Goal: Task Accomplishment & Management: Manage account settings

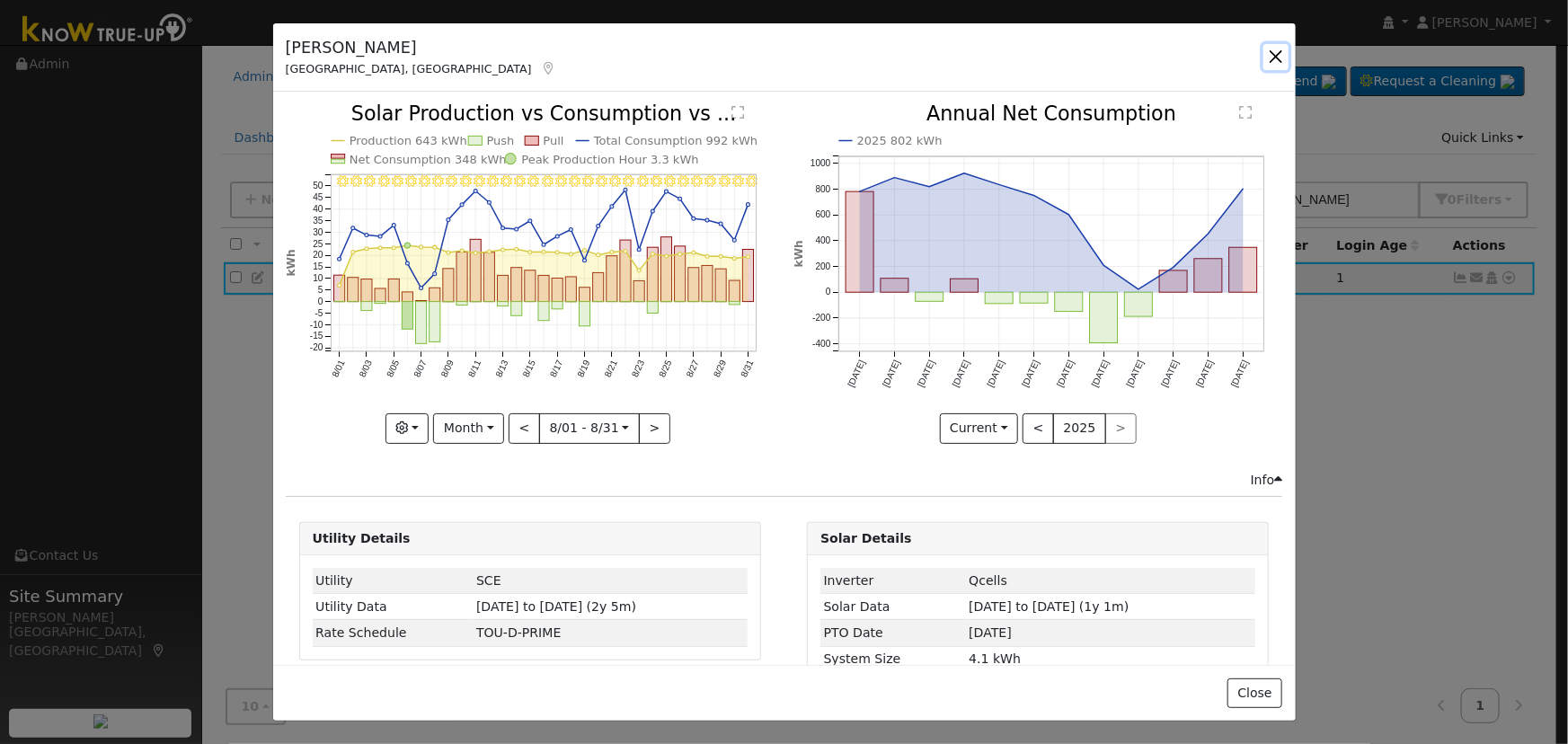
click at [1280, 51] on button "button" at bounding box center [1276, 57] width 26 height 26
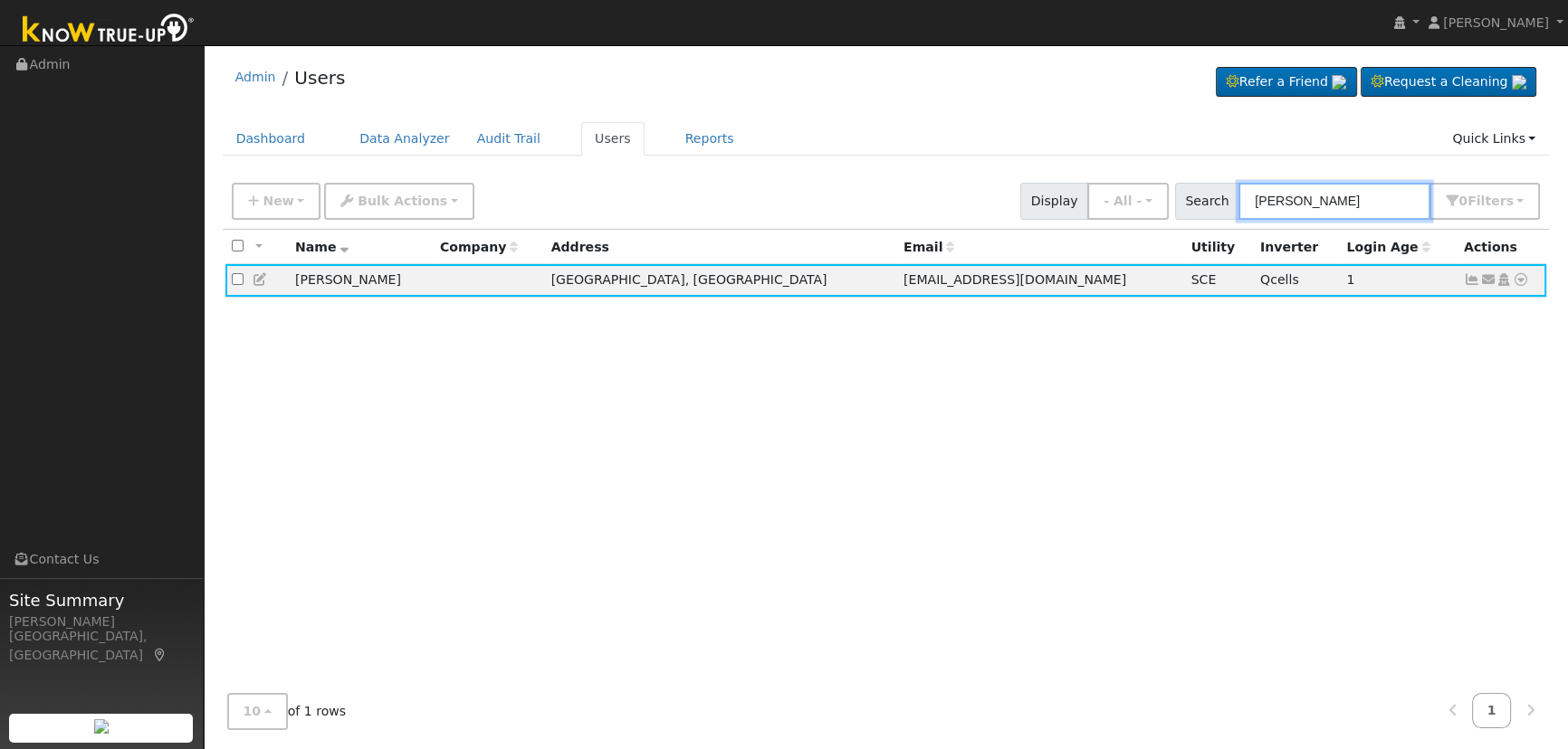
drag, startPoint x: 1348, startPoint y: 196, endPoint x: 1147, endPoint y: 158, distance: 204.6
click at [1152, 167] on div "Admin Users Refer a Friend Request a Cleaning" at bounding box center [886, 398] width 1346 height 689
paste input "STE20241106-00908"
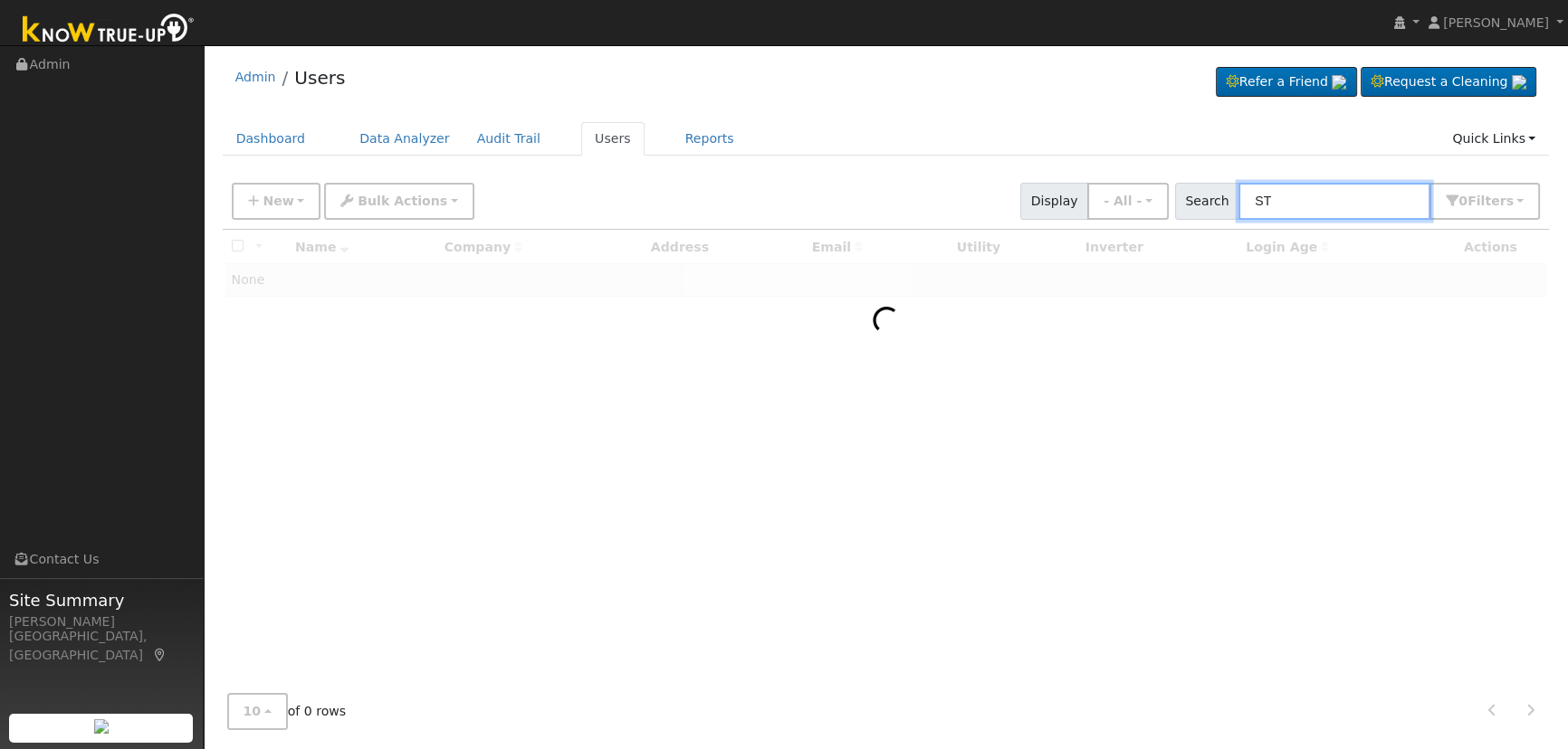
type input "S"
type input "ferdinandi"
click at [1465, 275] on div at bounding box center [886, 455] width 1327 height 450
click at [1445, 257] on div at bounding box center [886, 455] width 1327 height 450
click at [1357, 238] on div at bounding box center [886, 455] width 1327 height 450
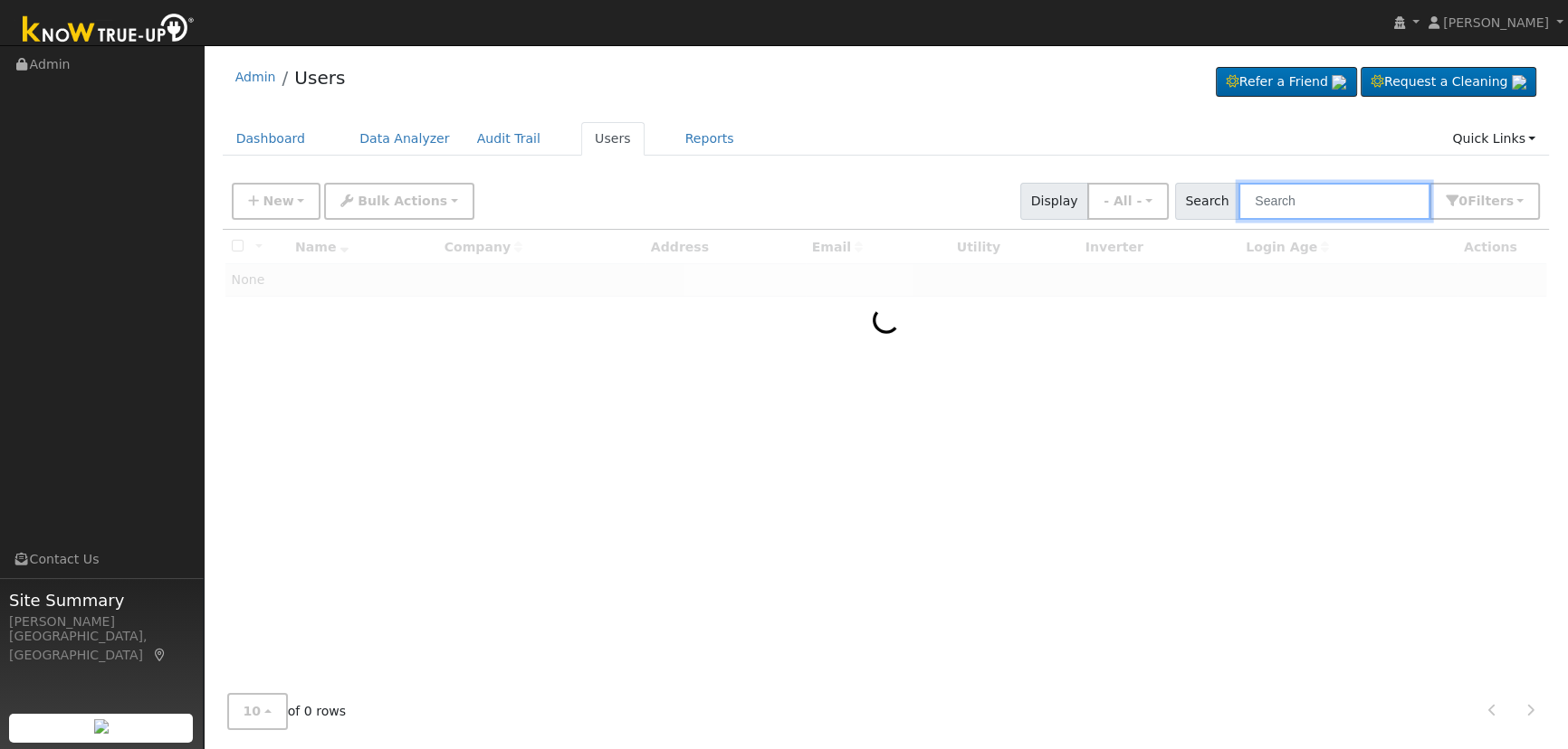
click at [1319, 190] on input "text" at bounding box center [1334, 202] width 192 height 37
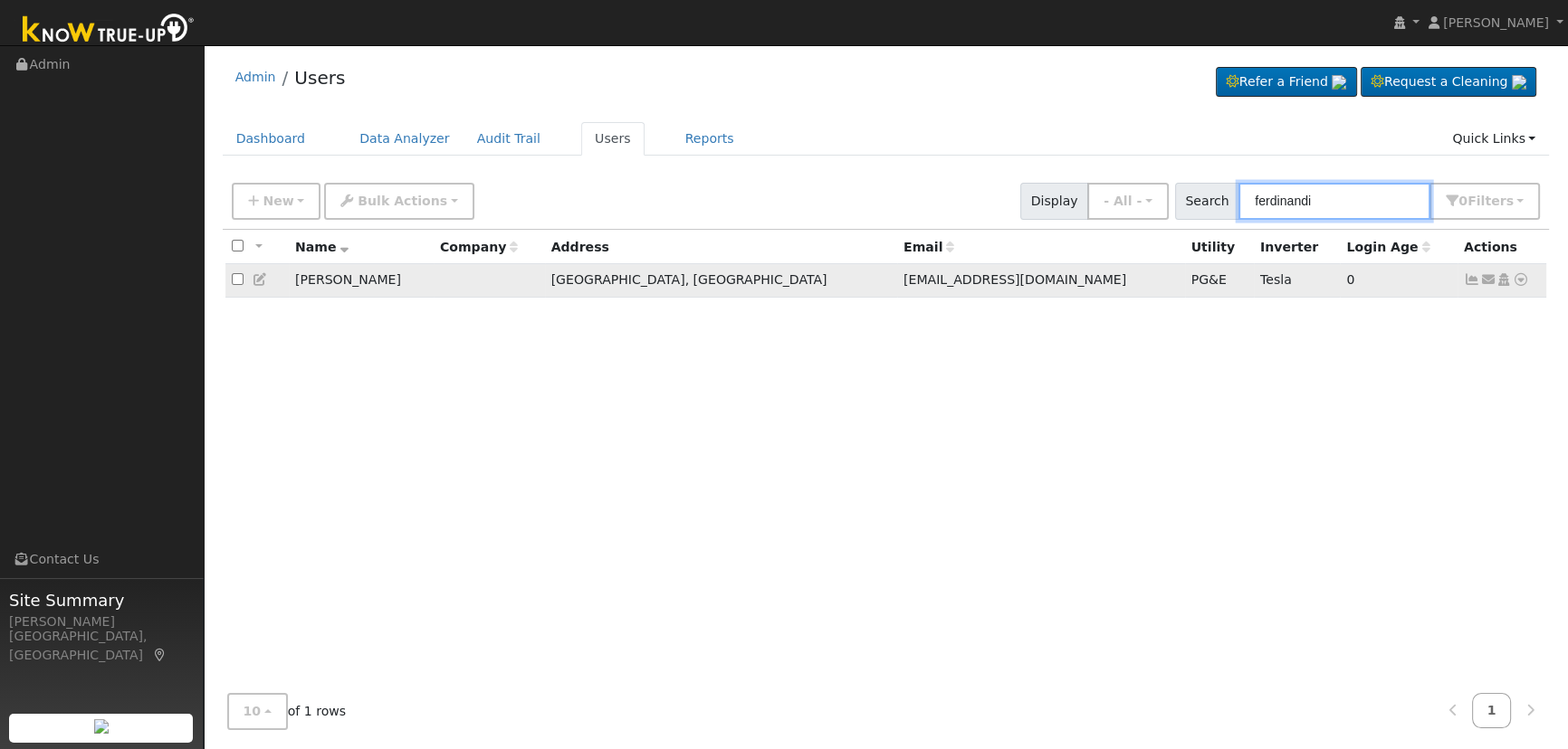
type input "ferdinandi"
click at [1469, 274] on link at bounding box center [1472, 280] width 17 height 15
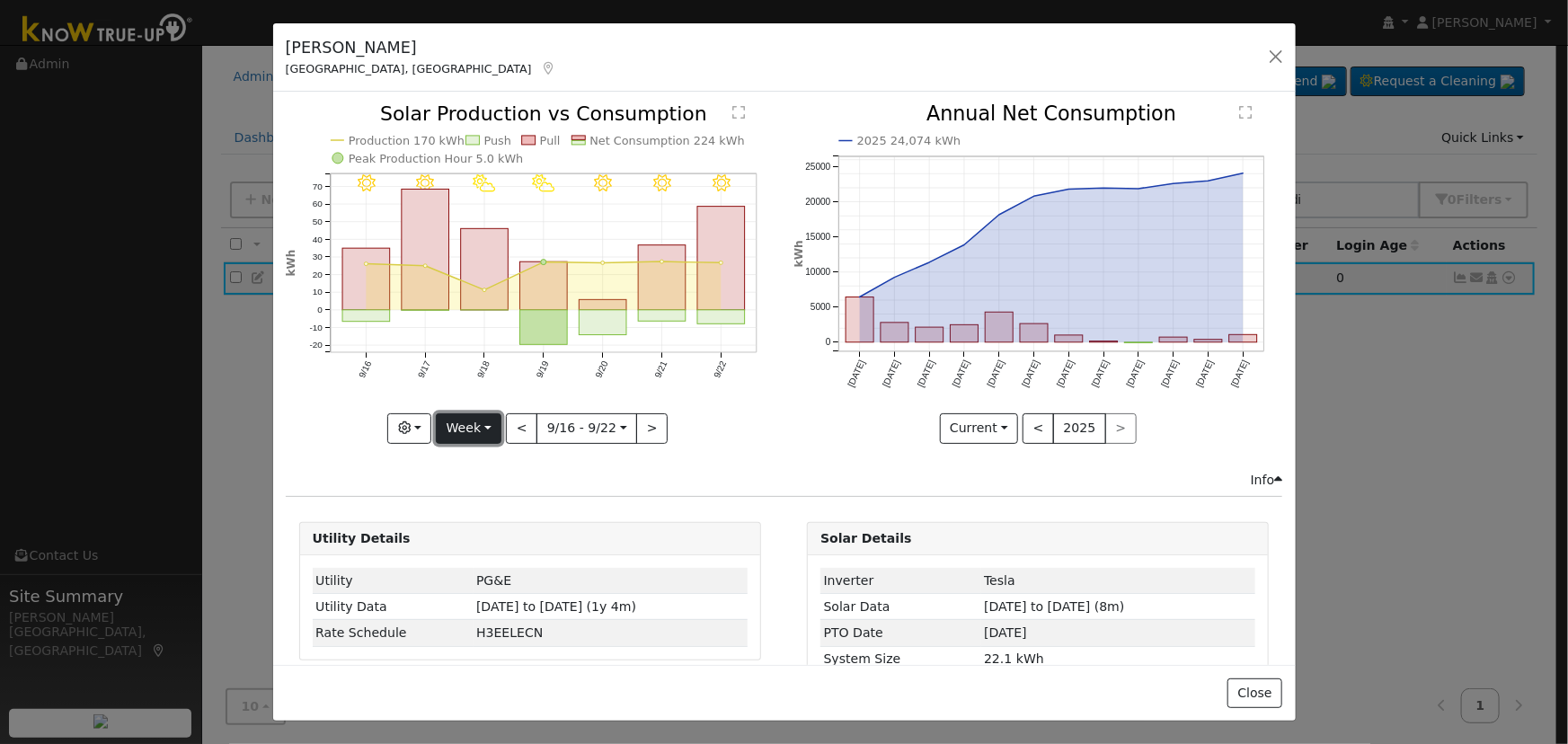
click at [480, 417] on button "Week" at bounding box center [469, 428] width 66 height 30
click at [485, 457] on link "Day" at bounding box center [499, 465] width 125 height 26
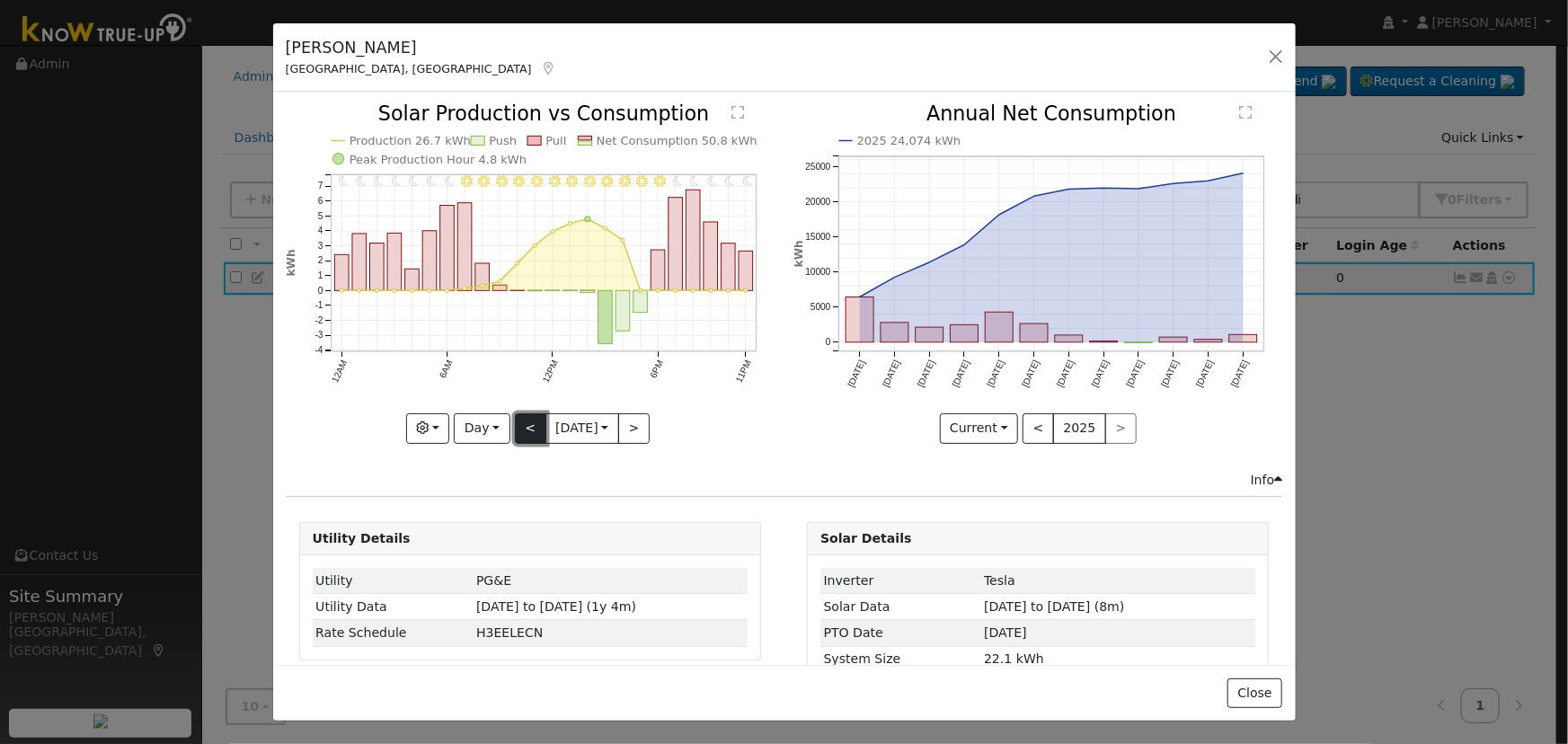
click at [518, 429] on button "<" at bounding box center [530, 428] width 31 height 30
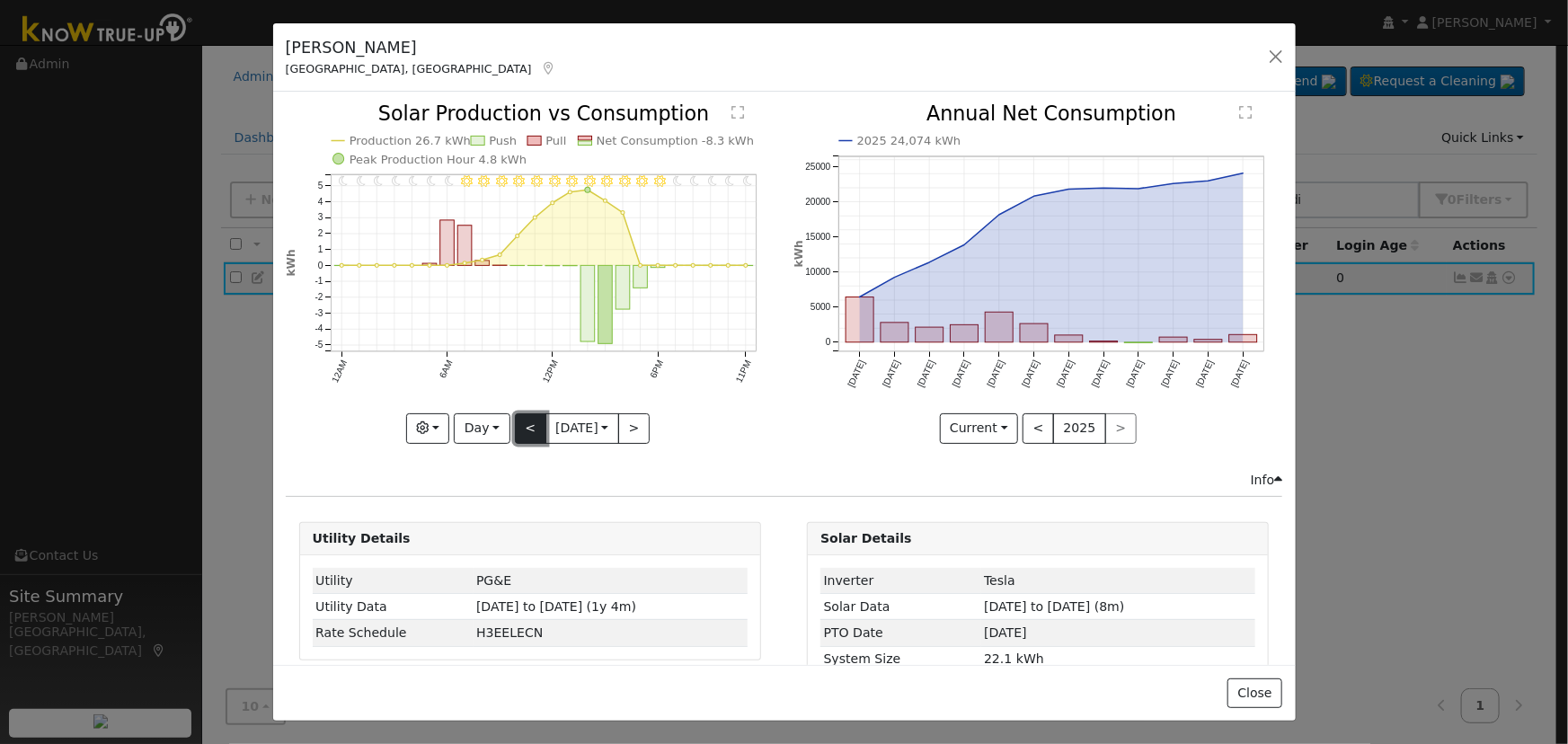
click at [518, 429] on button "<" at bounding box center [530, 428] width 31 height 30
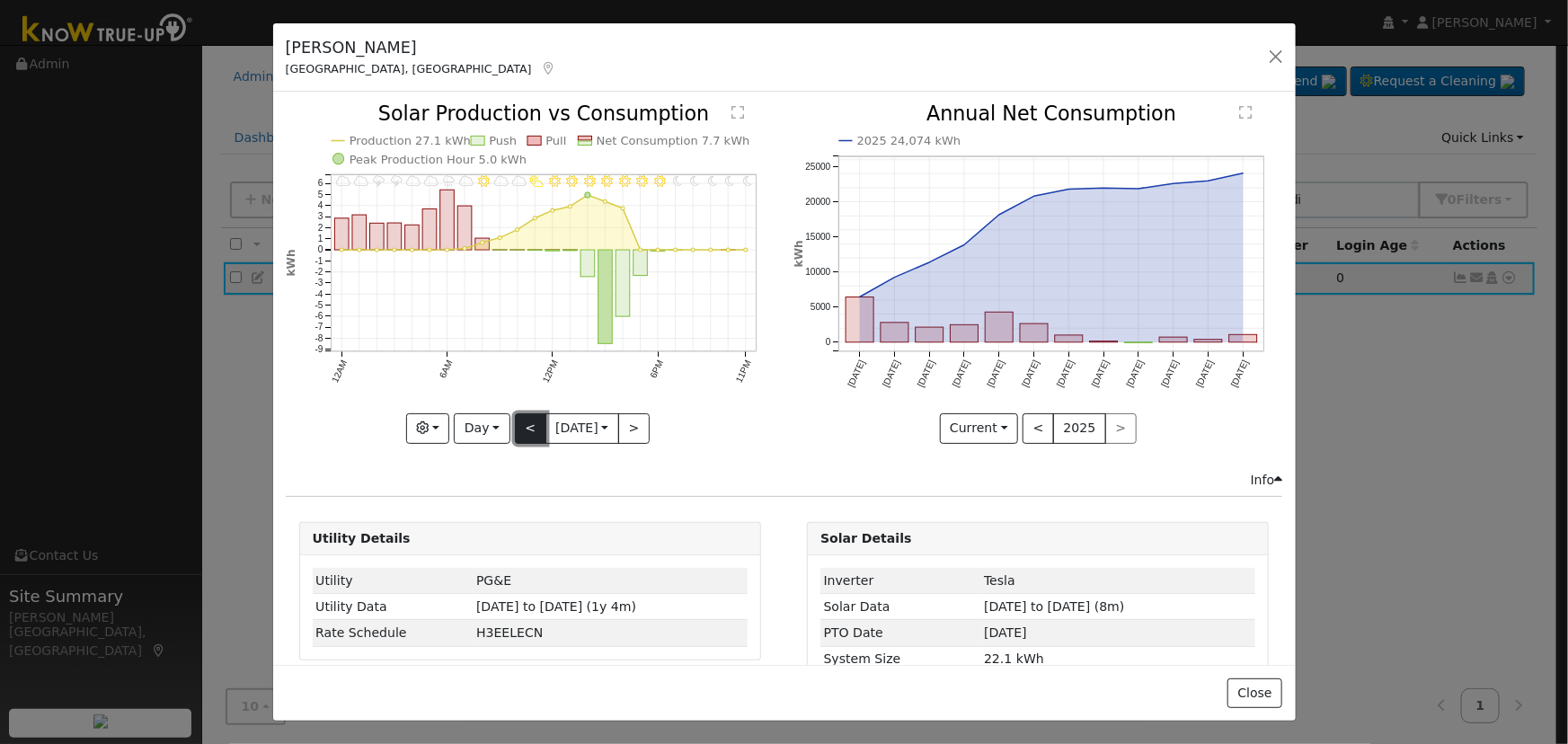
click at [524, 427] on button "<" at bounding box center [530, 428] width 31 height 30
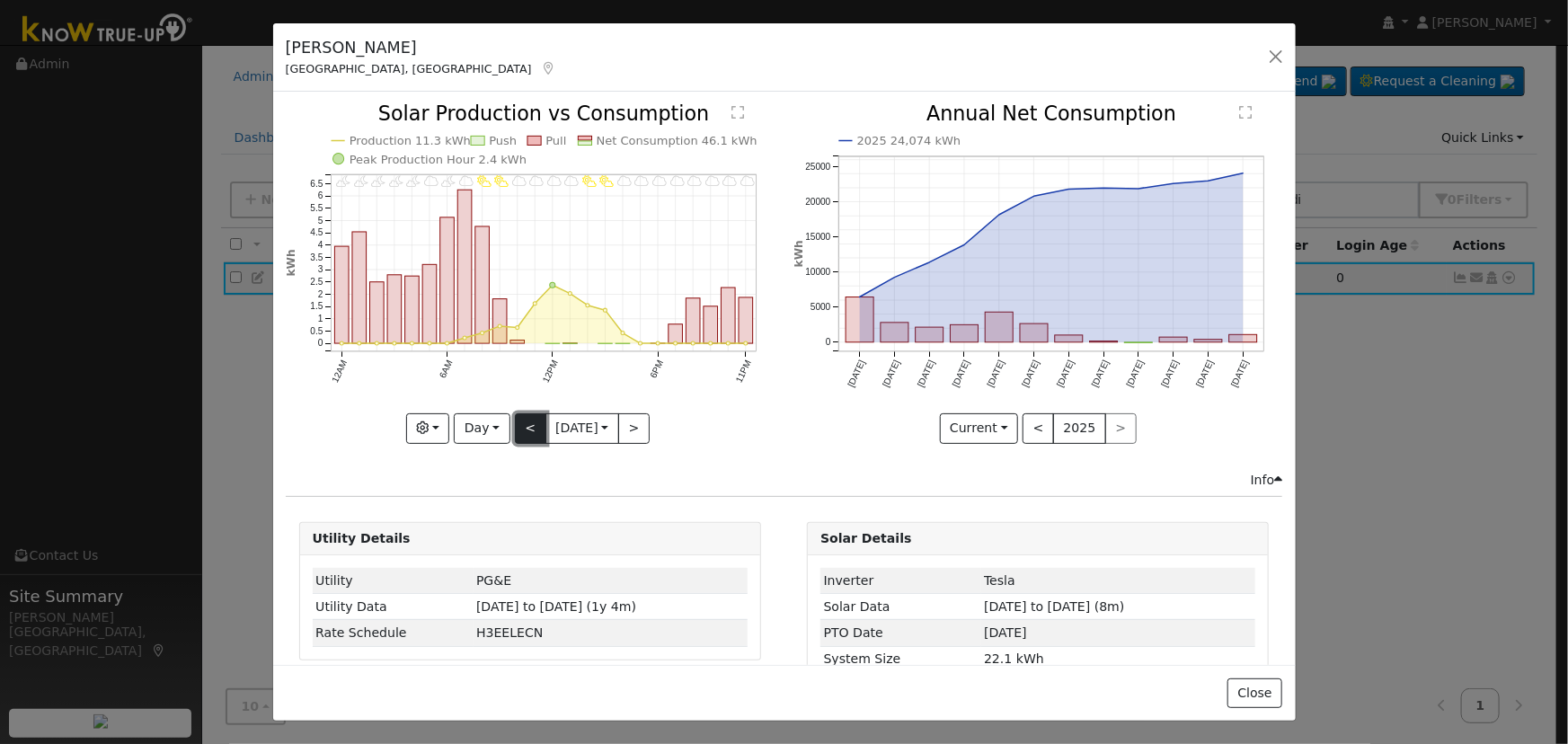
click at [521, 419] on button "<" at bounding box center [530, 428] width 31 height 30
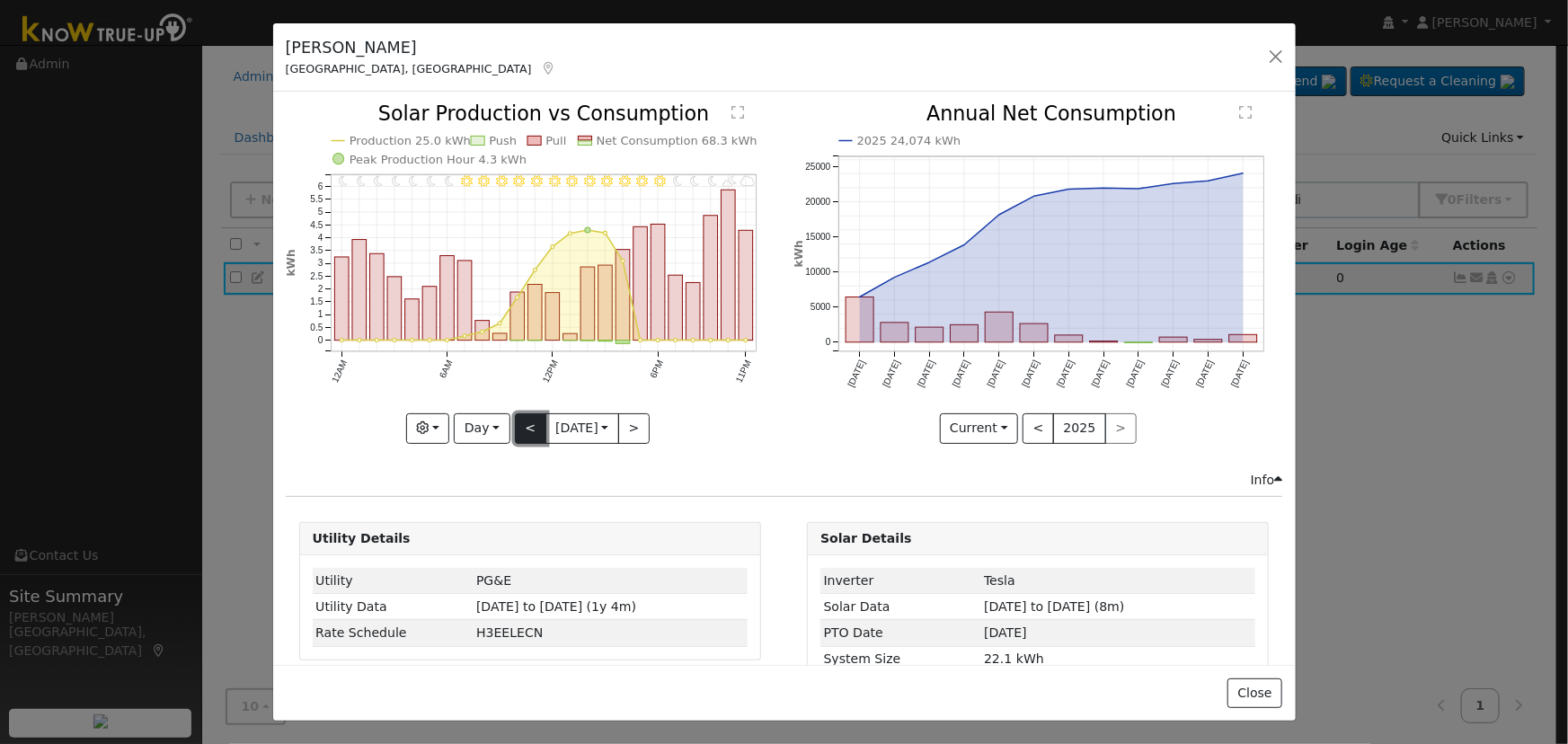
click at [521, 419] on button "<" at bounding box center [530, 428] width 31 height 30
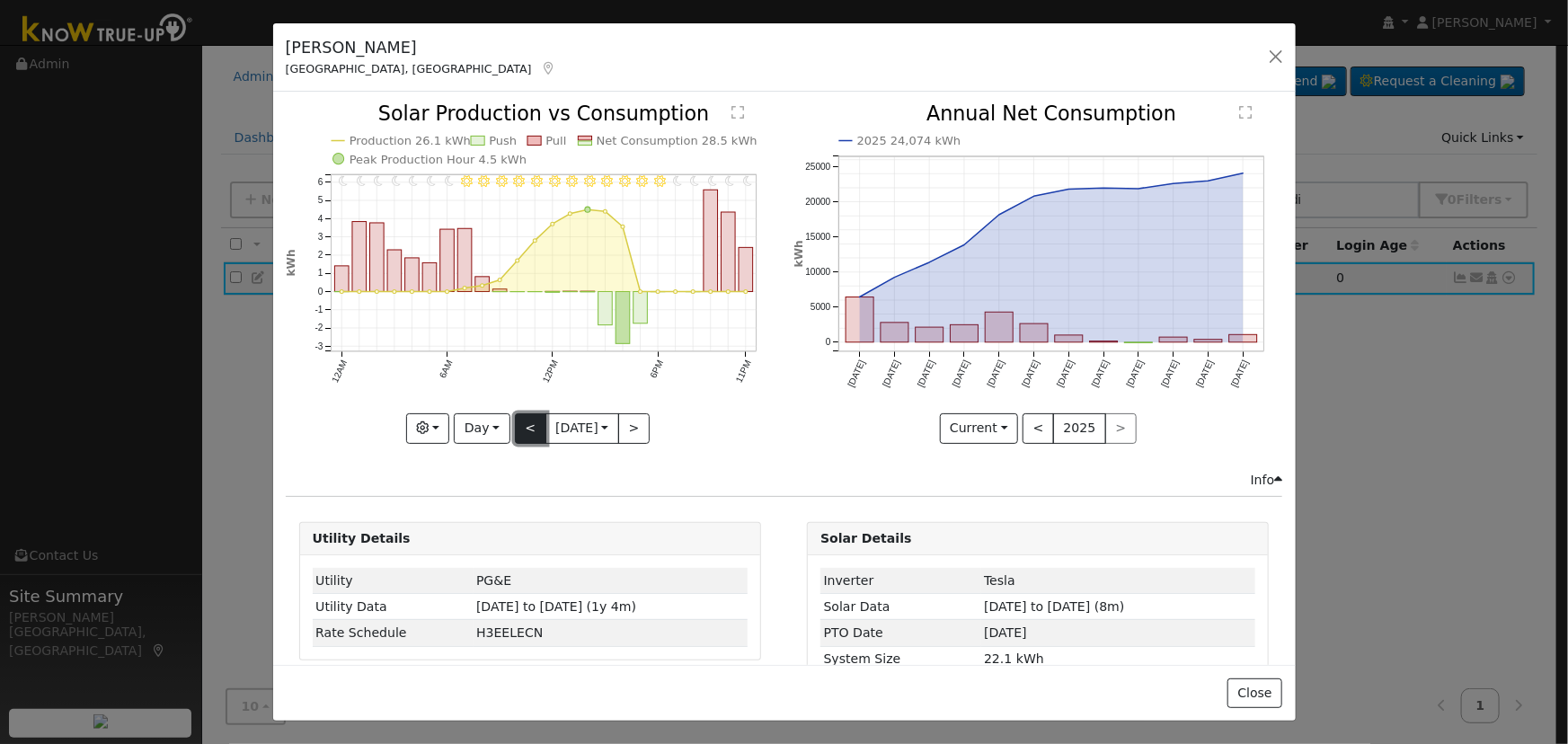
click at [521, 419] on button "<" at bounding box center [530, 428] width 31 height 30
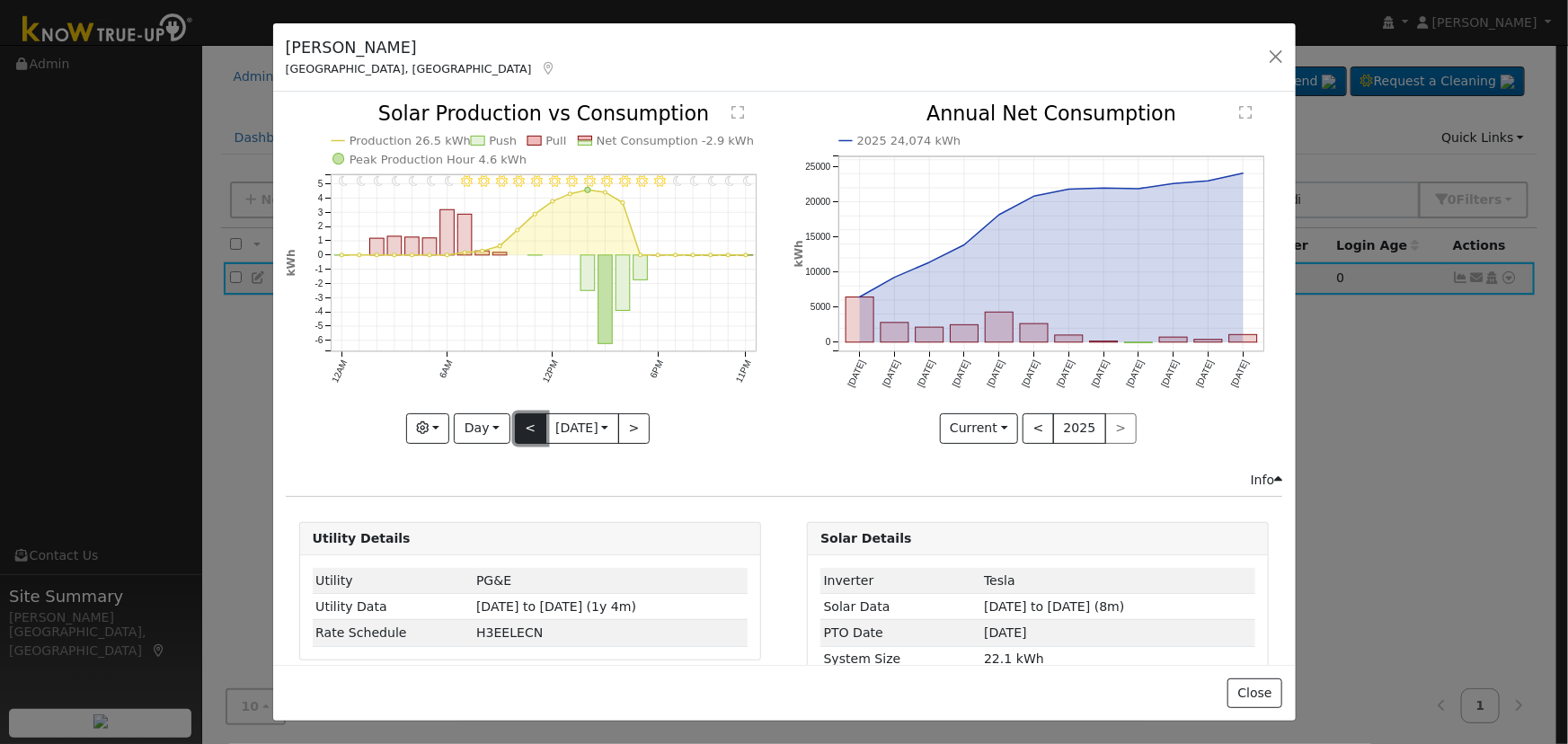
click at [521, 420] on button "<" at bounding box center [530, 428] width 31 height 30
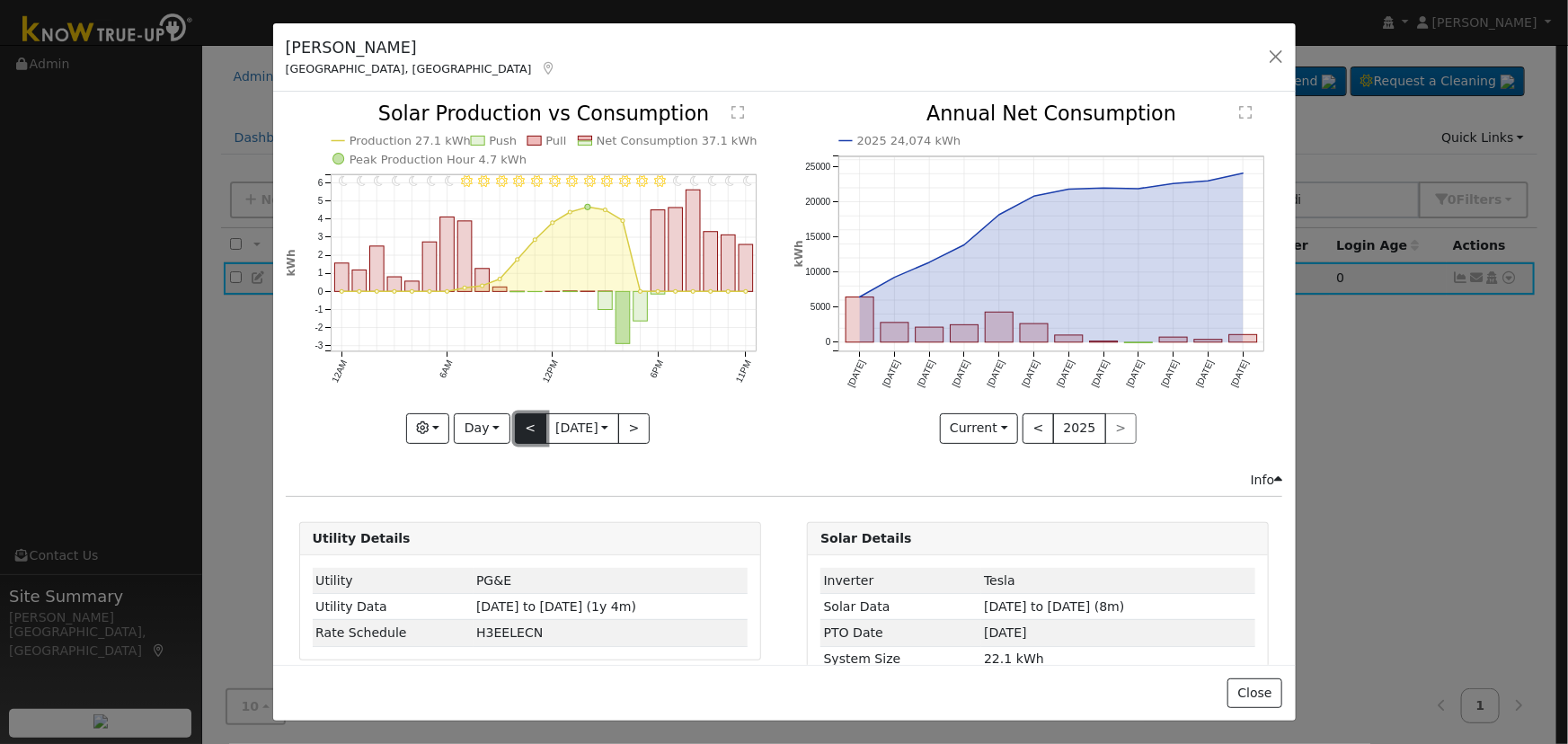
click at [521, 420] on button "<" at bounding box center [530, 428] width 31 height 30
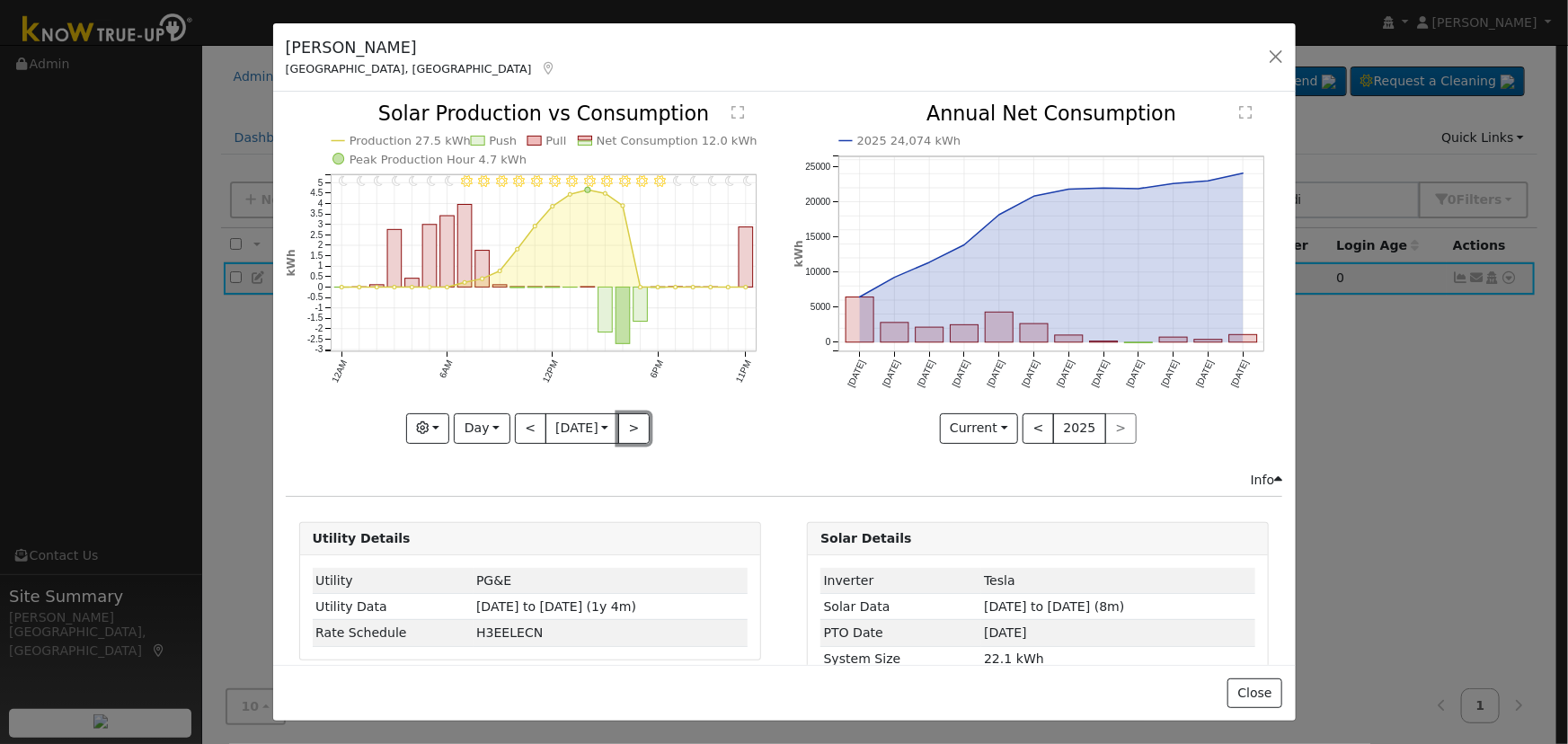
click at [620, 413] on button ">" at bounding box center [633, 428] width 31 height 30
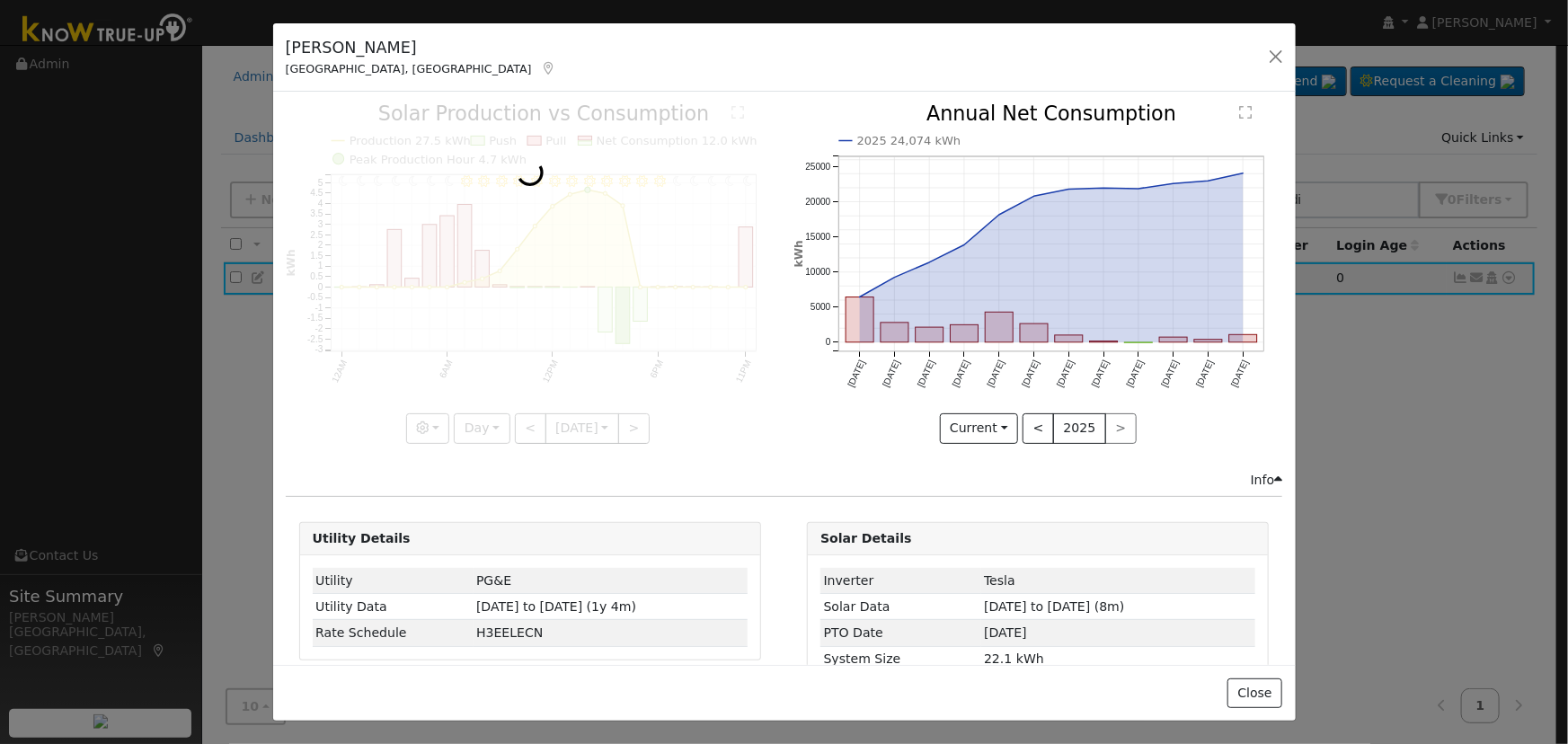
click at [618, 409] on div at bounding box center [530, 273] width 489 height 339
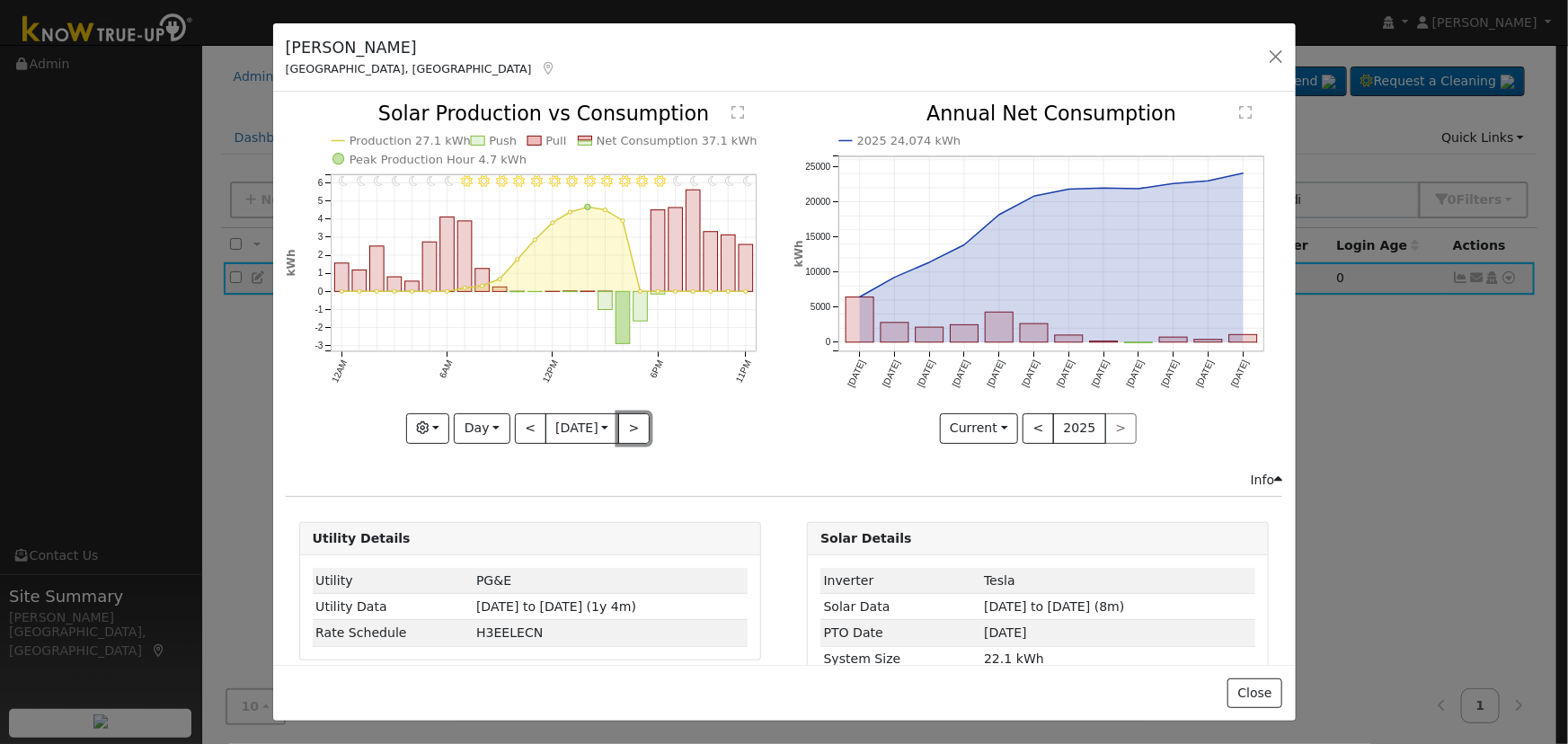
click at [618, 413] on button ">" at bounding box center [633, 428] width 31 height 30
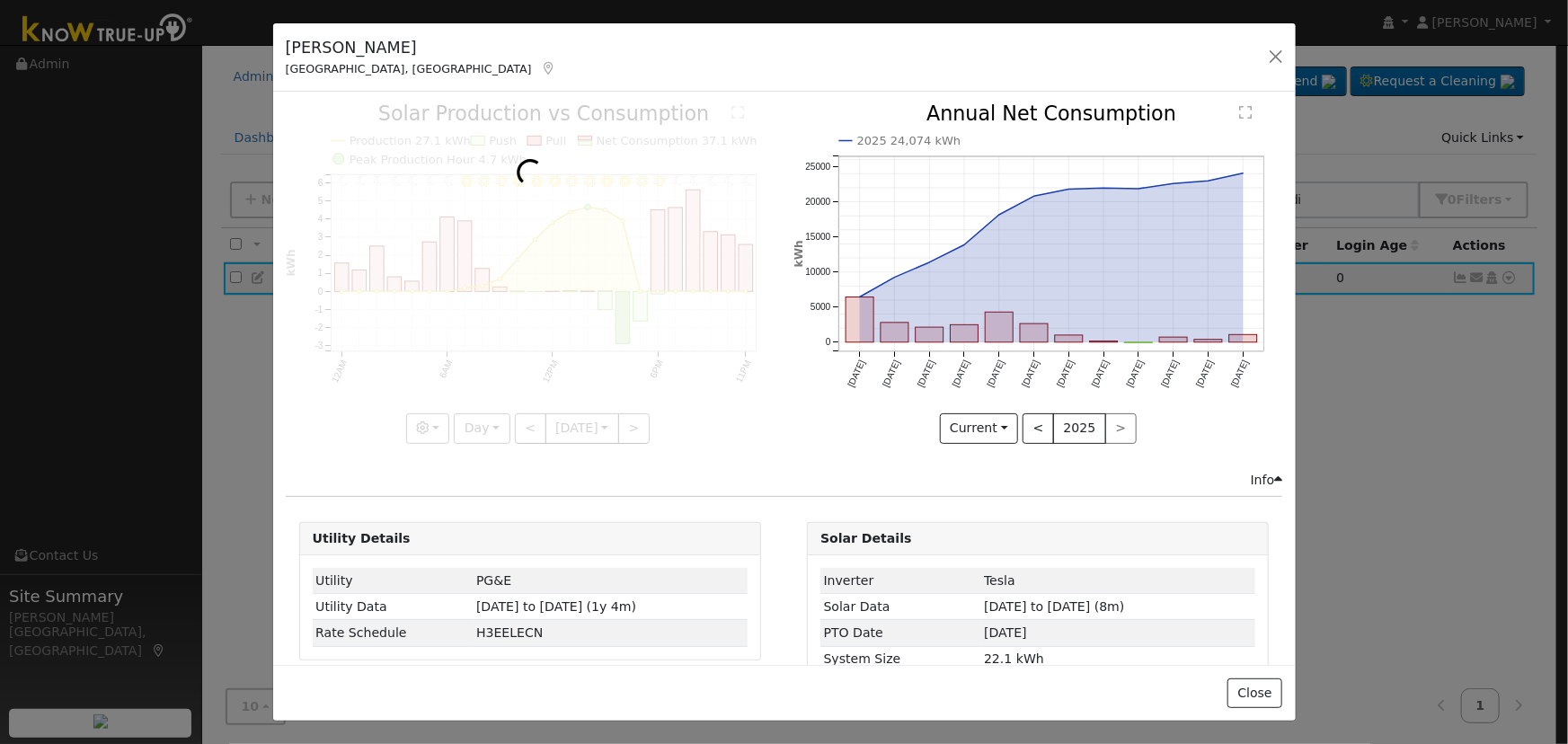
click at [618, 409] on div at bounding box center [530, 273] width 489 height 339
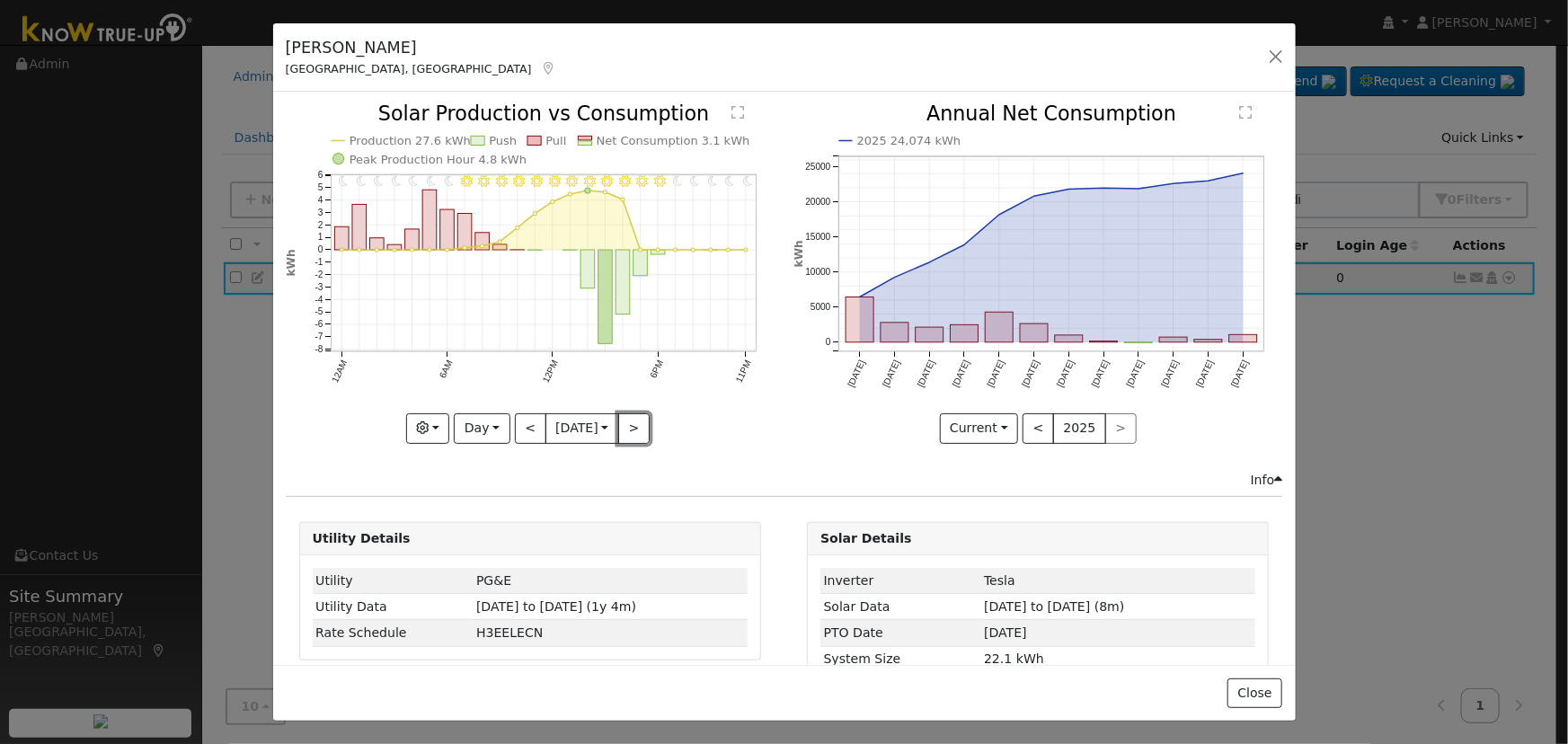
click at [618, 413] on button ">" at bounding box center [633, 428] width 31 height 30
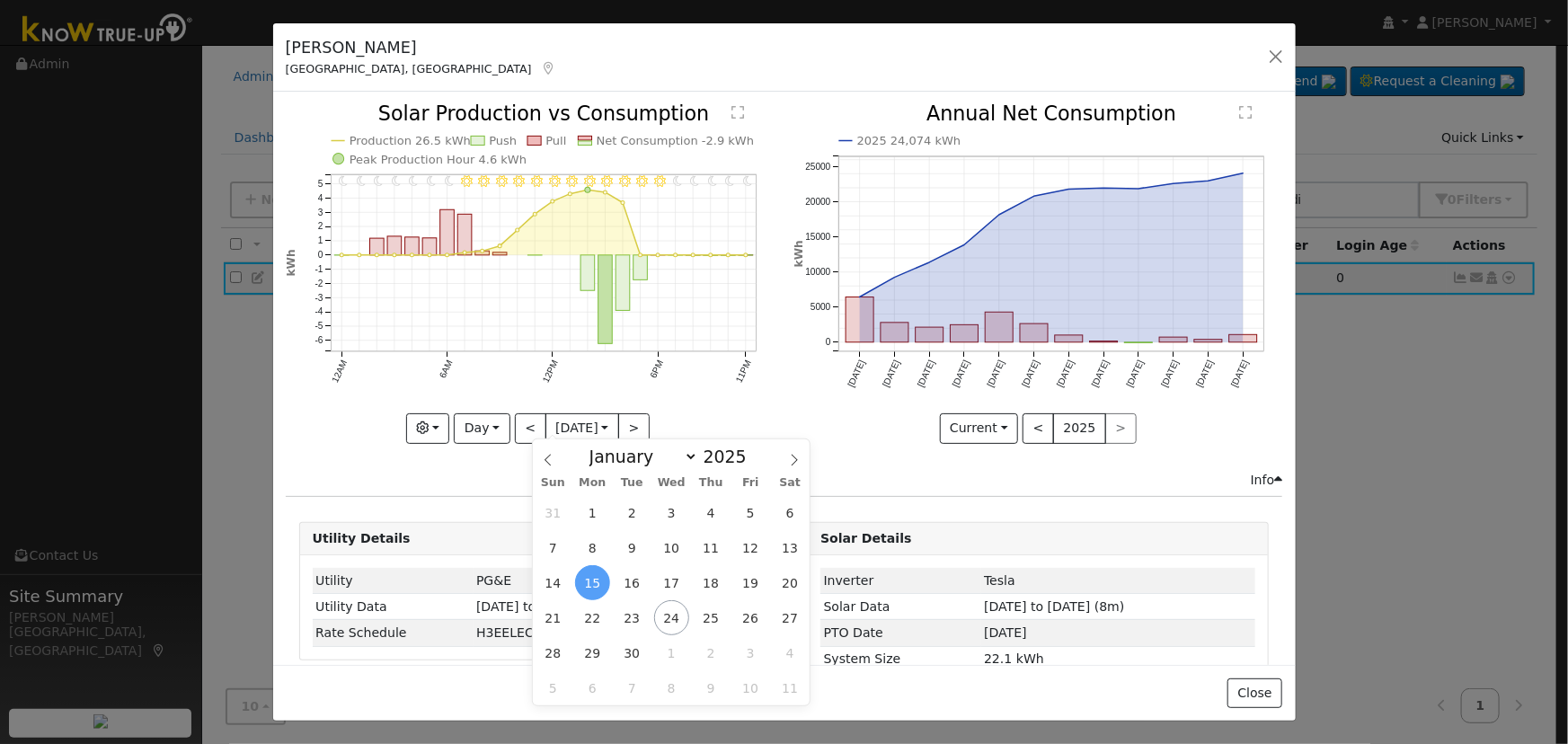
click at [618, 414] on input "[DATE]" at bounding box center [582, 428] width 72 height 28
click at [626, 416] on button ">" at bounding box center [633, 428] width 31 height 30
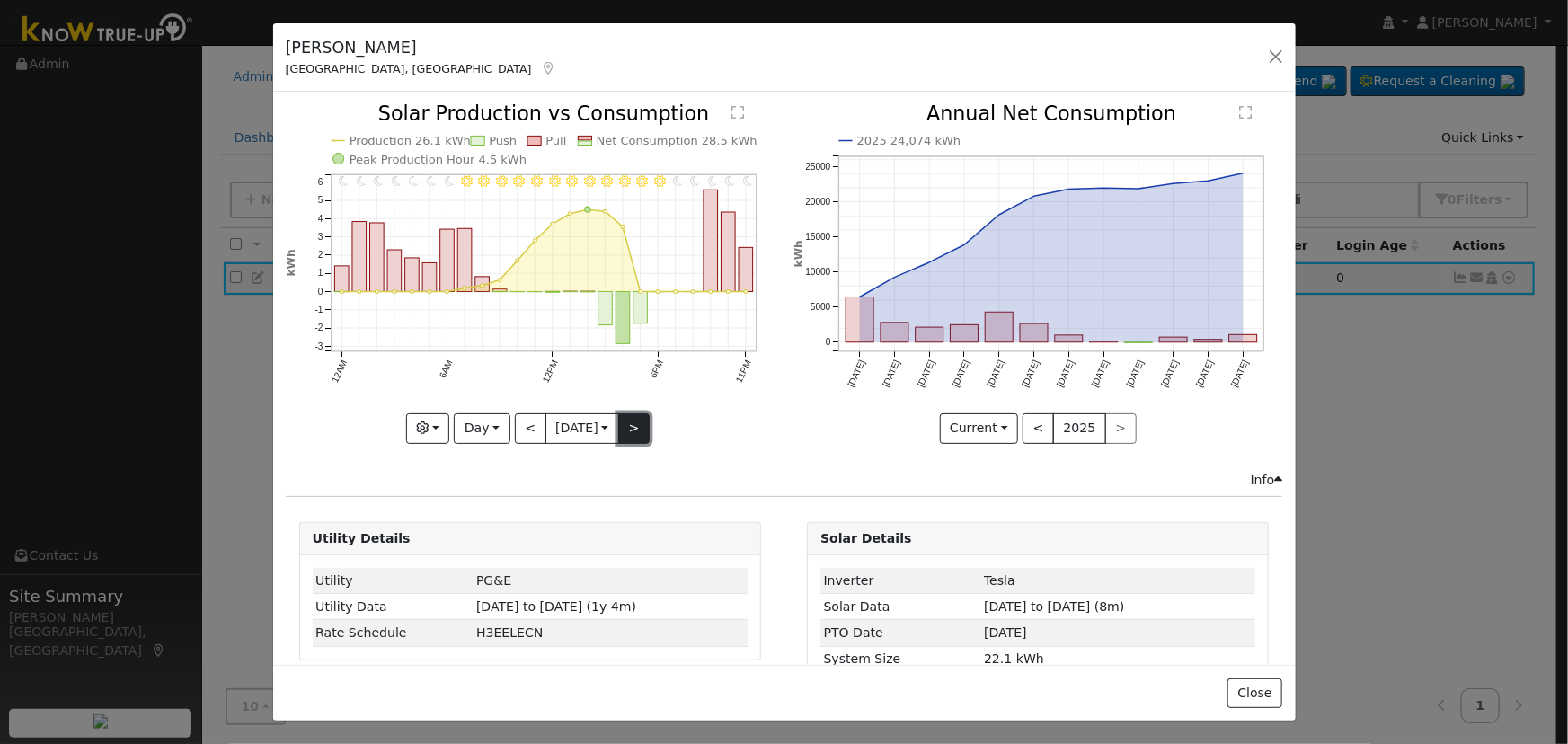
click at [626, 415] on button ">" at bounding box center [633, 428] width 31 height 30
type input "[DATE]"
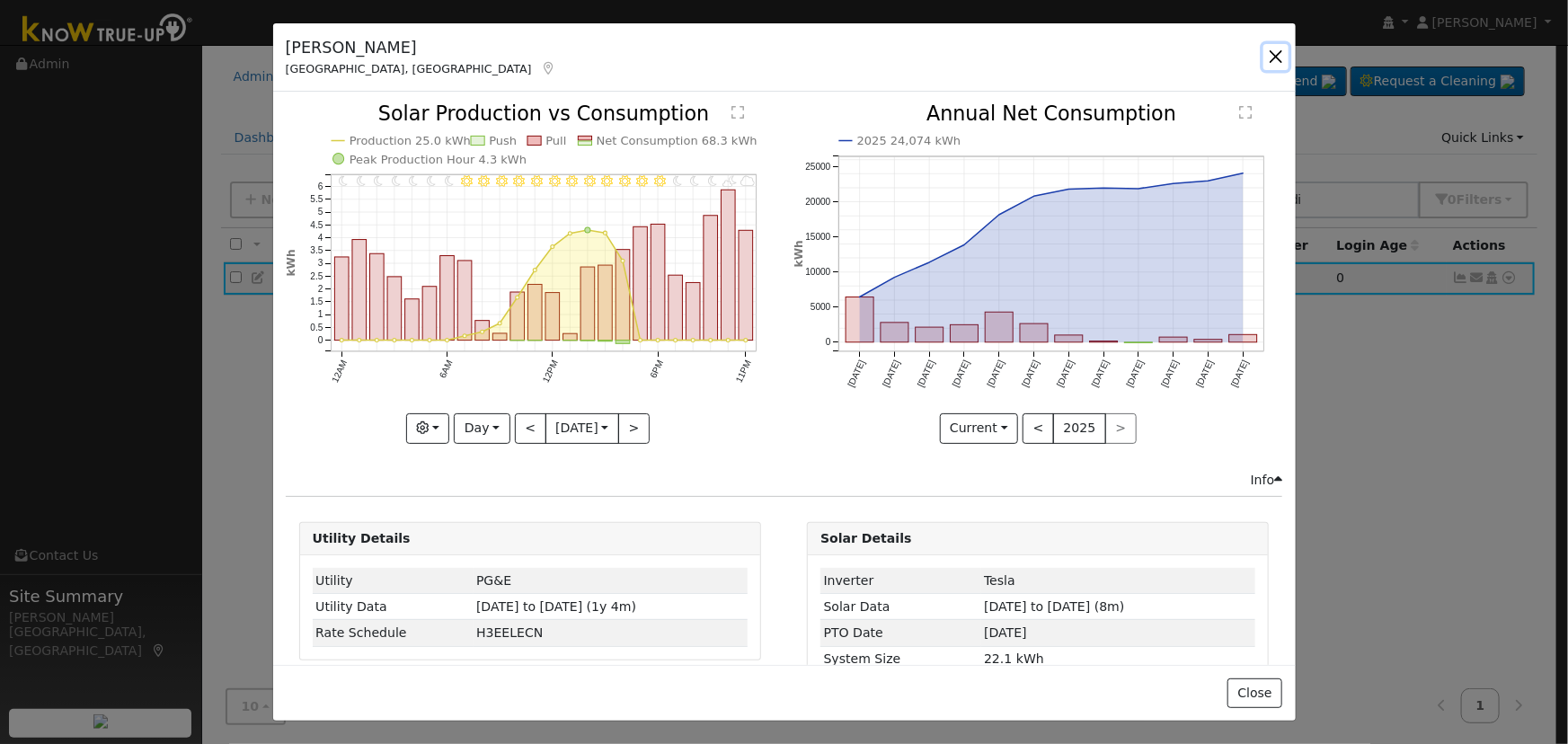
click at [1274, 49] on button "button" at bounding box center [1276, 57] width 26 height 26
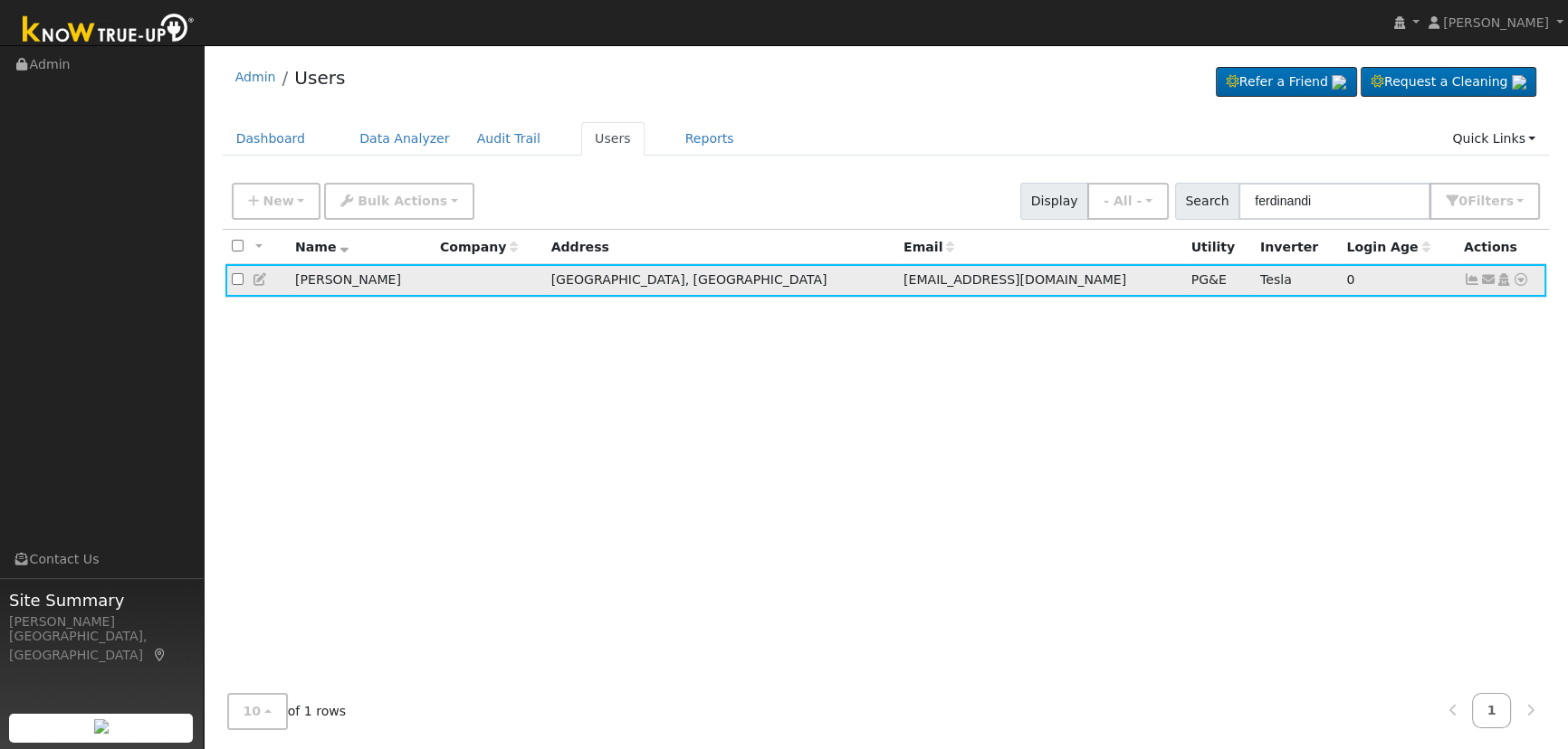
click at [1467, 281] on icon at bounding box center [1472, 280] width 17 height 13
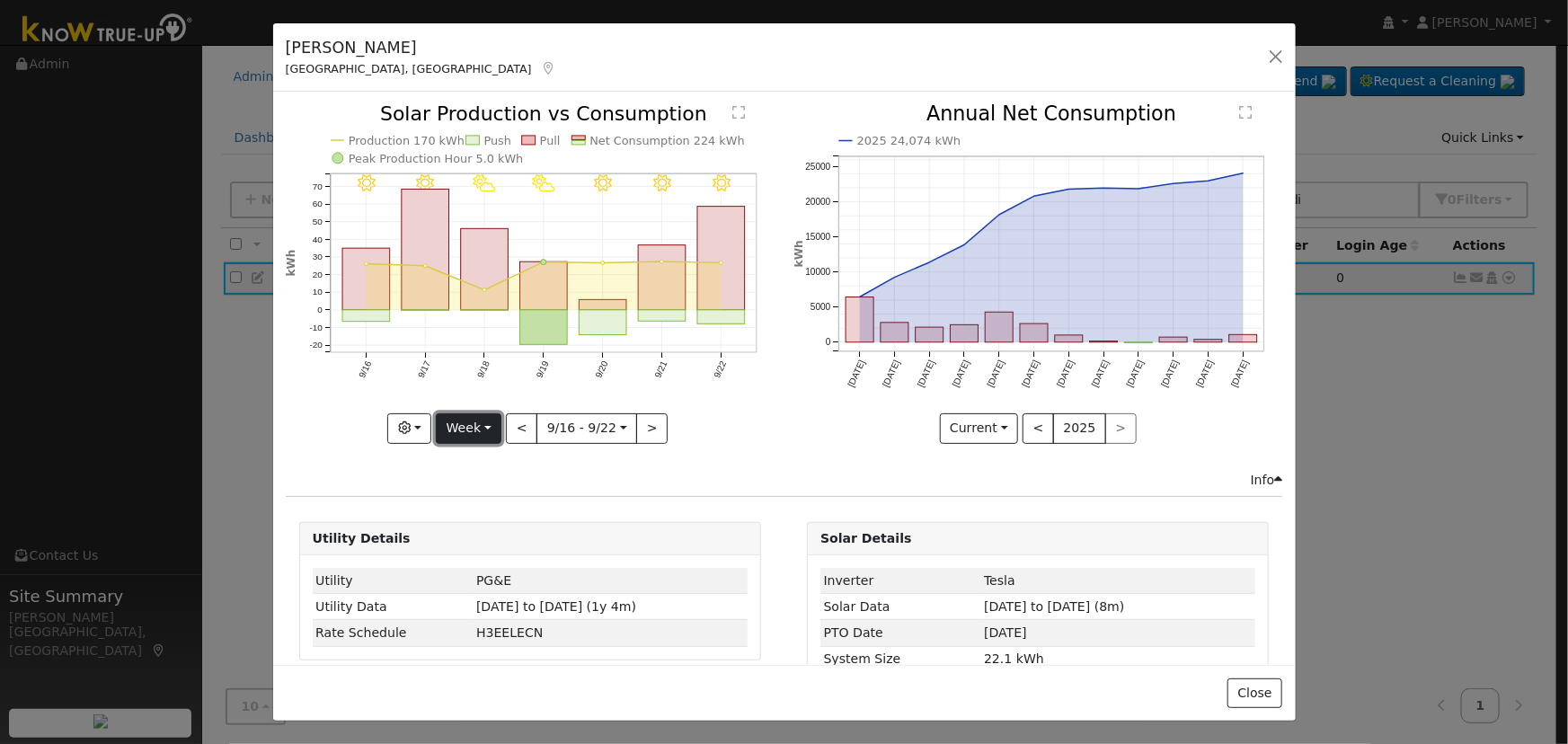
click at [488, 418] on button "Week" at bounding box center [469, 428] width 66 height 30
click at [491, 452] on link "Day" at bounding box center [499, 465] width 125 height 26
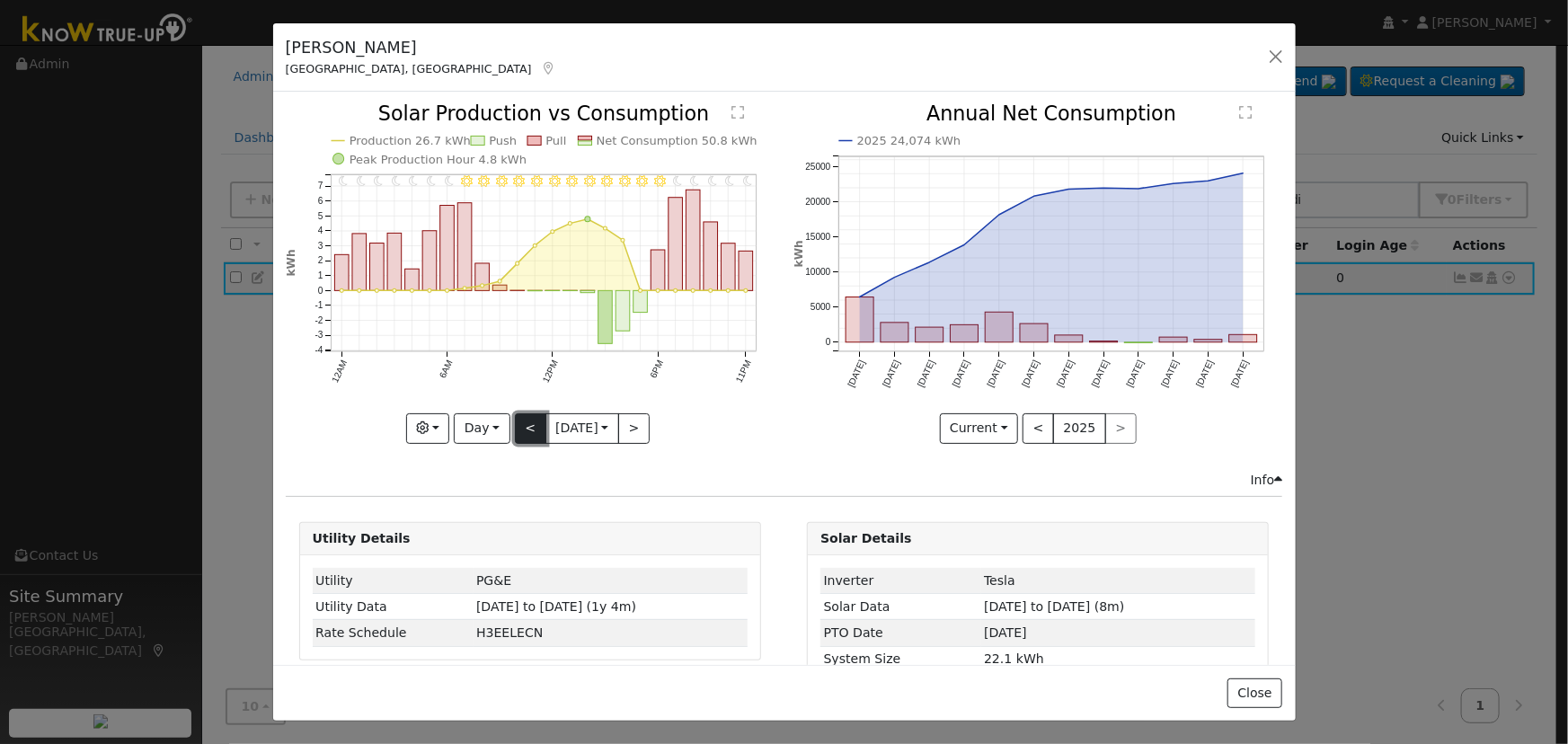
click at [532, 419] on button "<" at bounding box center [530, 428] width 31 height 30
click at [529, 421] on button "<" at bounding box center [530, 428] width 31 height 30
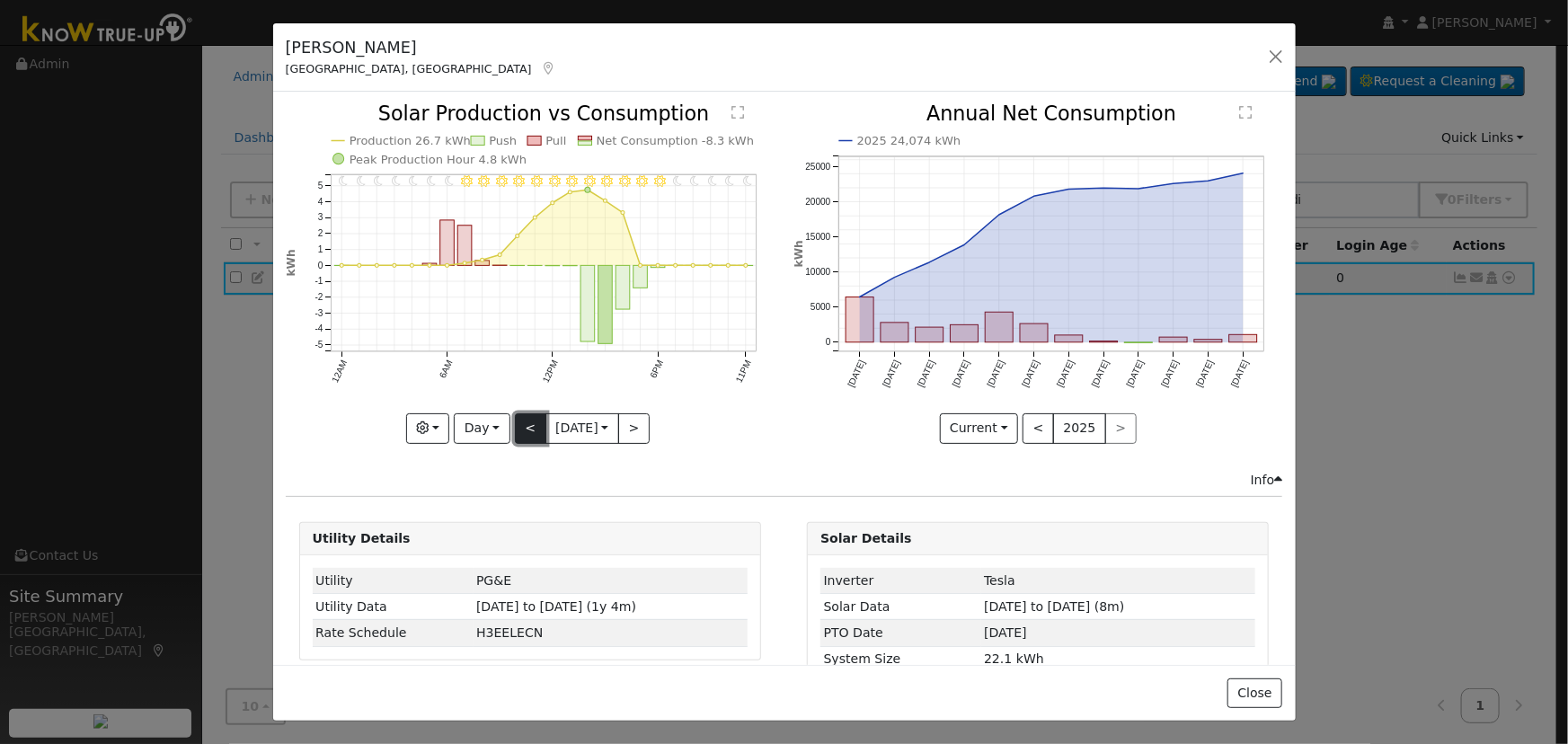
click at [525, 417] on button "<" at bounding box center [530, 428] width 31 height 30
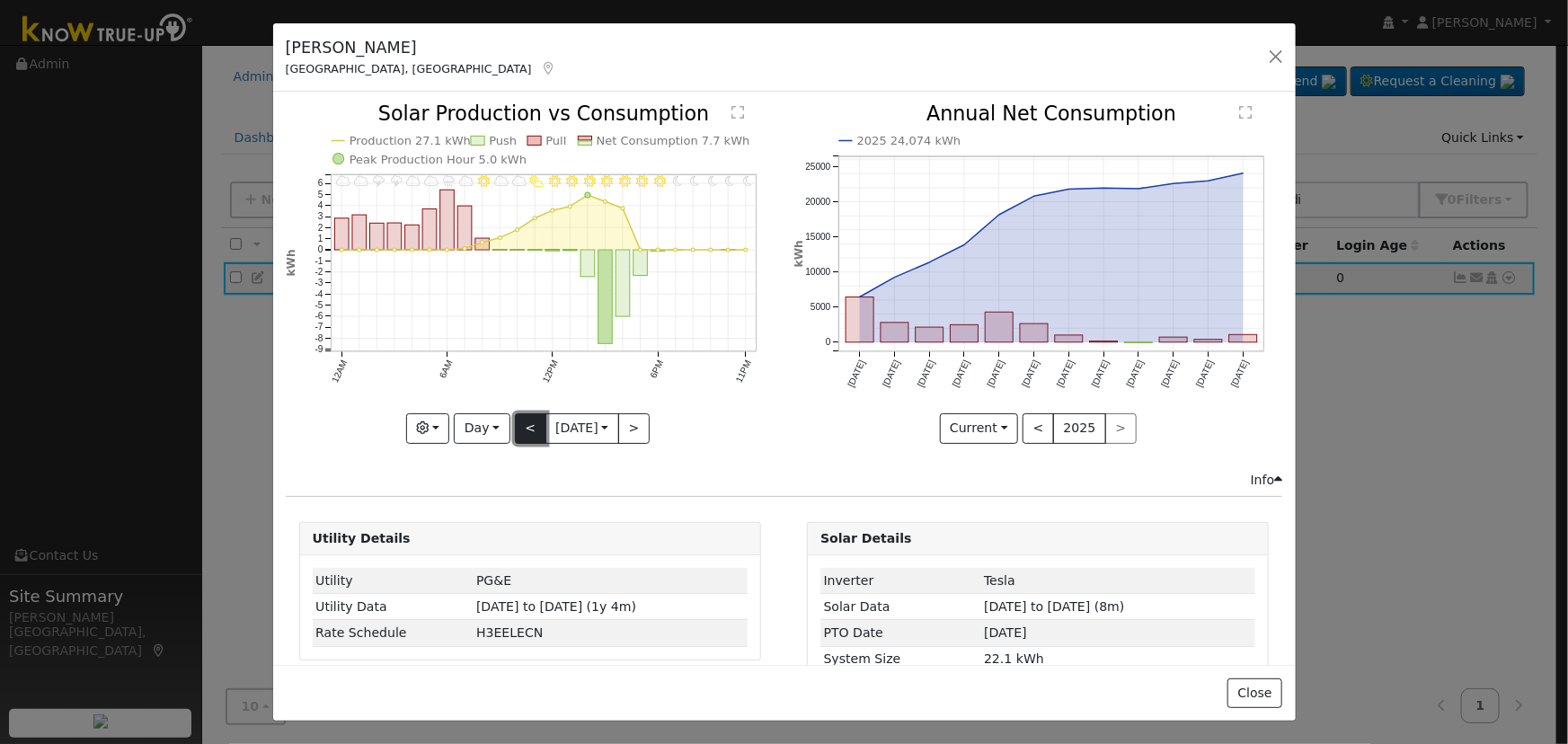
click at [525, 417] on button "<" at bounding box center [530, 428] width 31 height 30
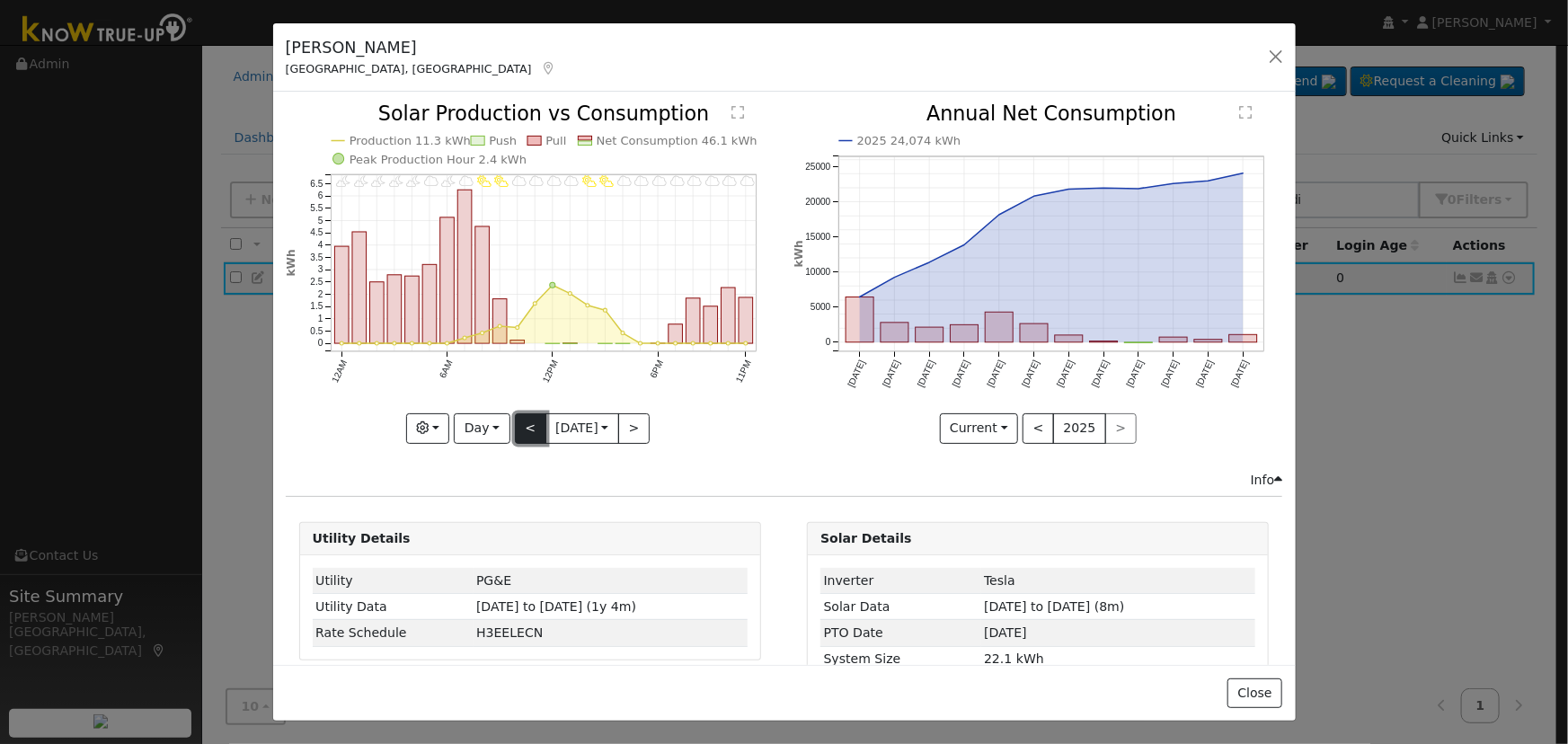
click at [525, 417] on button "<" at bounding box center [530, 428] width 31 height 30
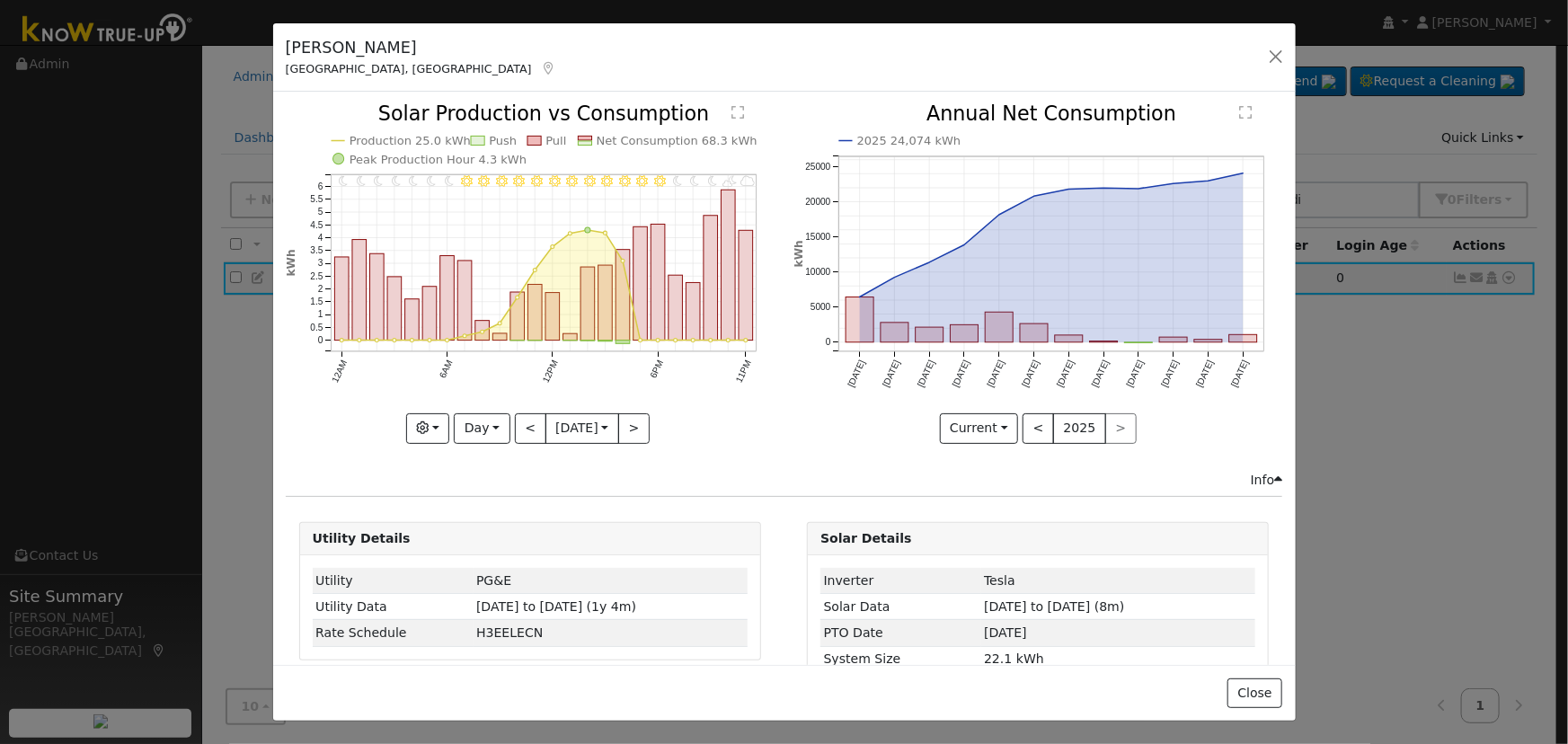
click at [500, 421] on icon "11PM - MostlyCloudy 10PM - PartlyCloudy 9PM - MostlyClear 8PM - MostlyClear 7PM…" at bounding box center [530, 272] width 489 height 337
click at [492, 425] on button "Day" at bounding box center [481, 428] width 56 height 30
click at [493, 505] on link "Month" at bounding box center [516, 515] width 125 height 26
type input "[DATE]"
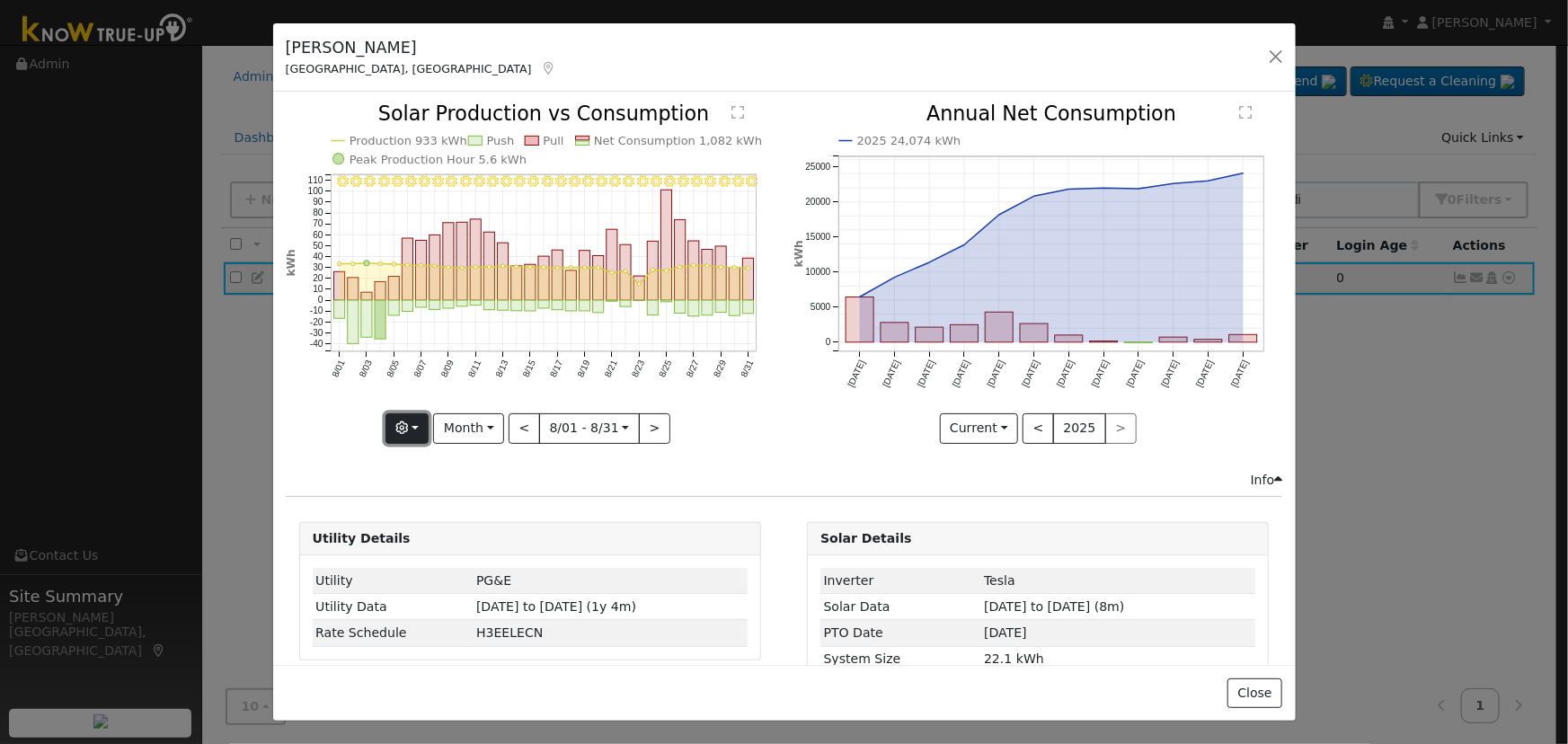
click at [402, 431] on button "button" at bounding box center [408, 428] width 44 height 30
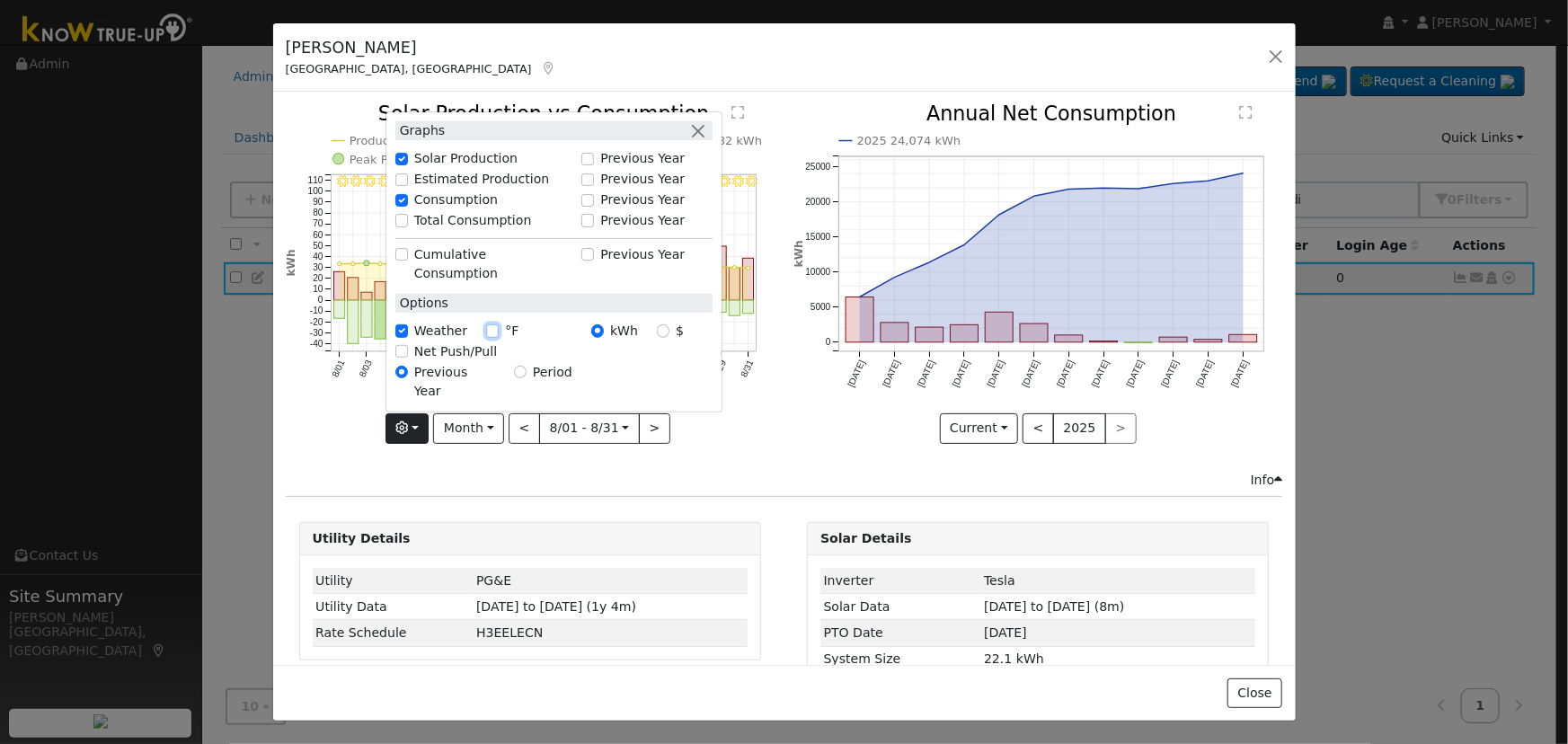
click at [488, 337] on input "°F" at bounding box center [493, 331] width 13 height 13
checkbox input "true"
click at [341, 399] on icon "8/31 - Clear 103° 8/30 - Clear 99° 8/29 - Clear 94° 8/28 - Clear 95° 8/27 - Cle…" at bounding box center [530, 272] width 489 height 337
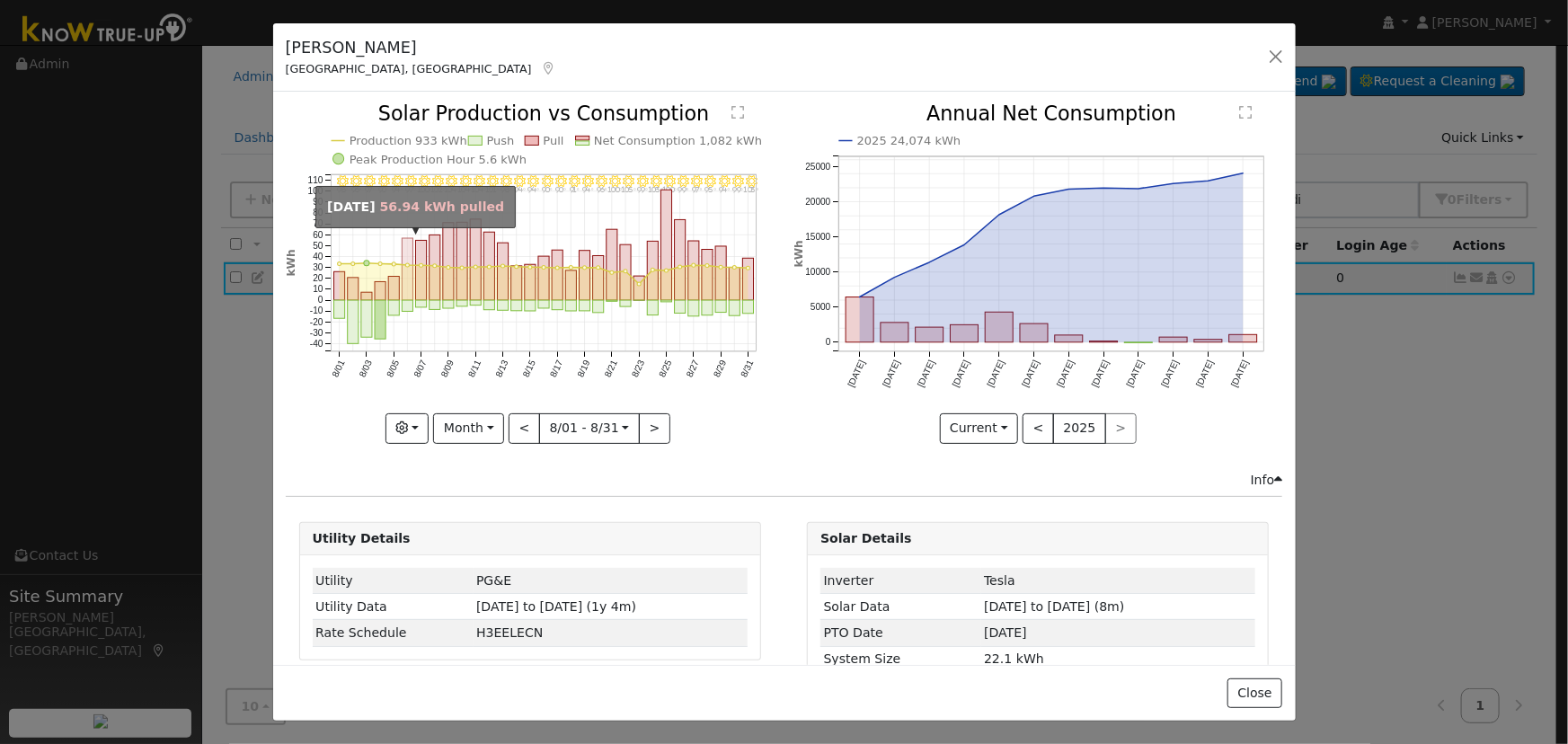
click at [404, 244] on rect "onclick=""" at bounding box center [407, 271] width 11 height 62
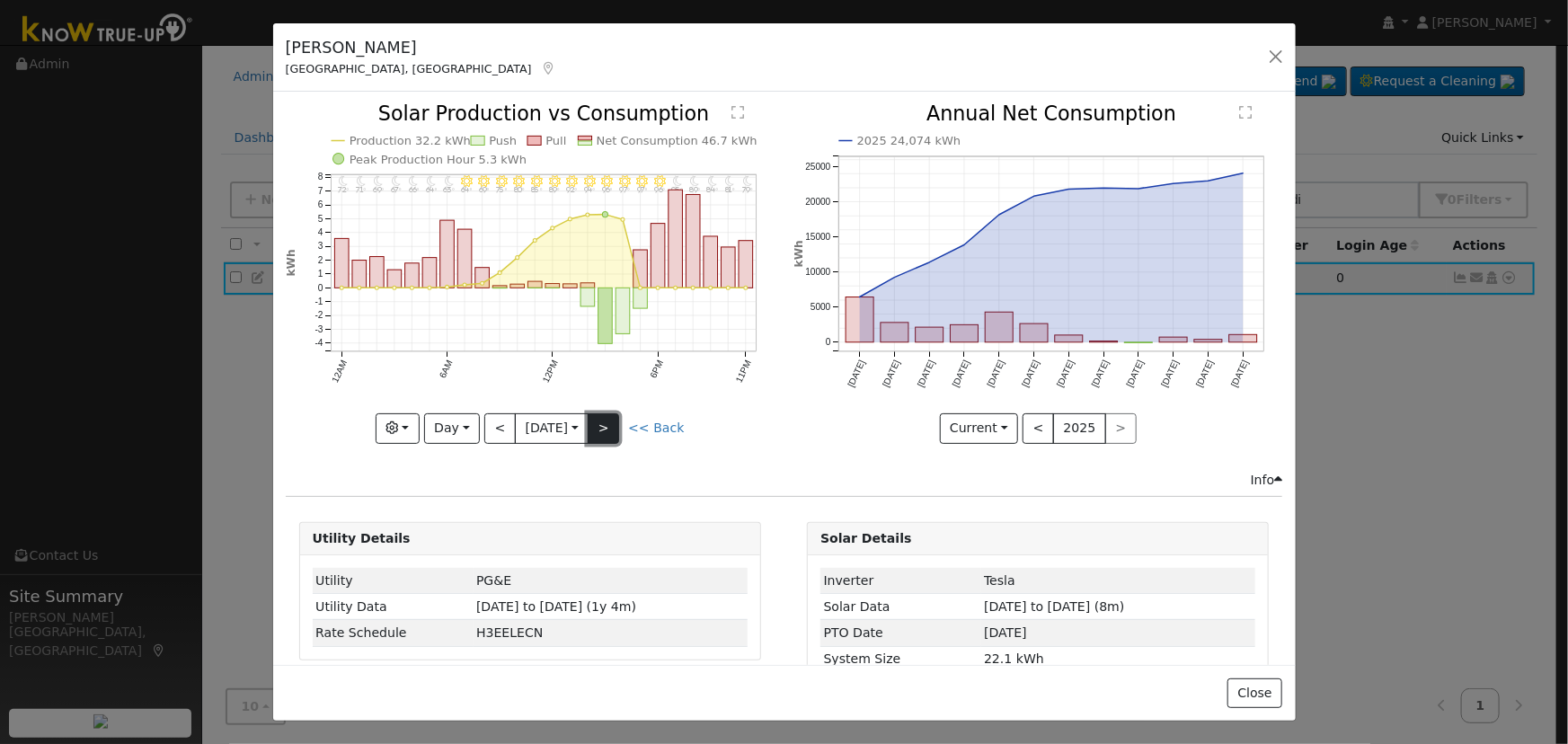
click at [599, 417] on button ">" at bounding box center [603, 428] width 31 height 30
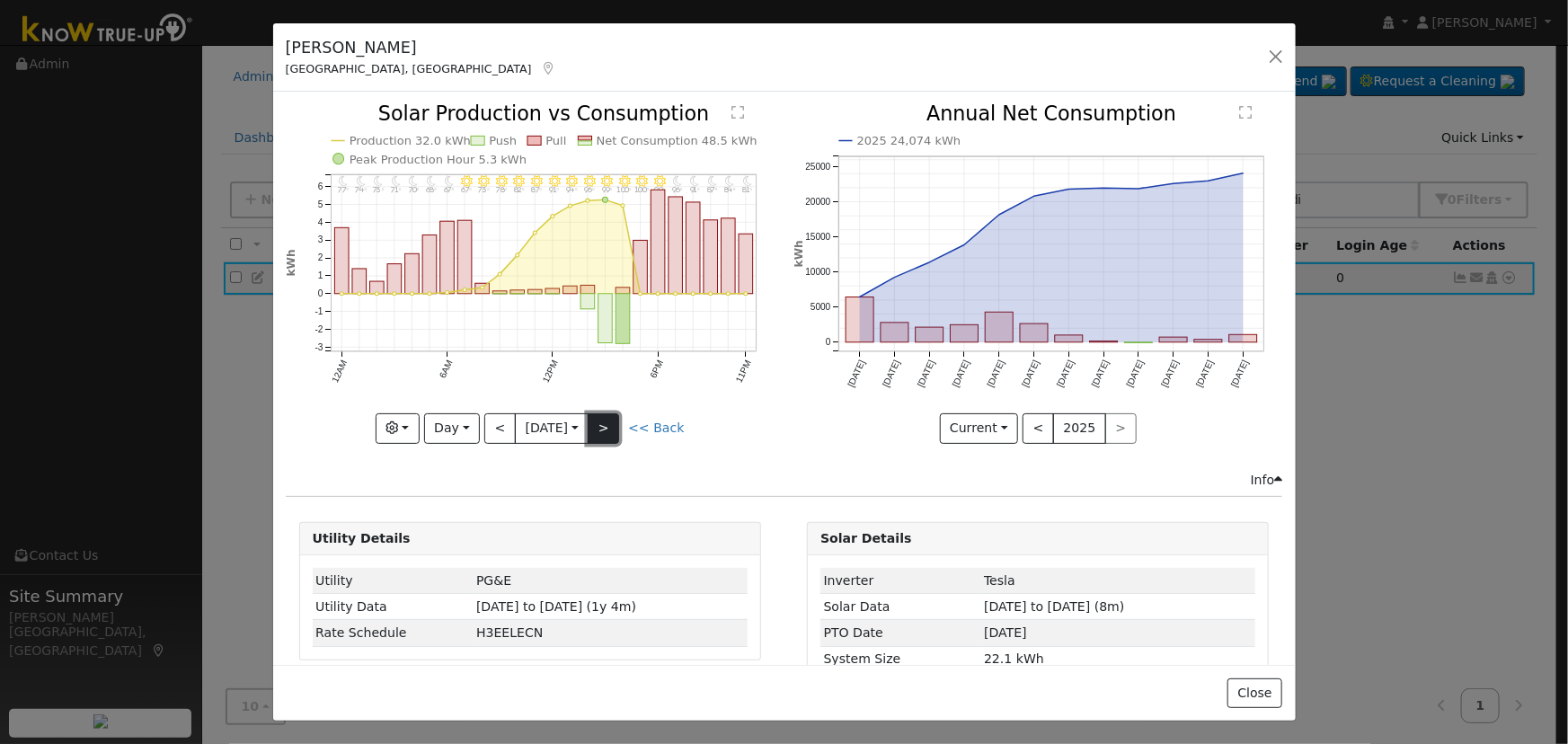
click at [604, 431] on button ">" at bounding box center [603, 428] width 31 height 30
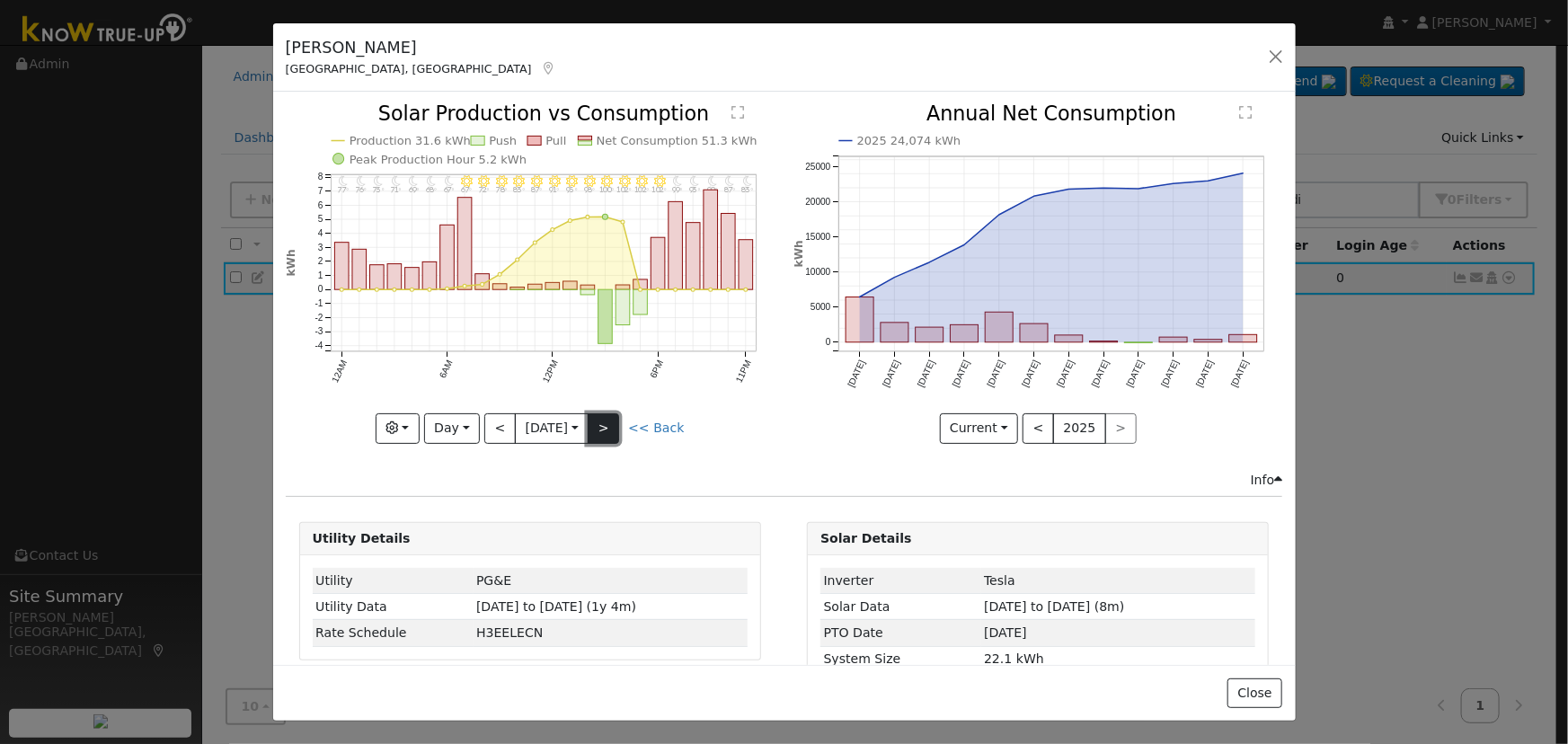
click at [603, 416] on button ">" at bounding box center [603, 428] width 31 height 30
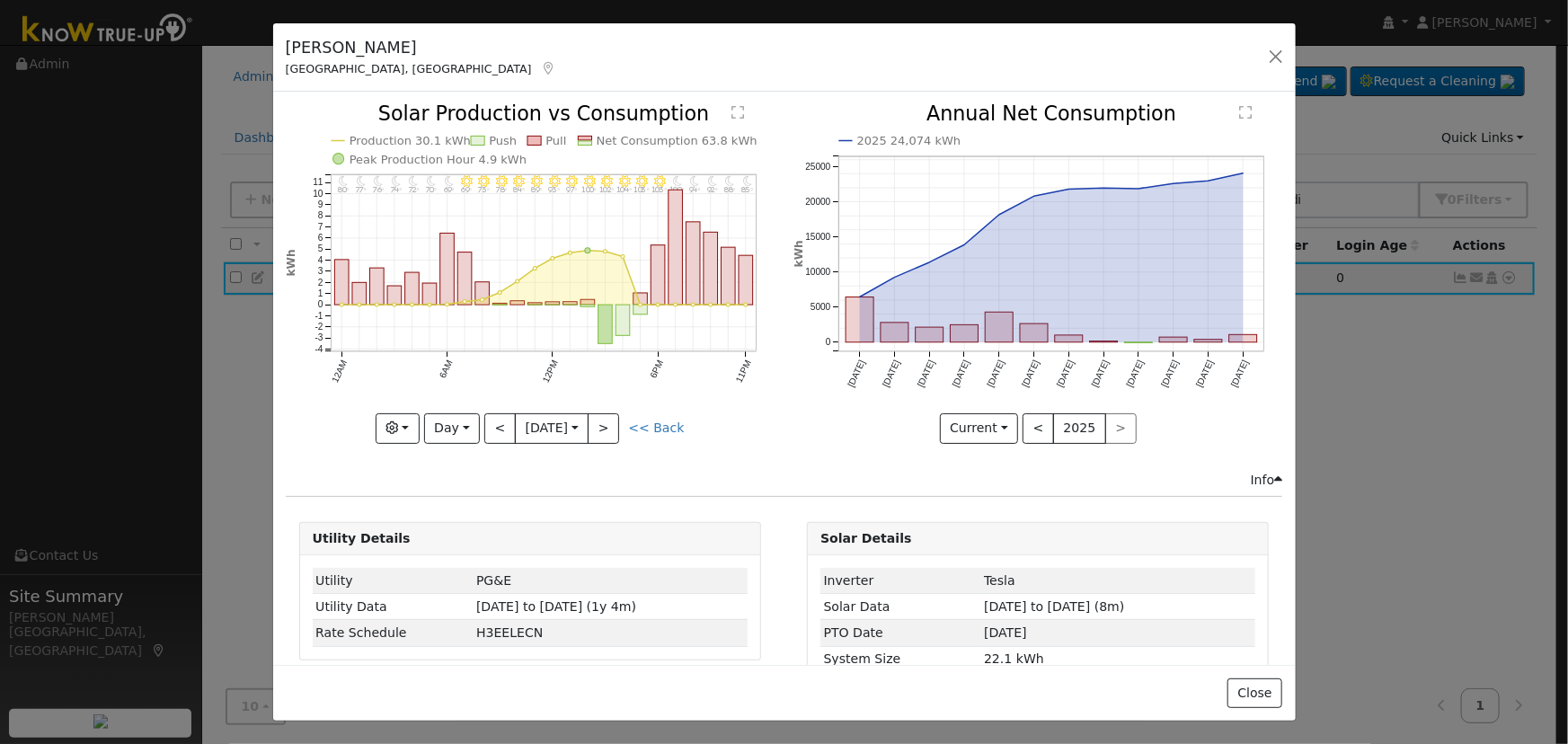
click at [541, 69] on icon at bounding box center [549, 69] width 16 height 13
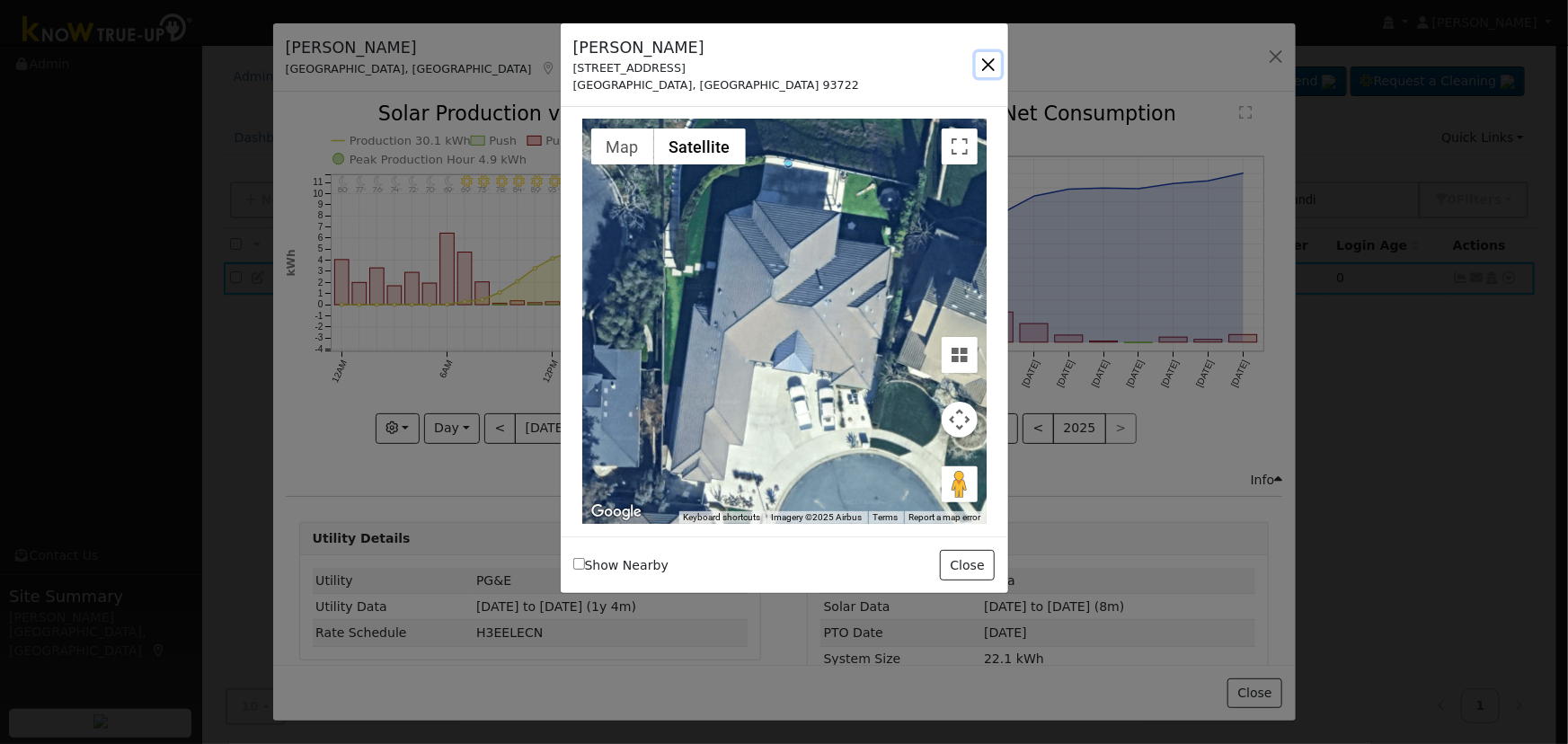
click at [986, 71] on button "button" at bounding box center [989, 65] width 26 height 26
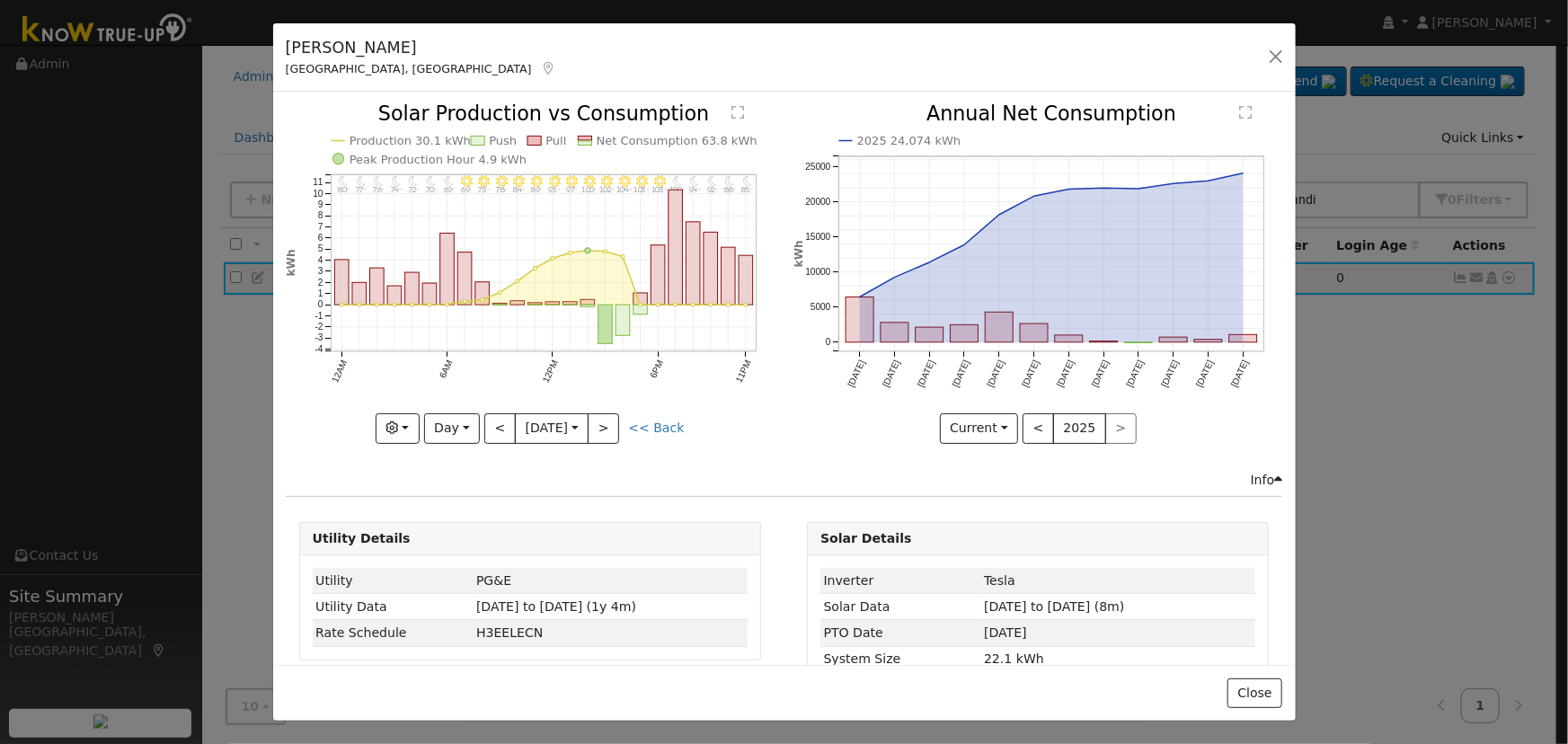
click at [541, 71] on icon at bounding box center [549, 69] width 16 height 13
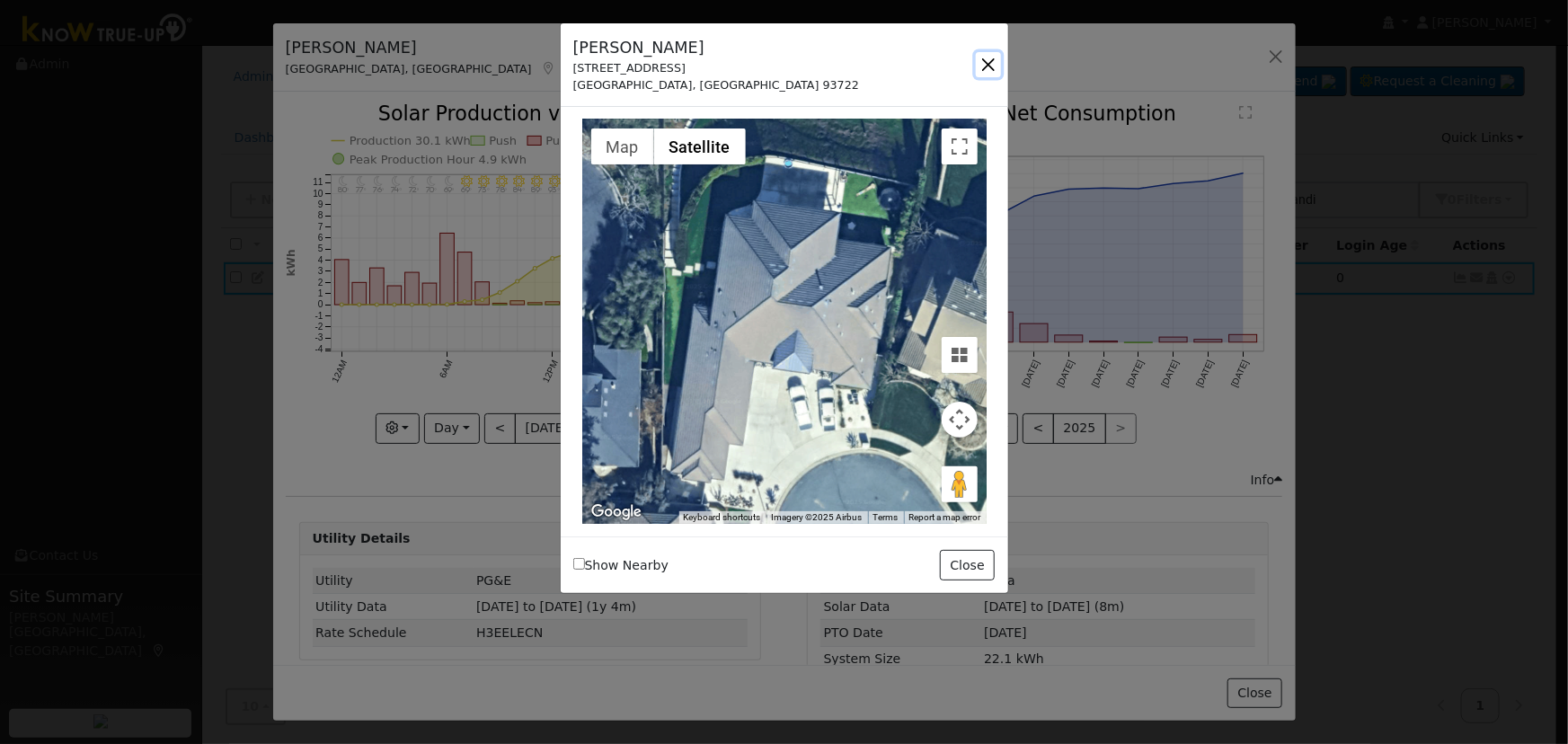
click at [988, 67] on button "button" at bounding box center [989, 65] width 26 height 26
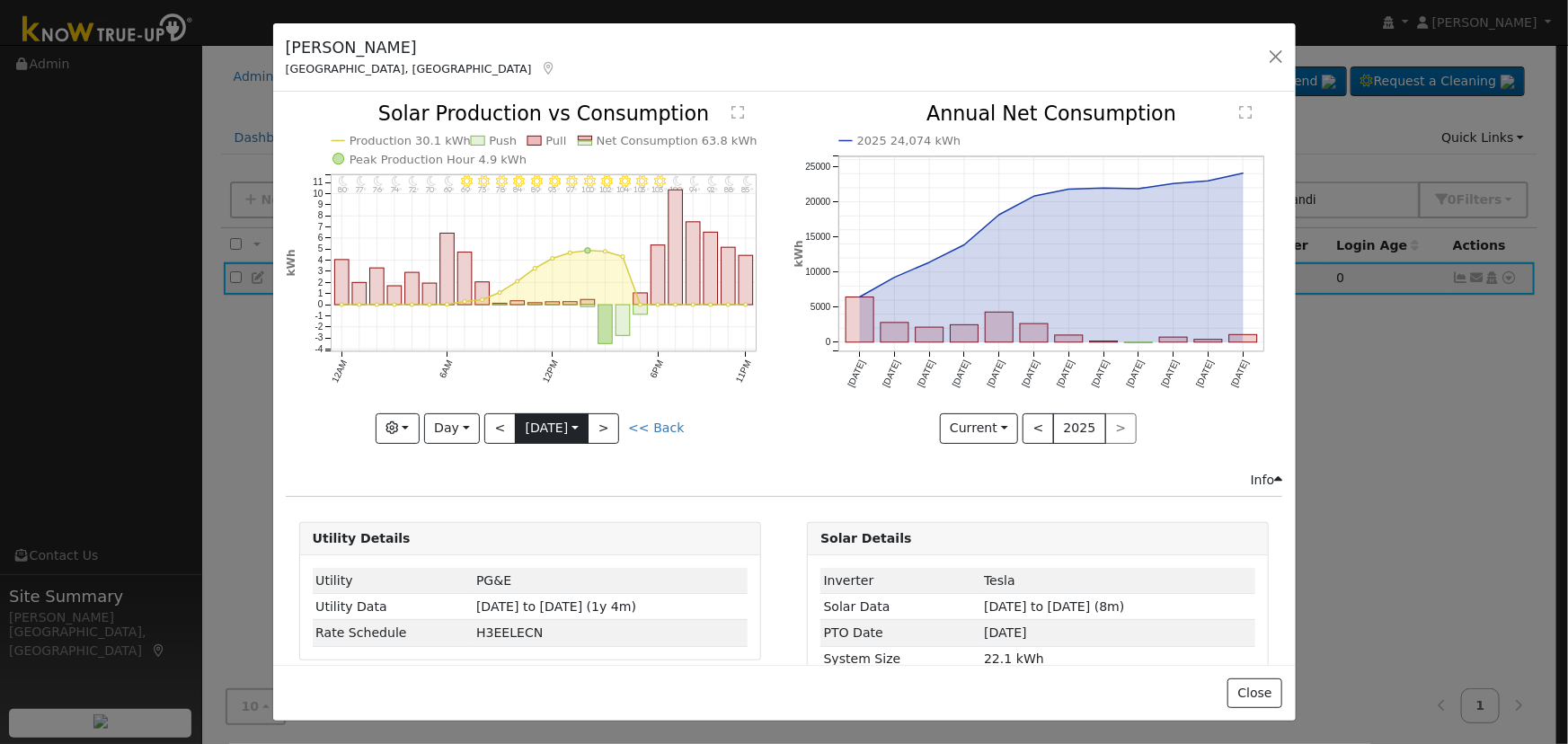
click at [581, 422] on input "[DATE]" at bounding box center [551, 428] width 72 height 28
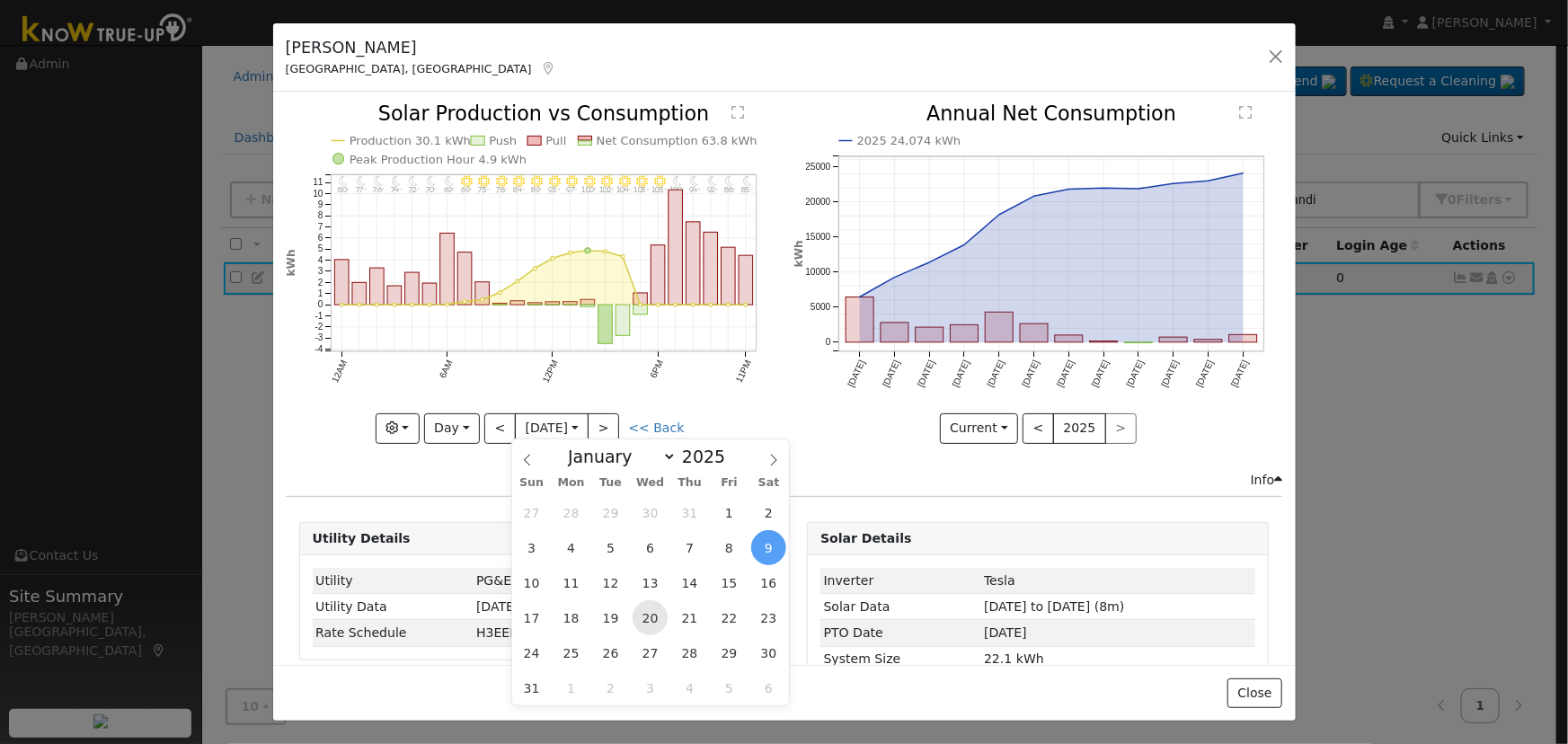
click at [647, 617] on span "20" at bounding box center [650, 618] width 35 height 35
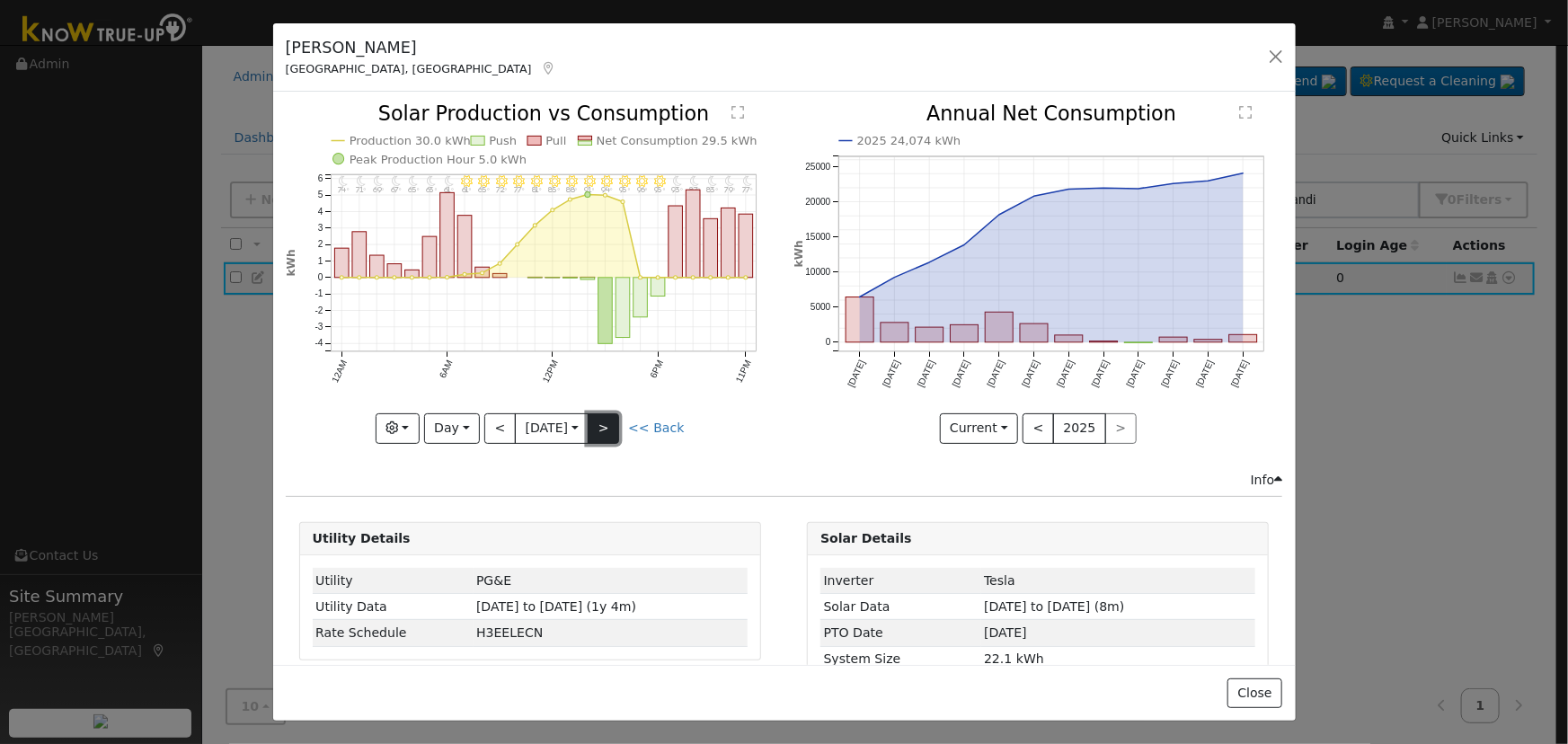
click at [612, 424] on button ">" at bounding box center [603, 428] width 31 height 30
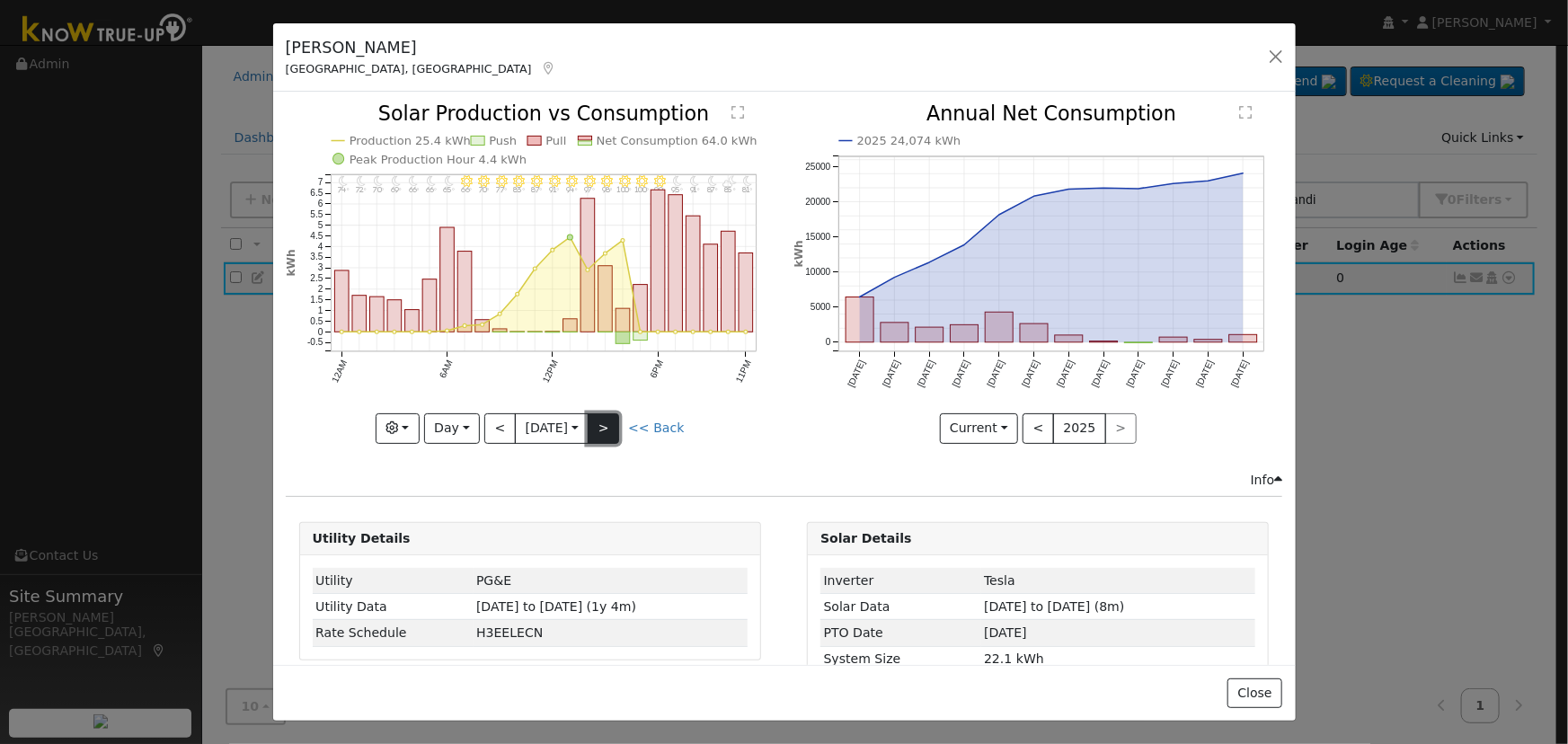
click at [602, 414] on button ">" at bounding box center [603, 428] width 31 height 30
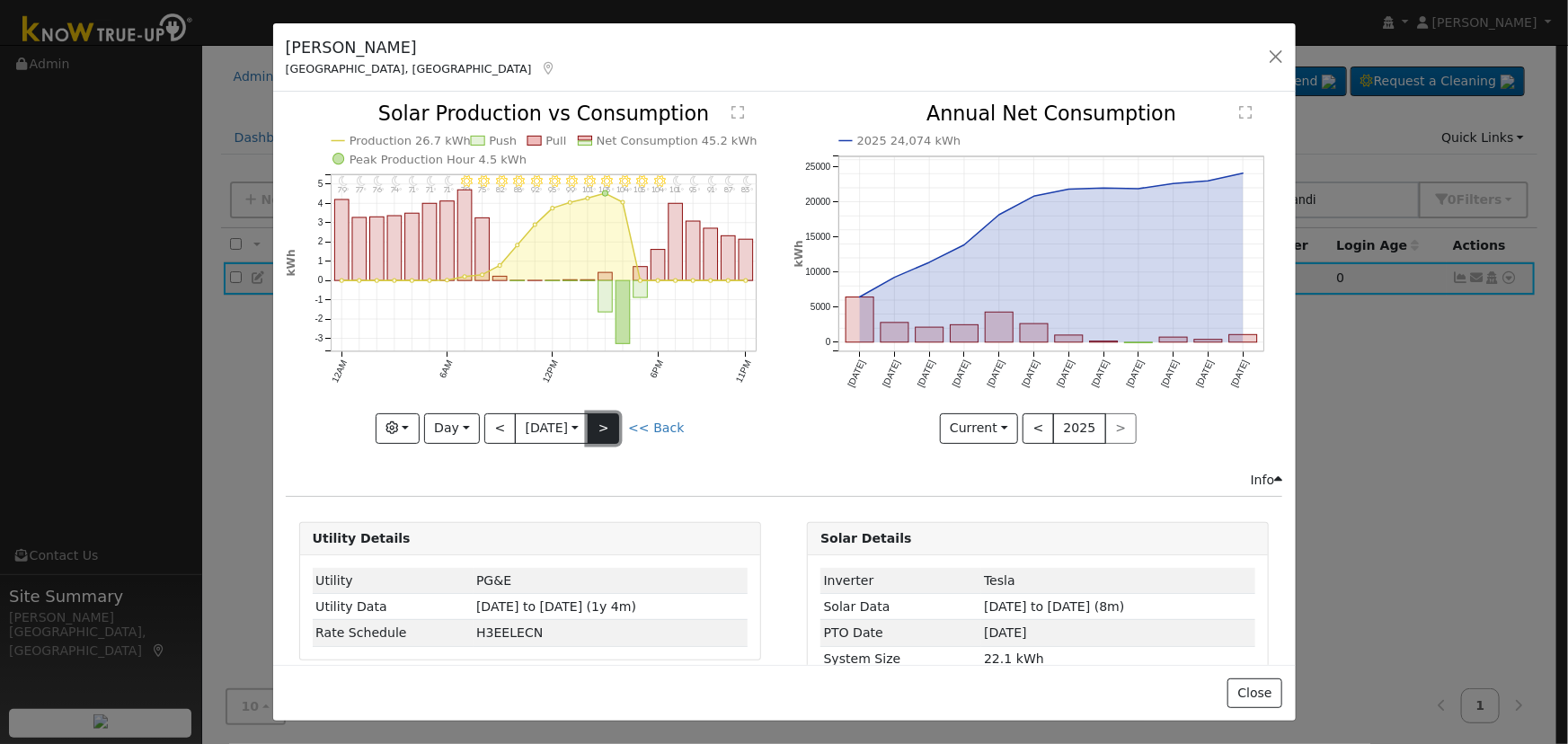
click at [602, 414] on button ">" at bounding box center [603, 428] width 31 height 30
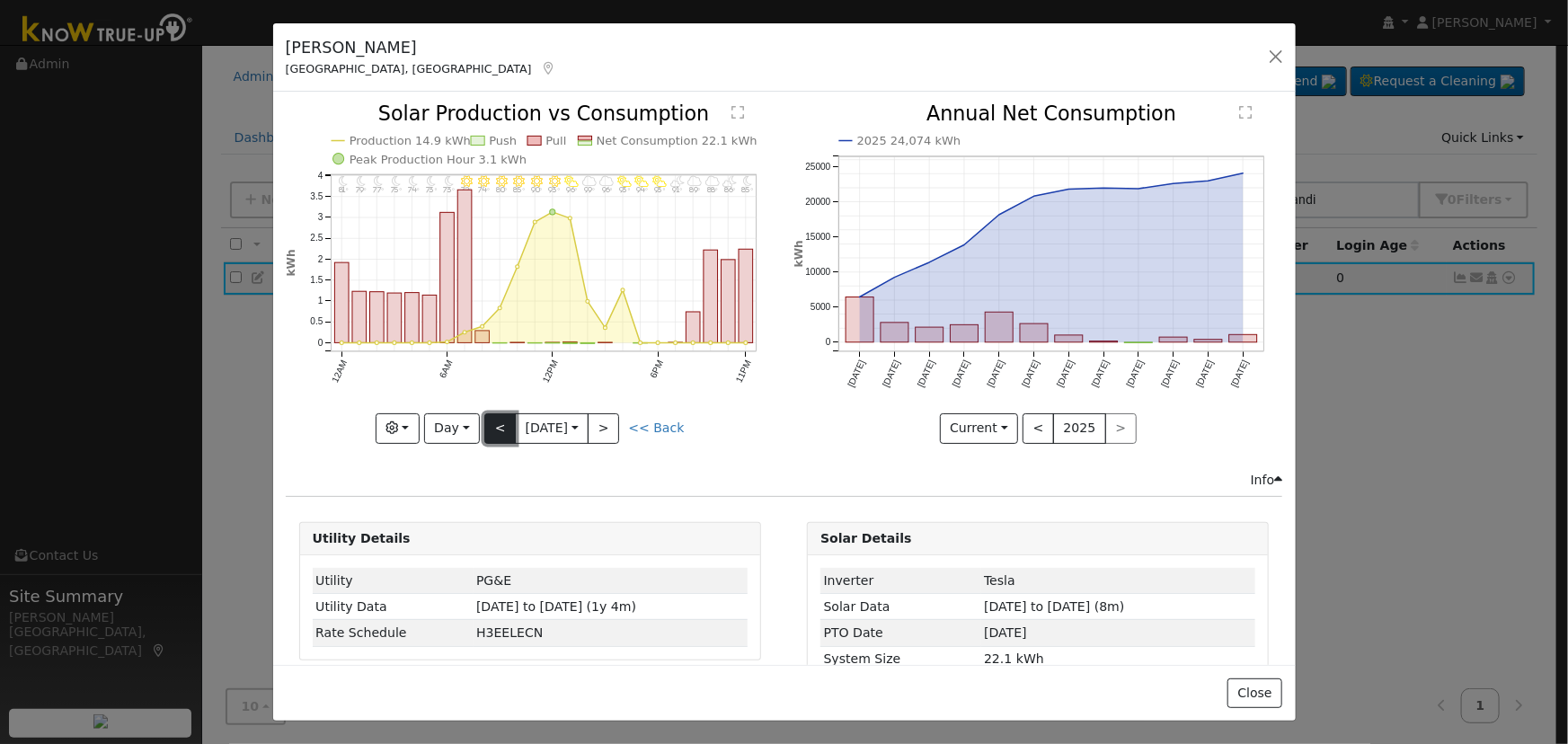
click at [509, 426] on button "<" at bounding box center [500, 428] width 31 height 30
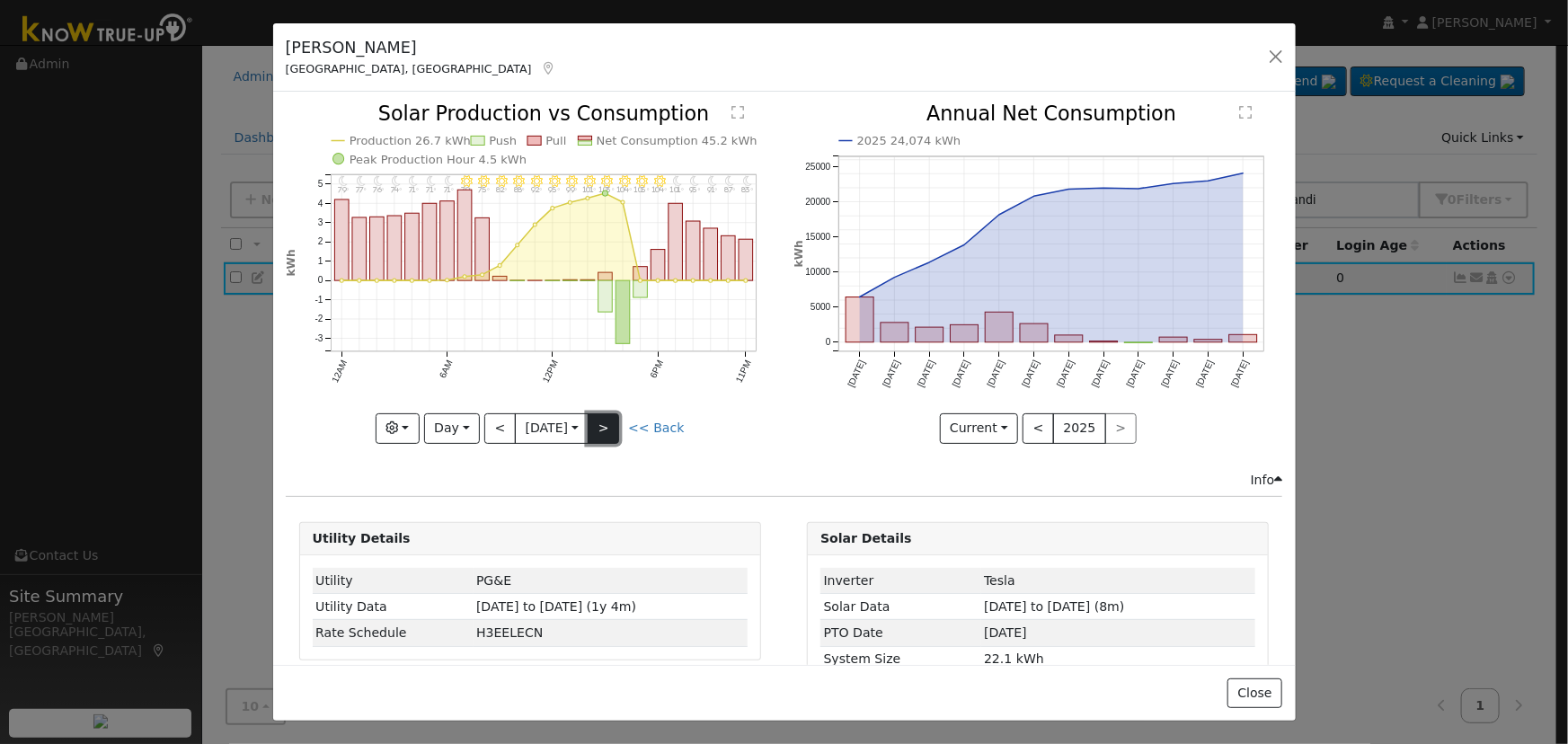
click at [603, 413] on button ">" at bounding box center [603, 428] width 31 height 30
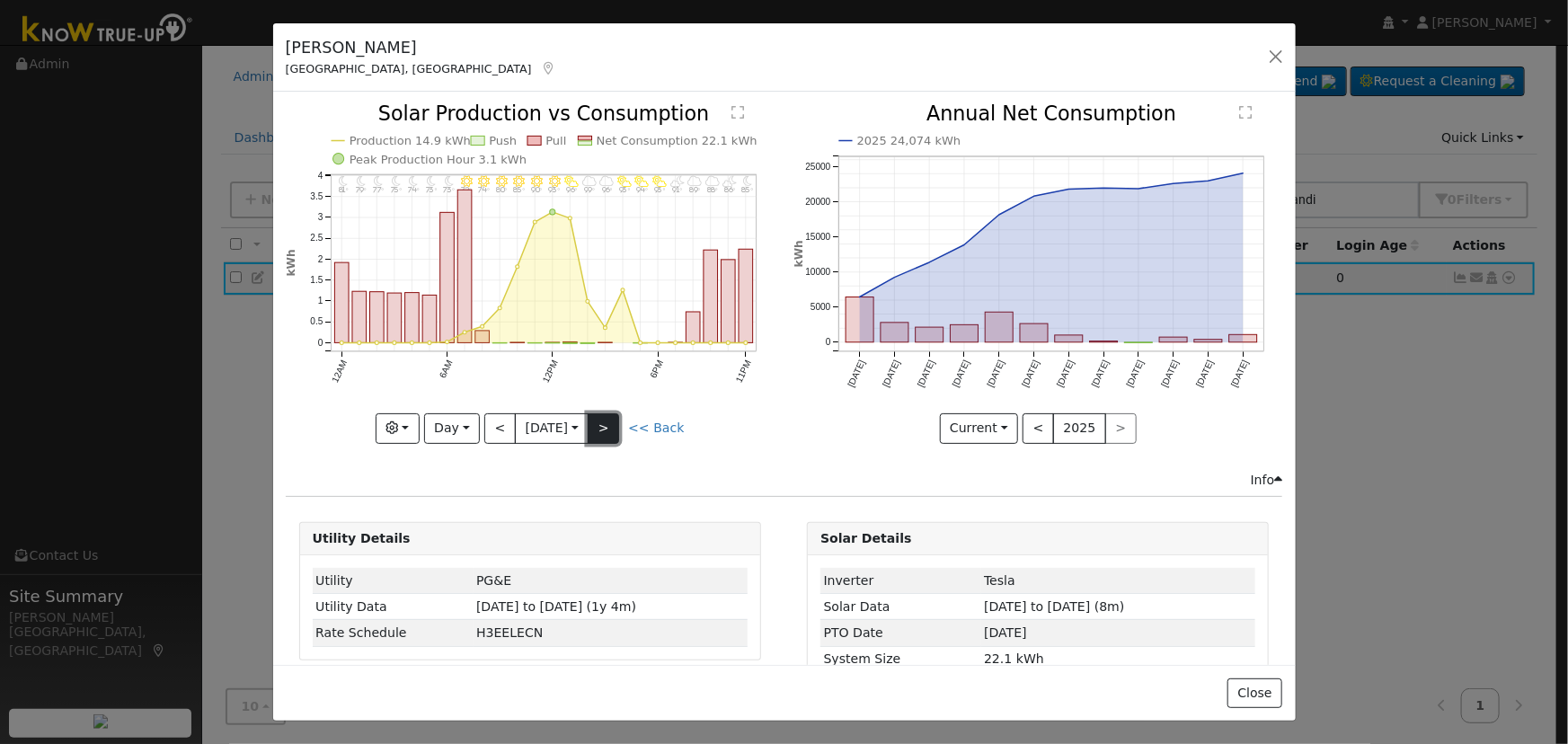
click at [603, 413] on button ">" at bounding box center [603, 428] width 31 height 30
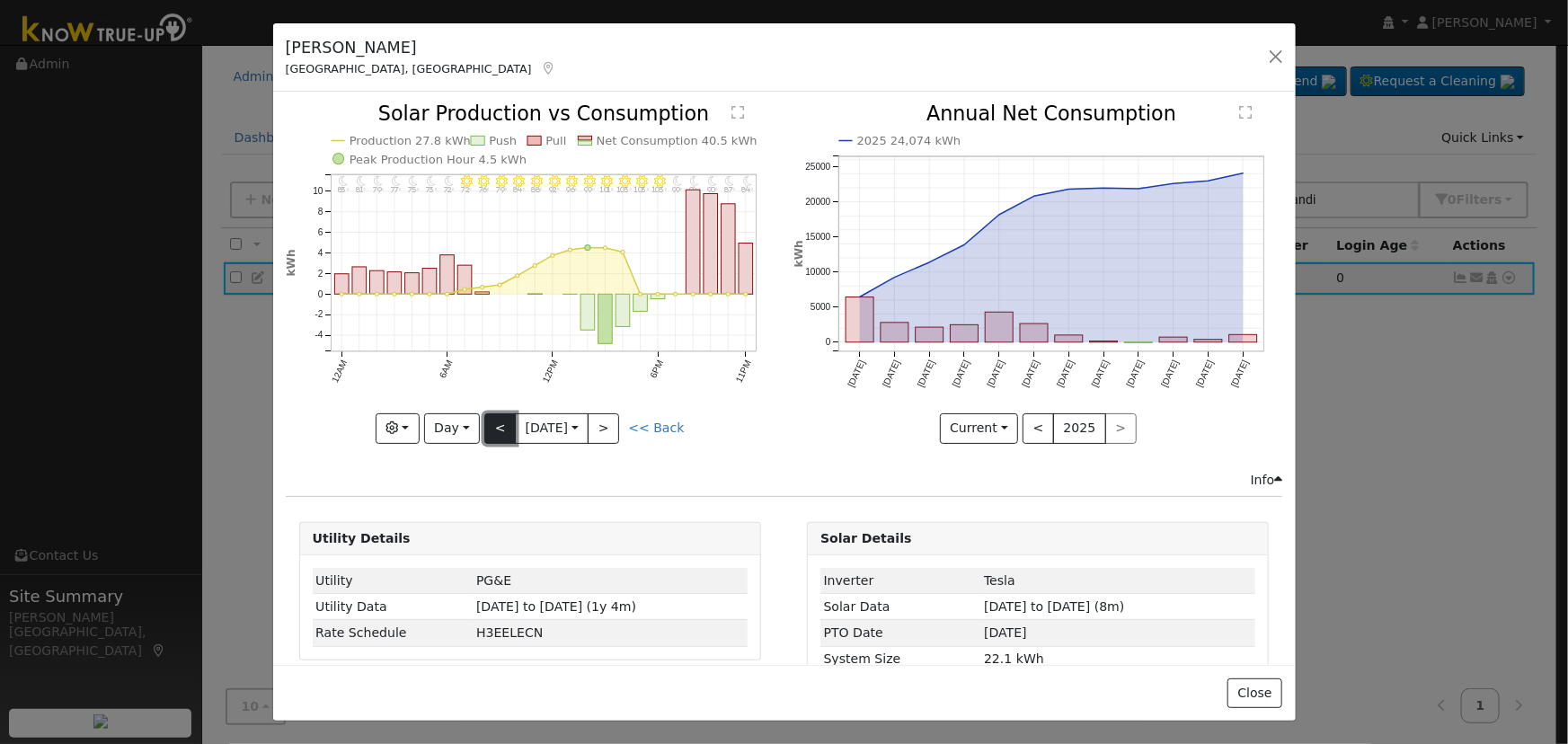
click at [499, 421] on button "<" at bounding box center [500, 428] width 31 height 30
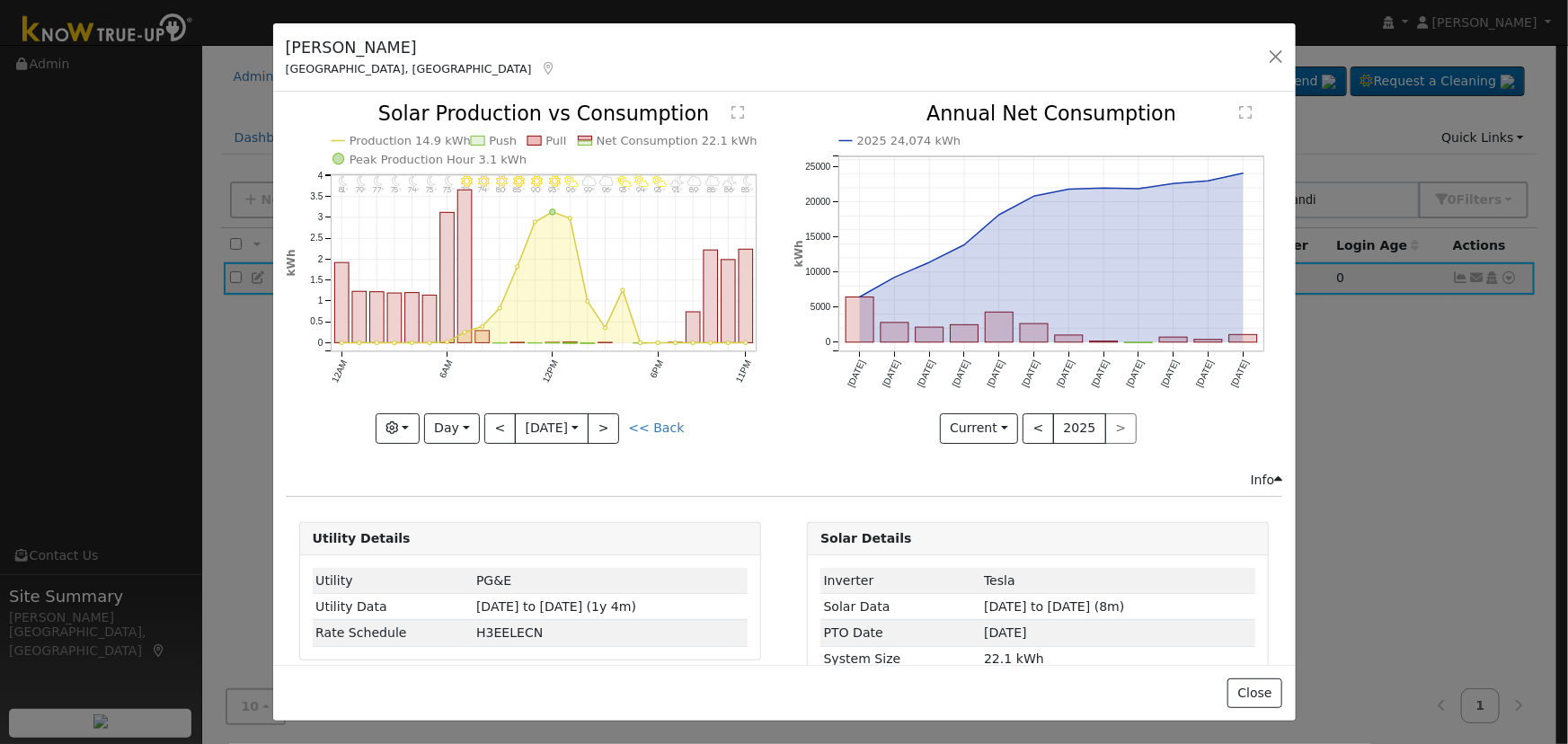
click at [602, 406] on icon "11PM - MostlyClear 85° 10PM - PartlyCloudy 86° 9PM - MostlyCloudy 88° 8PM - Mos…" at bounding box center [530, 272] width 489 height 337
click at [605, 413] on button ">" at bounding box center [603, 428] width 31 height 30
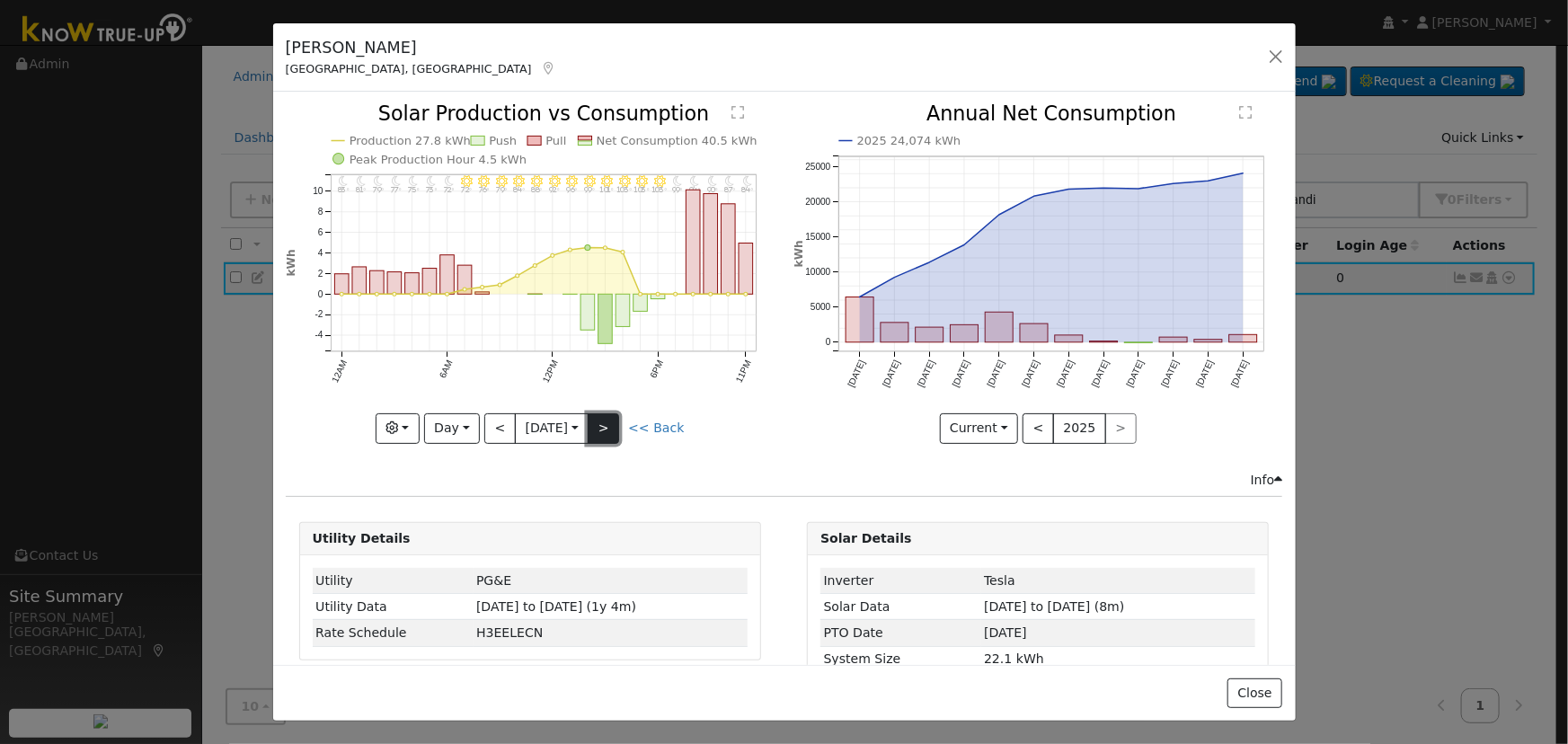
click at [602, 413] on button ">" at bounding box center [603, 428] width 31 height 30
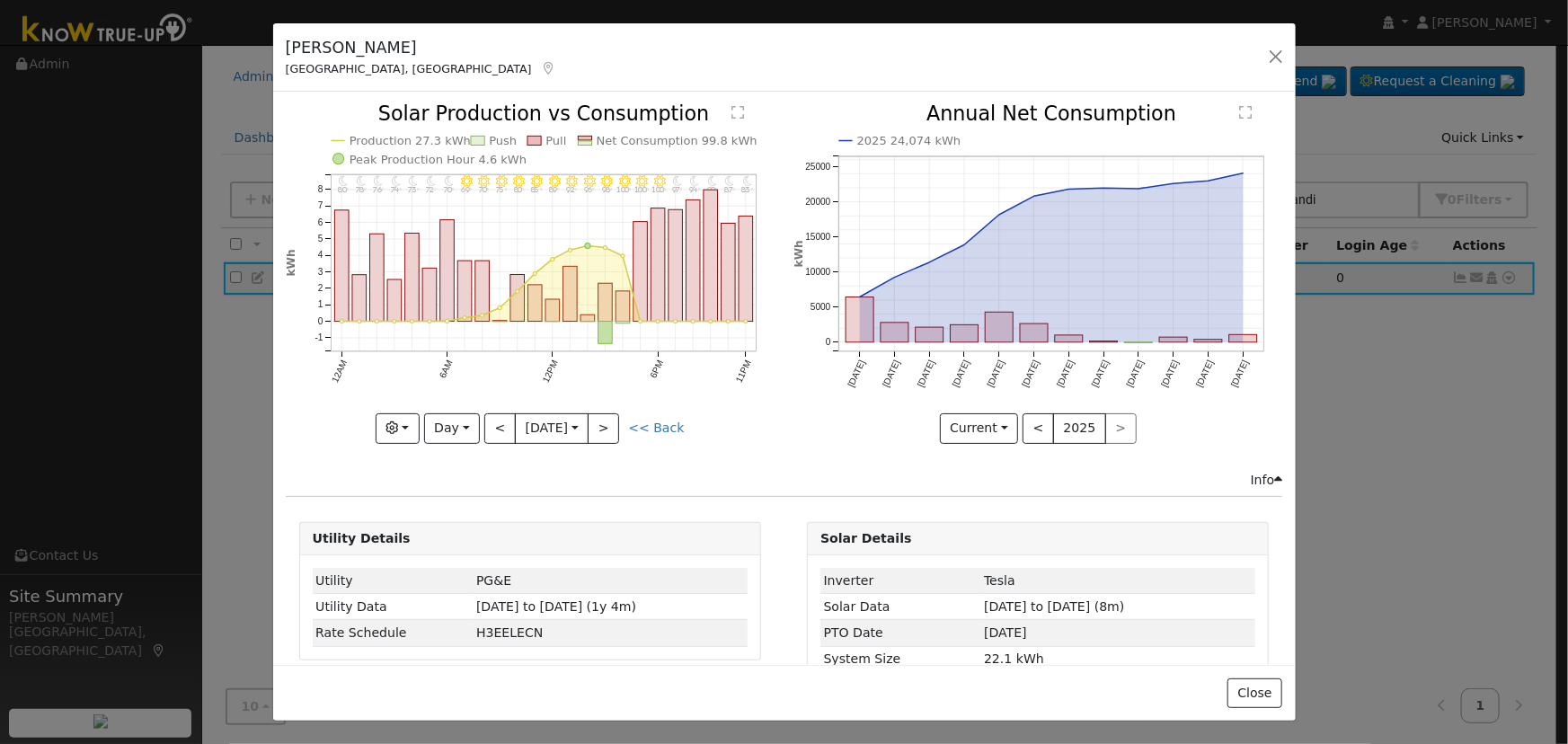
click at [541, 70] on icon at bounding box center [549, 69] width 16 height 13
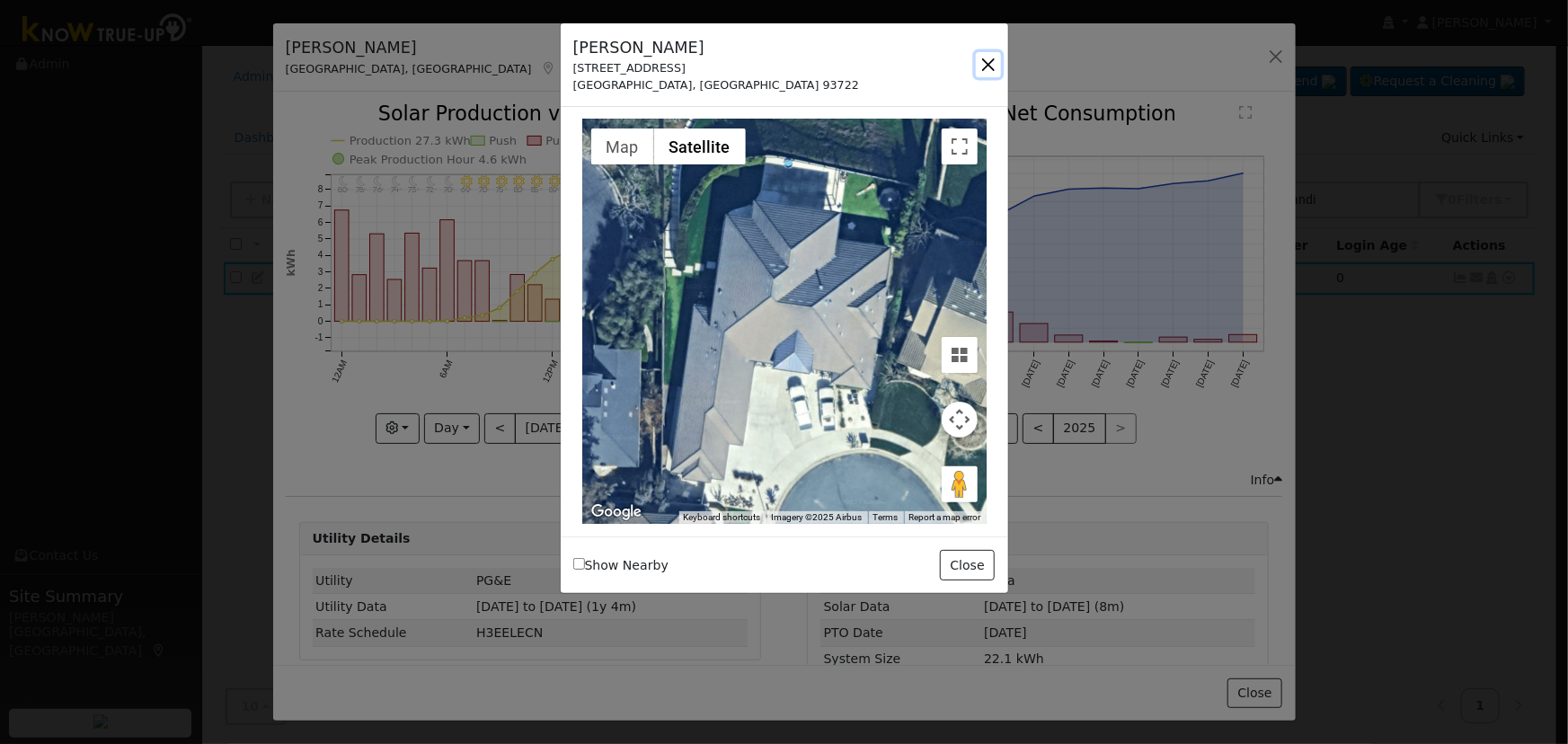
click at [993, 65] on button "button" at bounding box center [989, 65] width 26 height 26
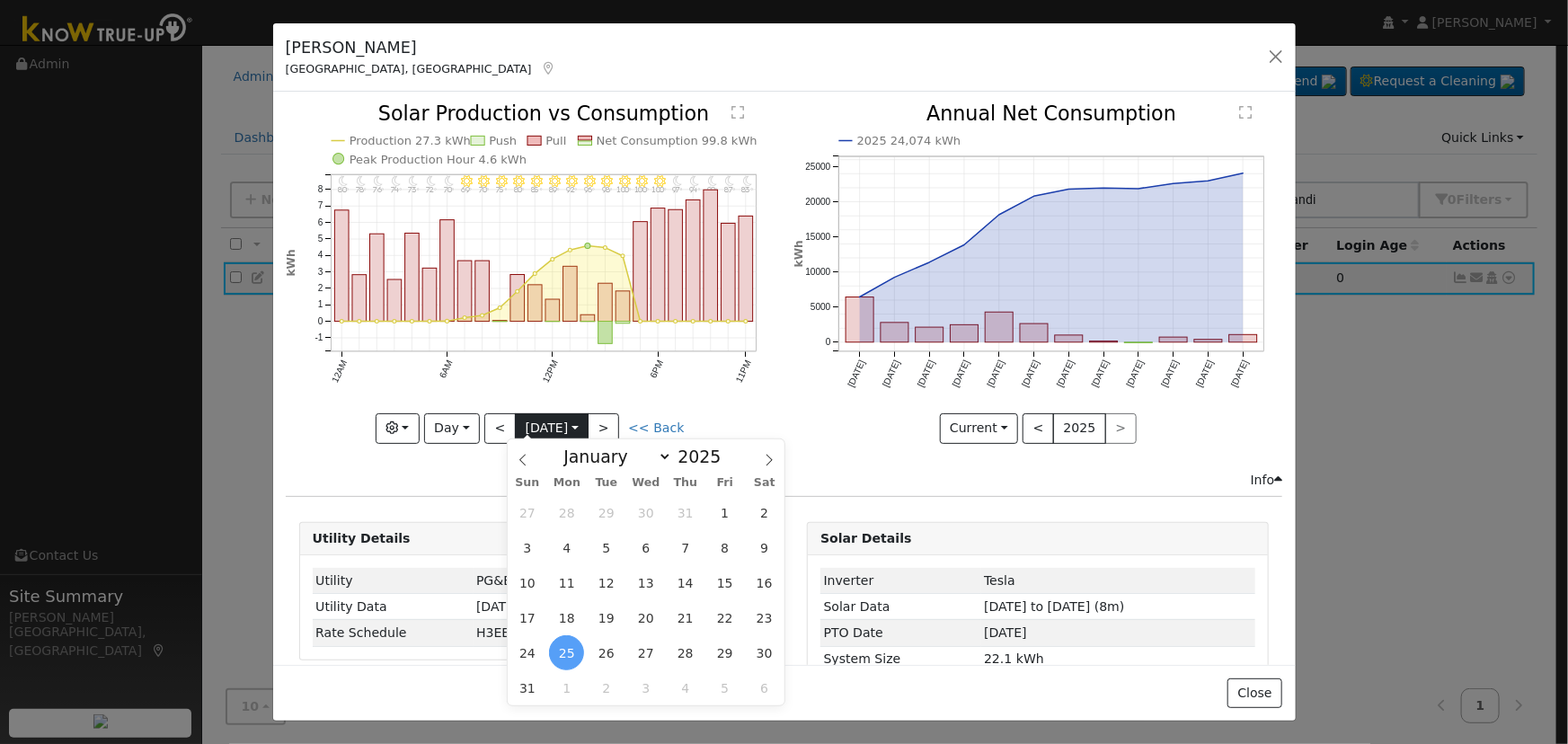
click at [579, 414] on input "[DATE]" at bounding box center [551, 428] width 72 height 28
click at [577, 689] on span "1" at bounding box center [567, 687] width 35 height 35
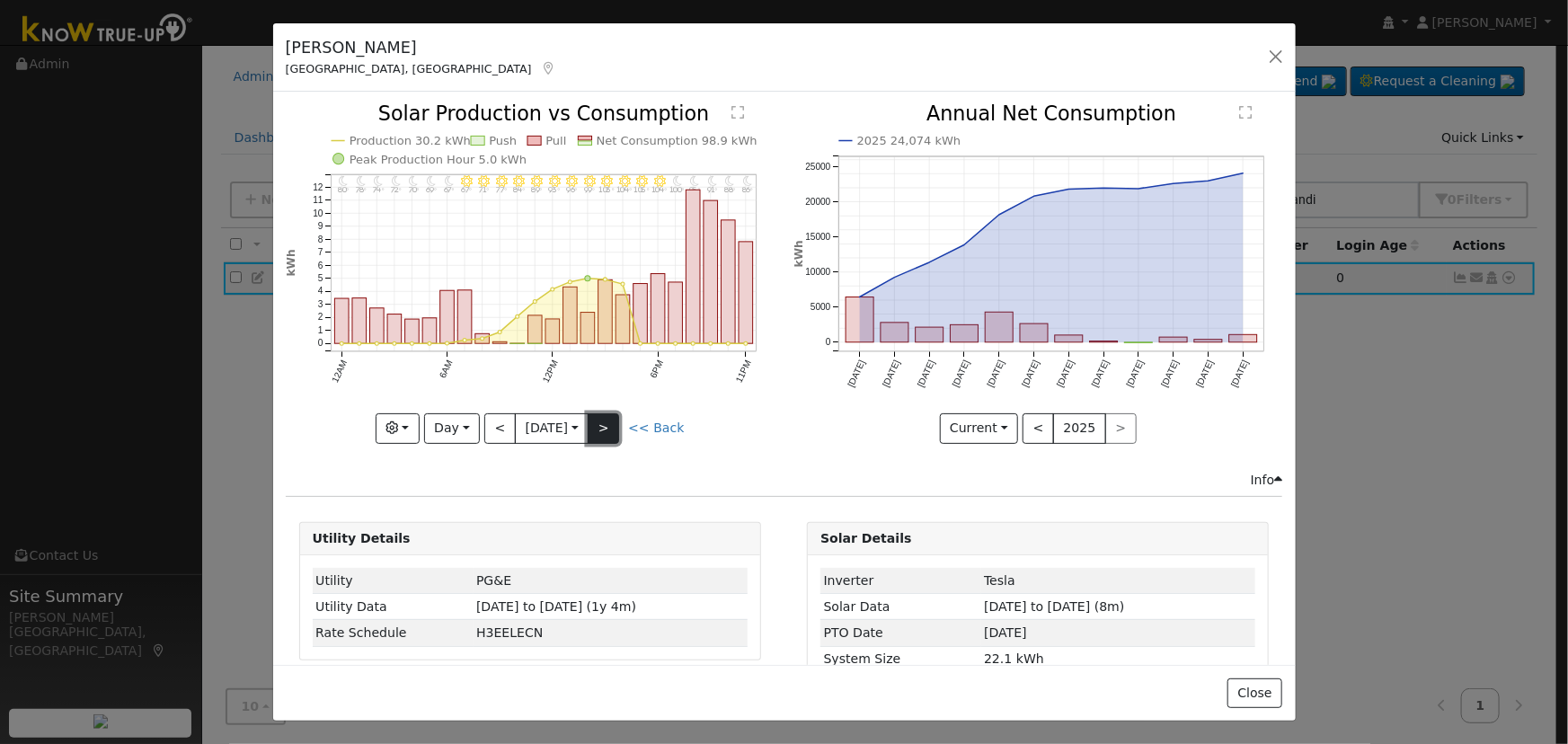
click at [618, 426] on button ">" at bounding box center [603, 428] width 31 height 30
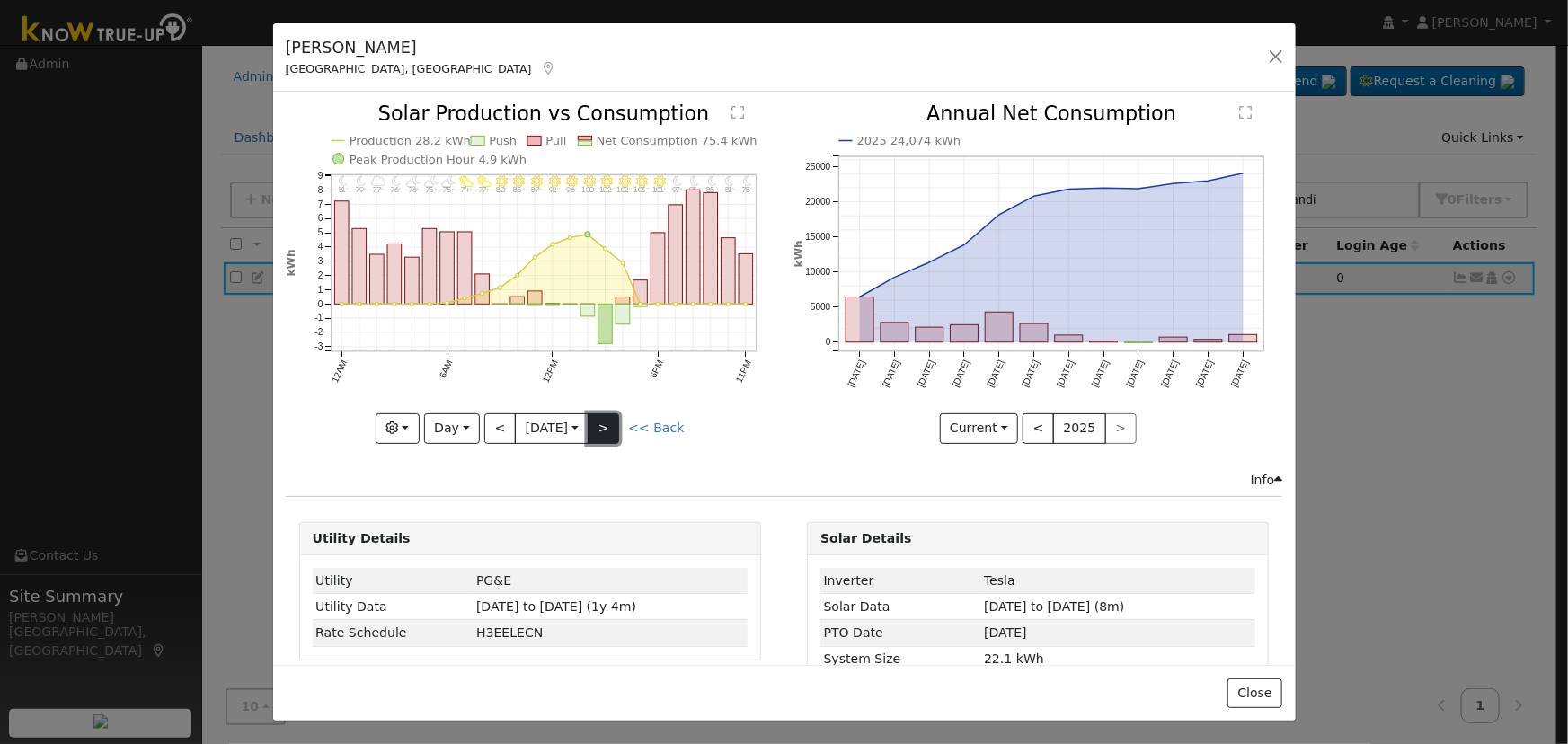
click at [617, 416] on button ">" at bounding box center [603, 428] width 31 height 30
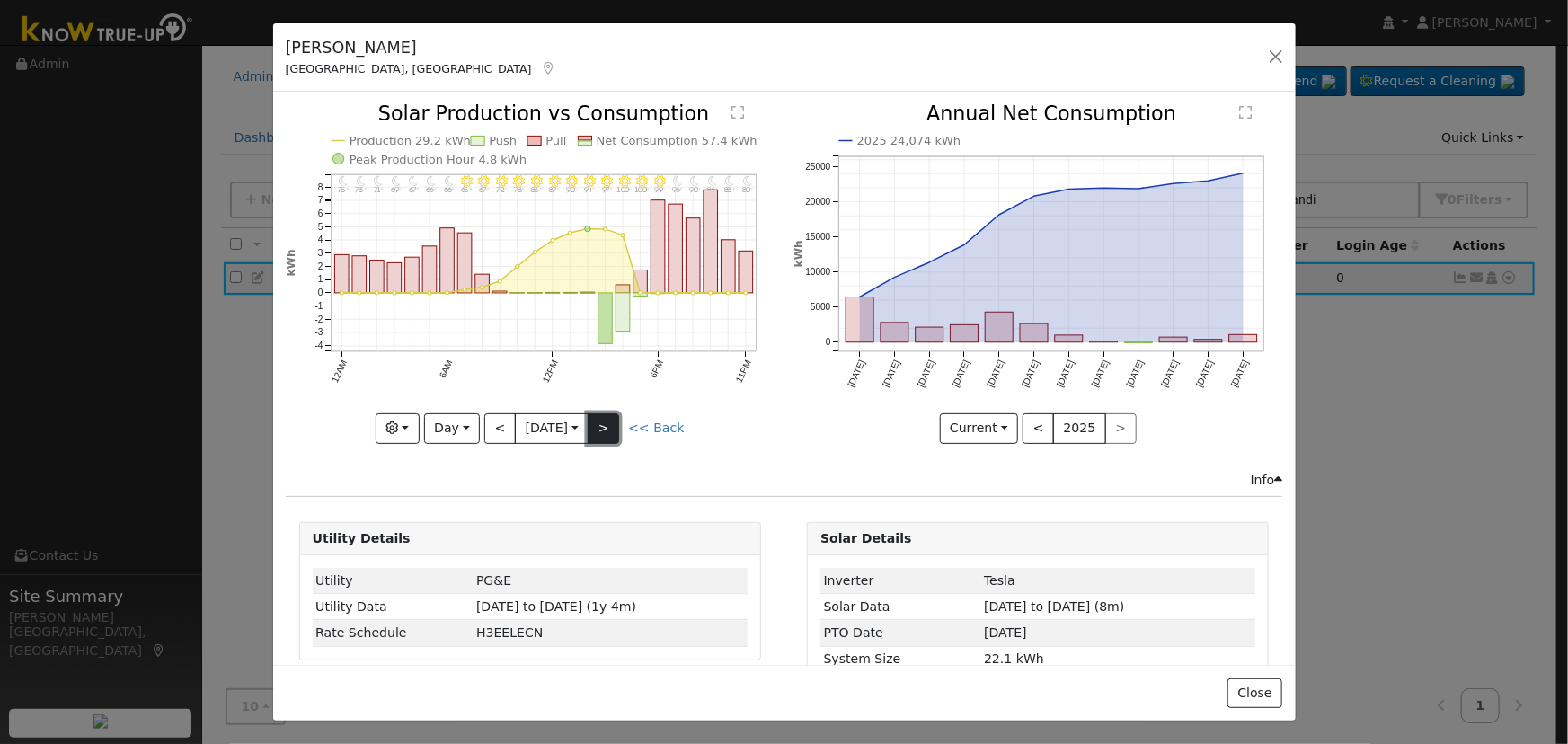
click at [617, 416] on button ">" at bounding box center [603, 428] width 31 height 30
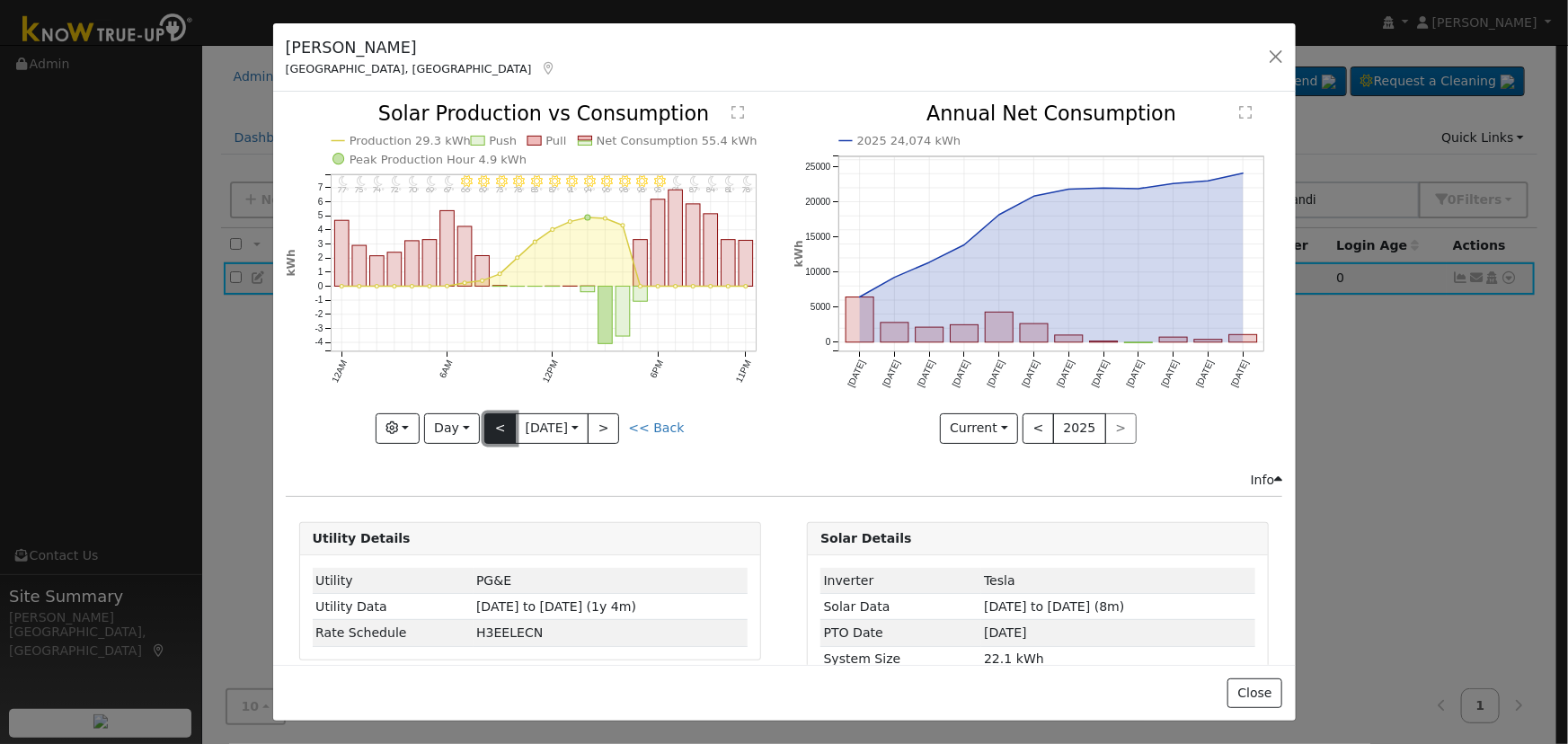
click at [495, 430] on button "<" at bounding box center [500, 428] width 31 height 30
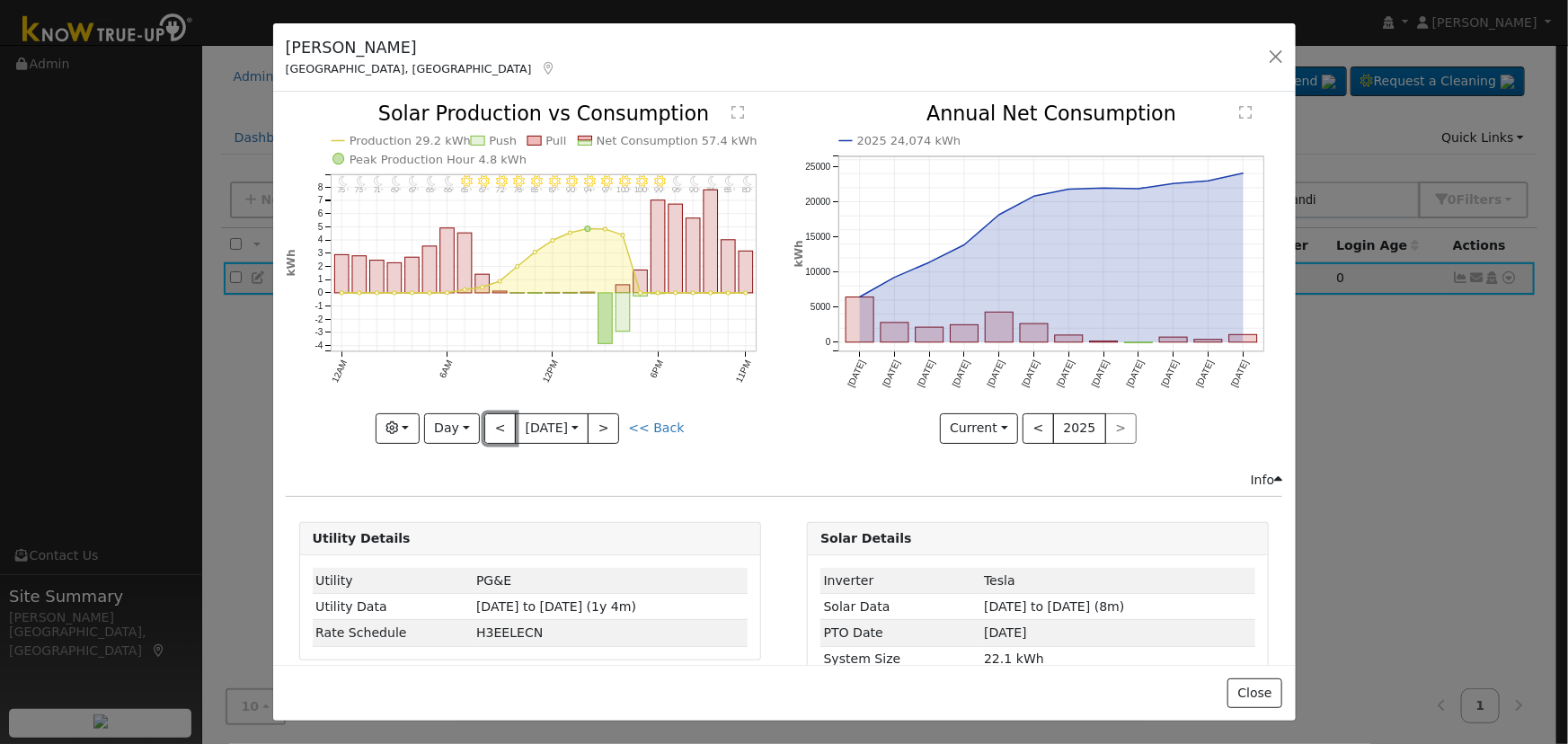
click at [495, 430] on button "<" at bounding box center [500, 428] width 31 height 30
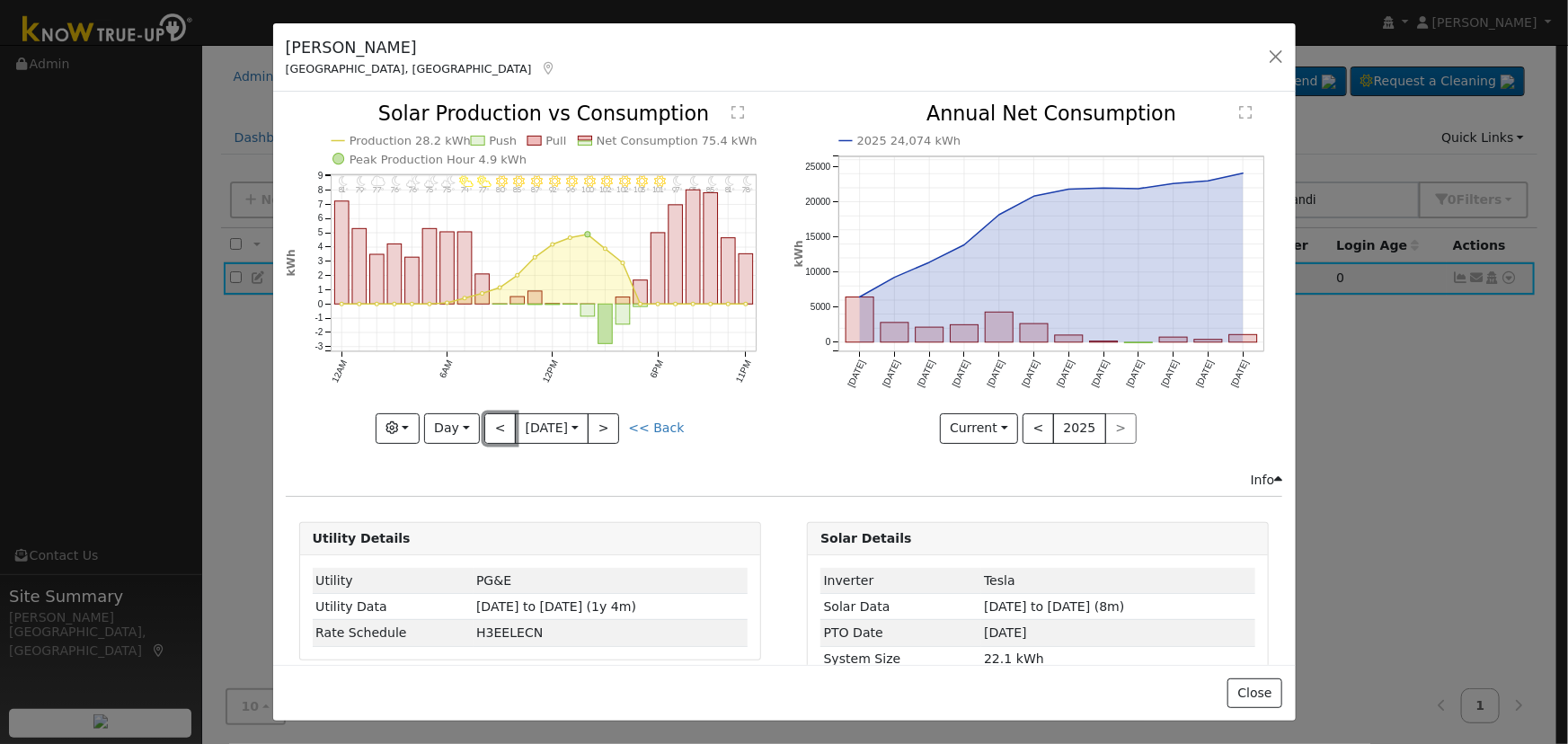
click at [495, 430] on button "<" at bounding box center [500, 428] width 31 height 30
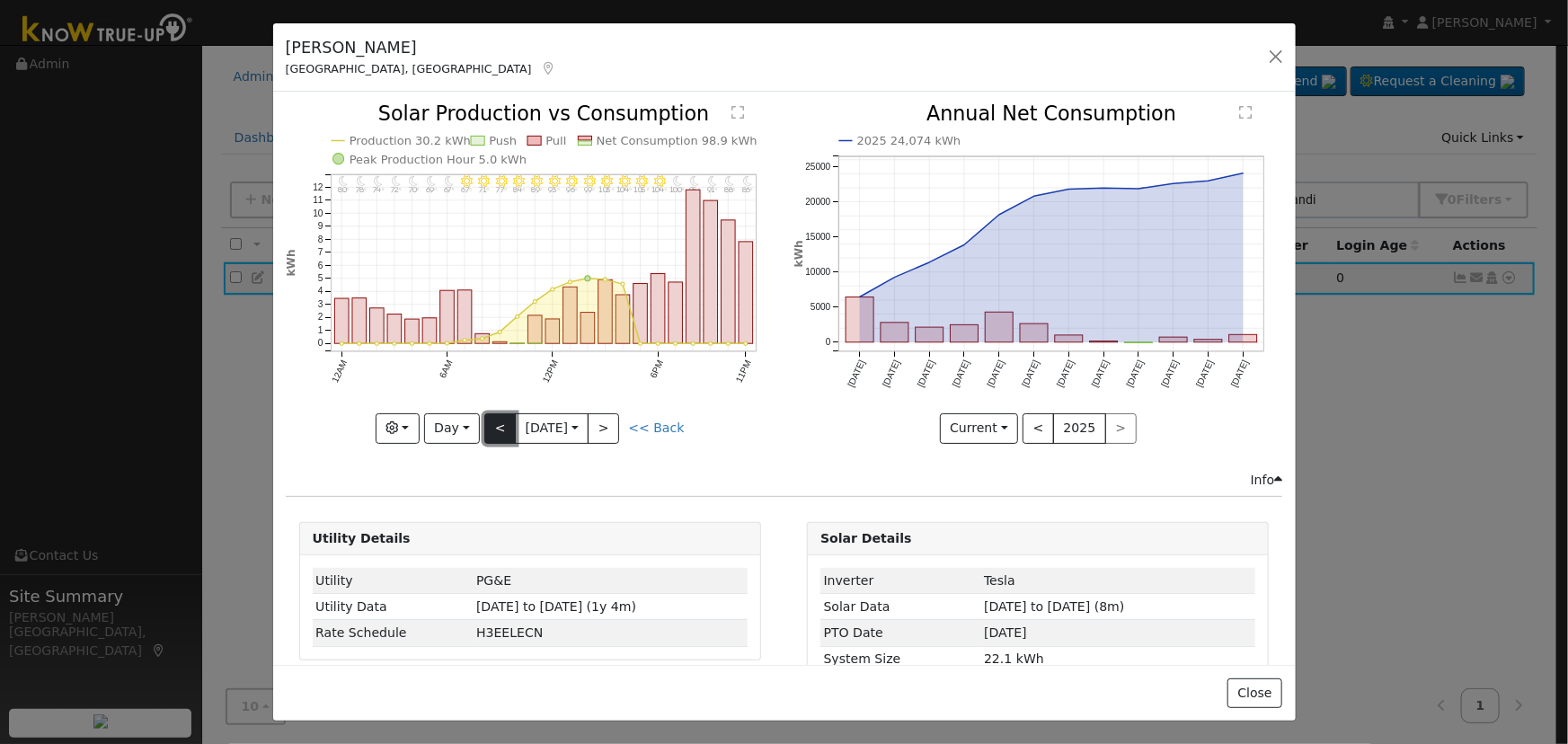
click at [495, 430] on button "<" at bounding box center [500, 428] width 31 height 30
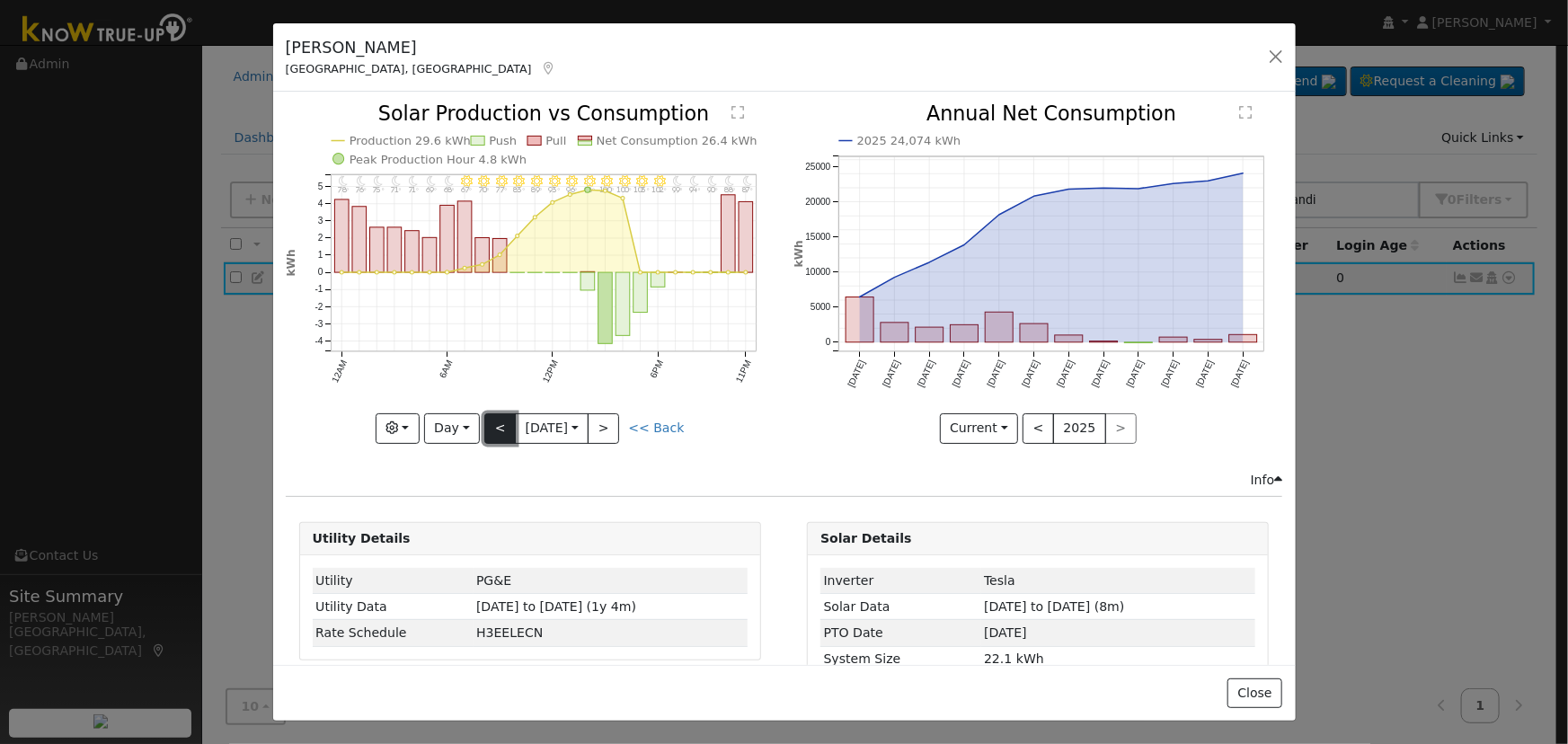
click at [495, 430] on button "<" at bounding box center [500, 428] width 31 height 30
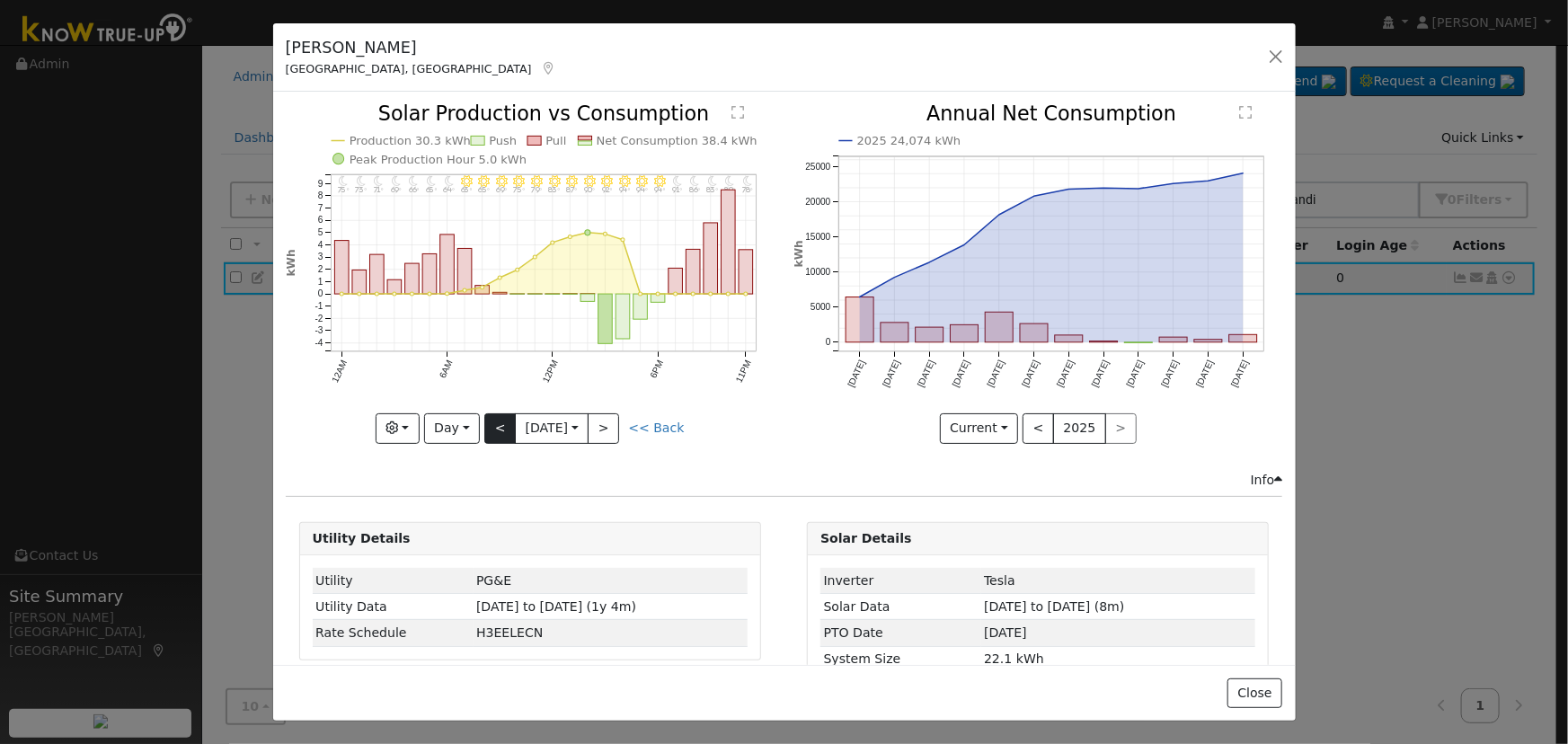
click at [495, 430] on div "11PM - Clear 78° 10PM - Clear 80° 9PM - Clear 83° 8PM - Clear 86° 7PM - Clear 9…" at bounding box center [530, 273] width 489 height 339
click at [495, 430] on button "<" at bounding box center [500, 428] width 31 height 30
type input "[DATE]"
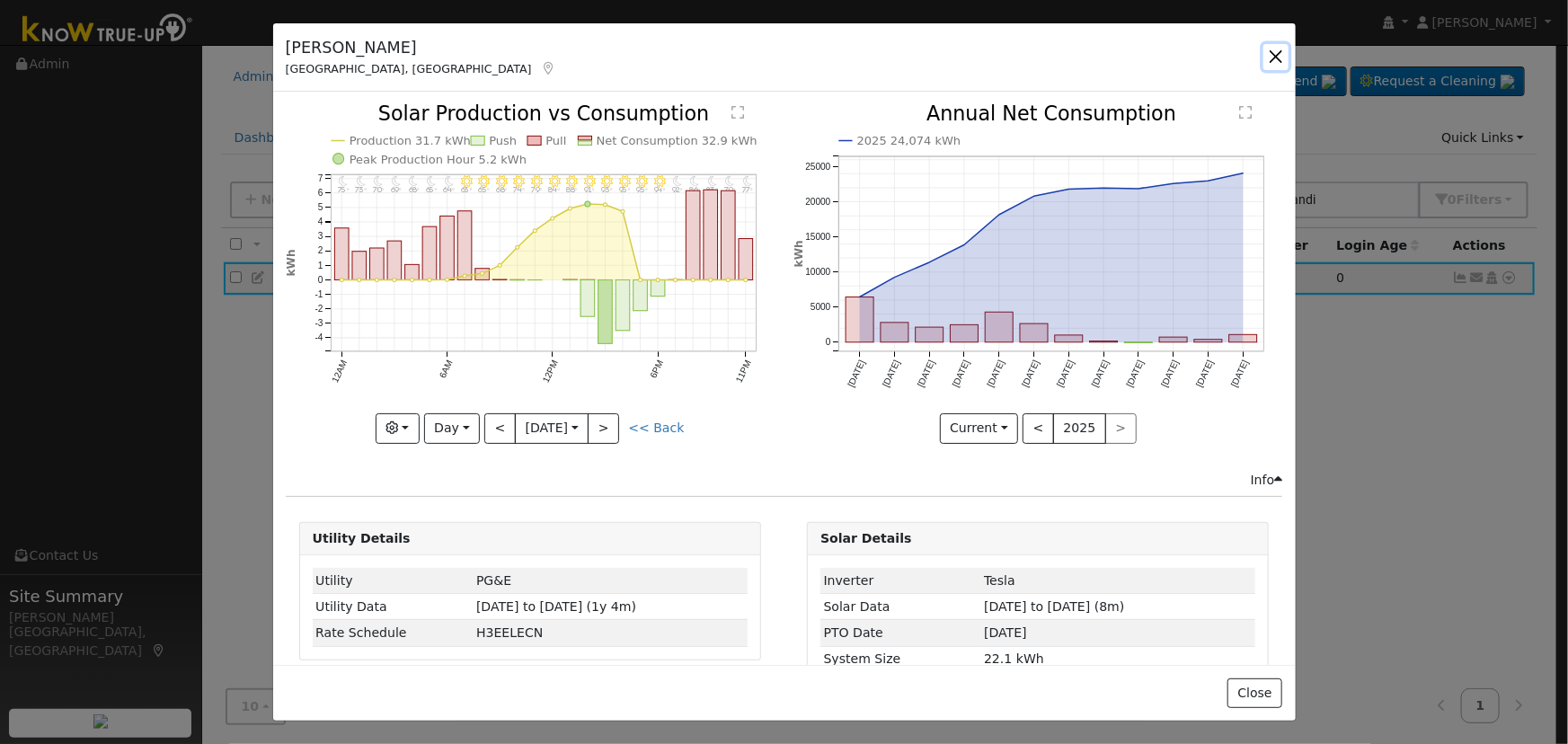
drag, startPoint x: 1284, startPoint y: 60, endPoint x: 1150, endPoint y: 50, distance: 134.4
click at [1283, 60] on button "button" at bounding box center [1276, 57] width 26 height 26
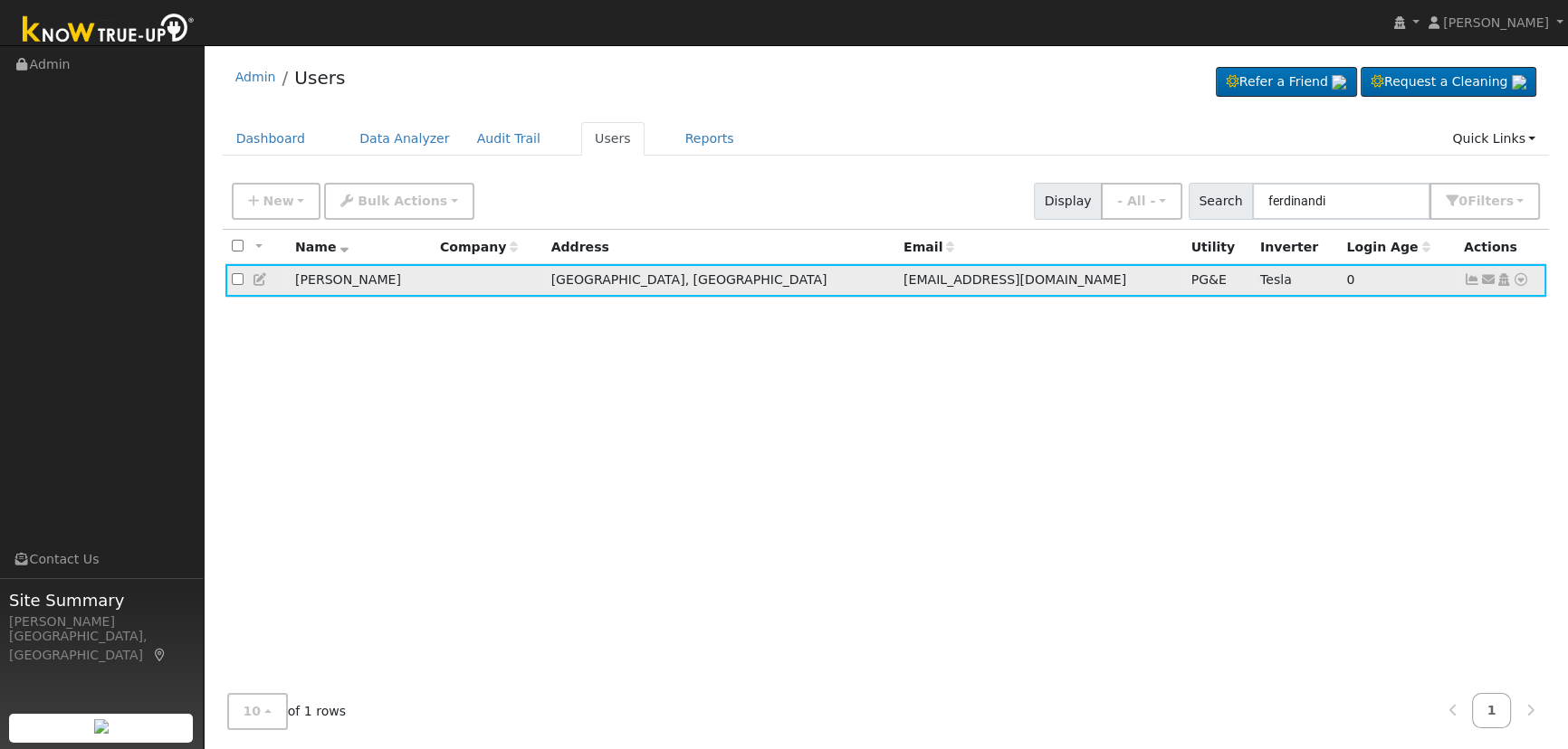
click at [1467, 287] on link at bounding box center [1472, 280] width 17 height 15
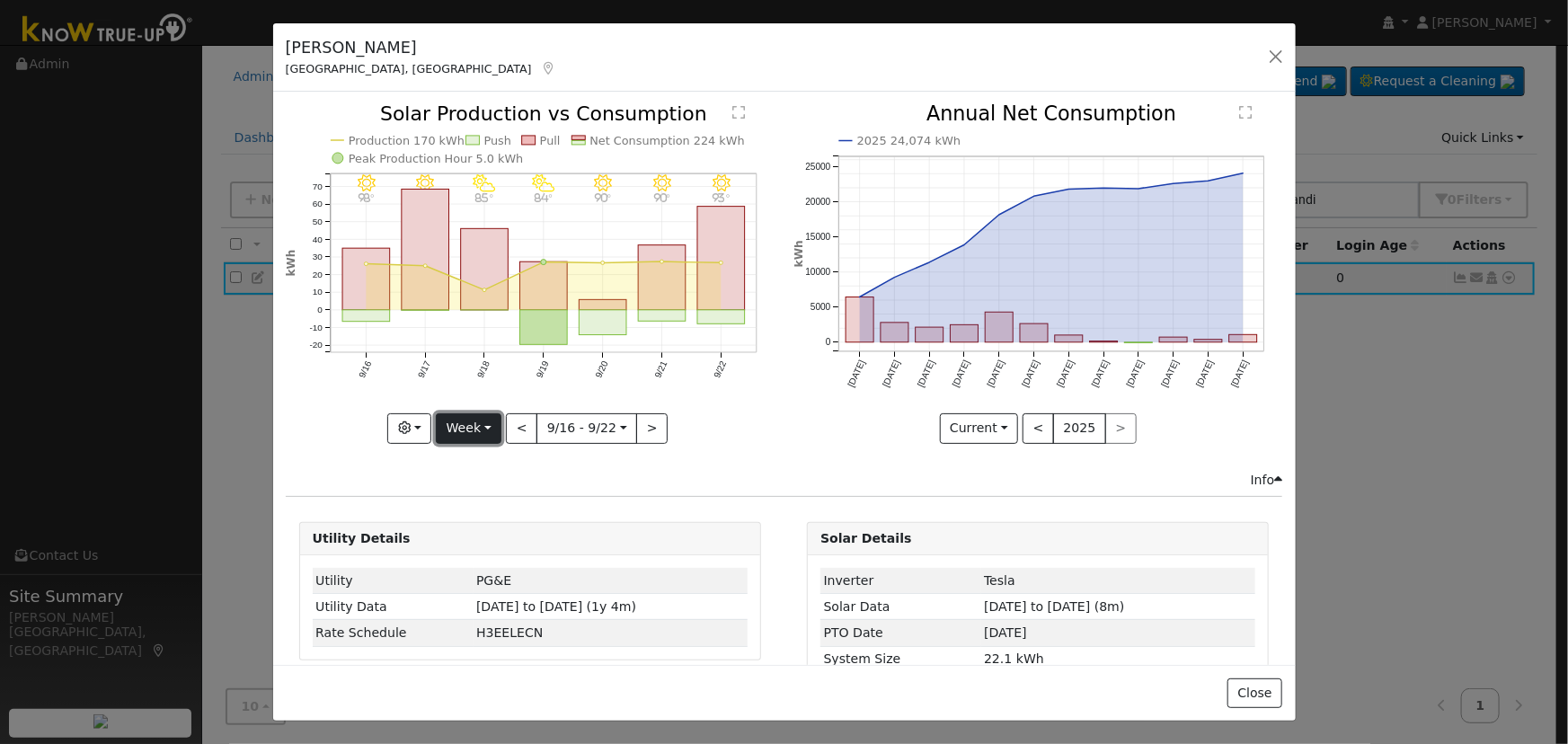
click at [493, 413] on button "Week" at bounding box center [469, 428] width 66 height 30
click at [503, 511] on link "Month" at bounding box center [499, 515] width 125 height 26
type input "[DATE]"
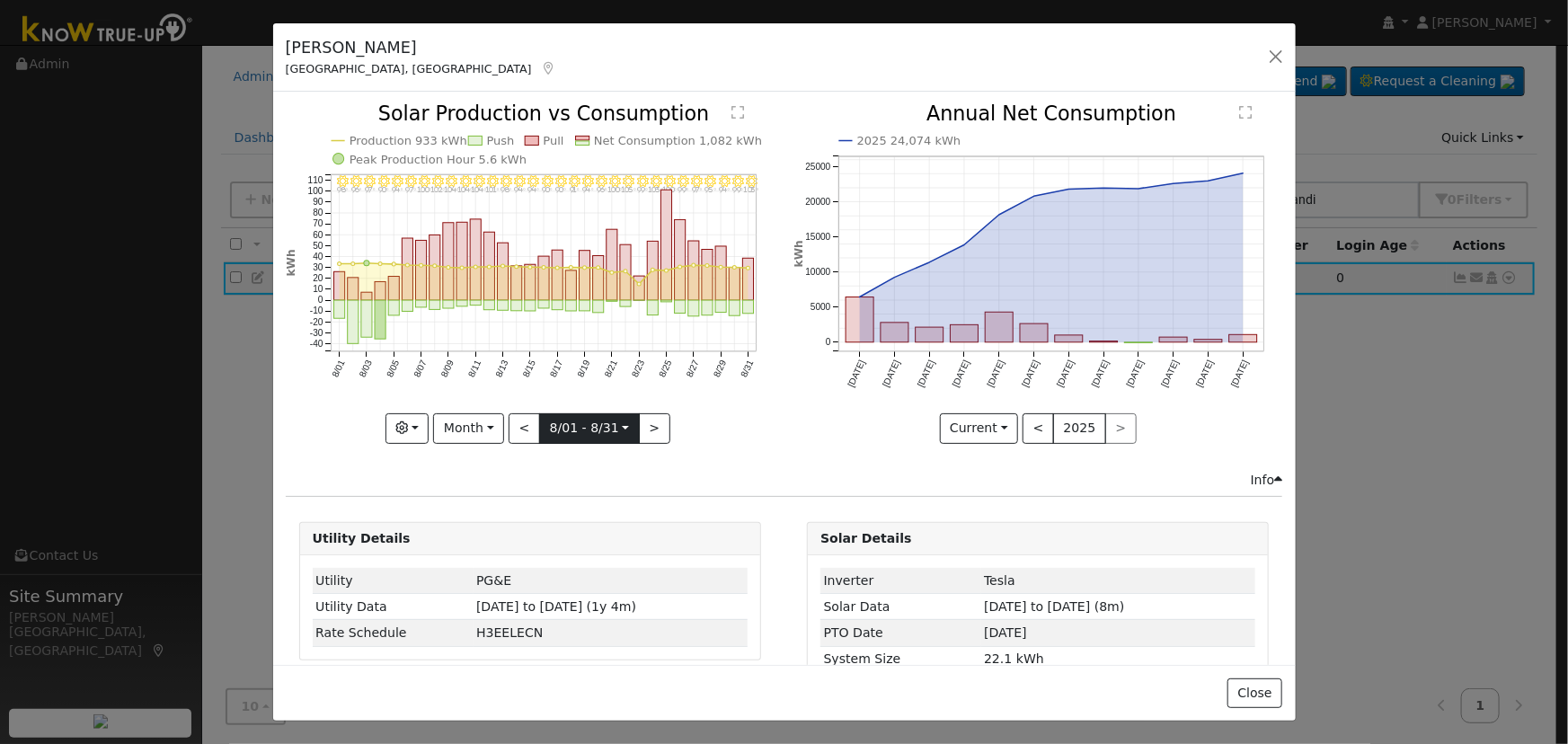
click at [577, 428] on input "[DATE]" at bounding box center [589, 428] width 99 height 28
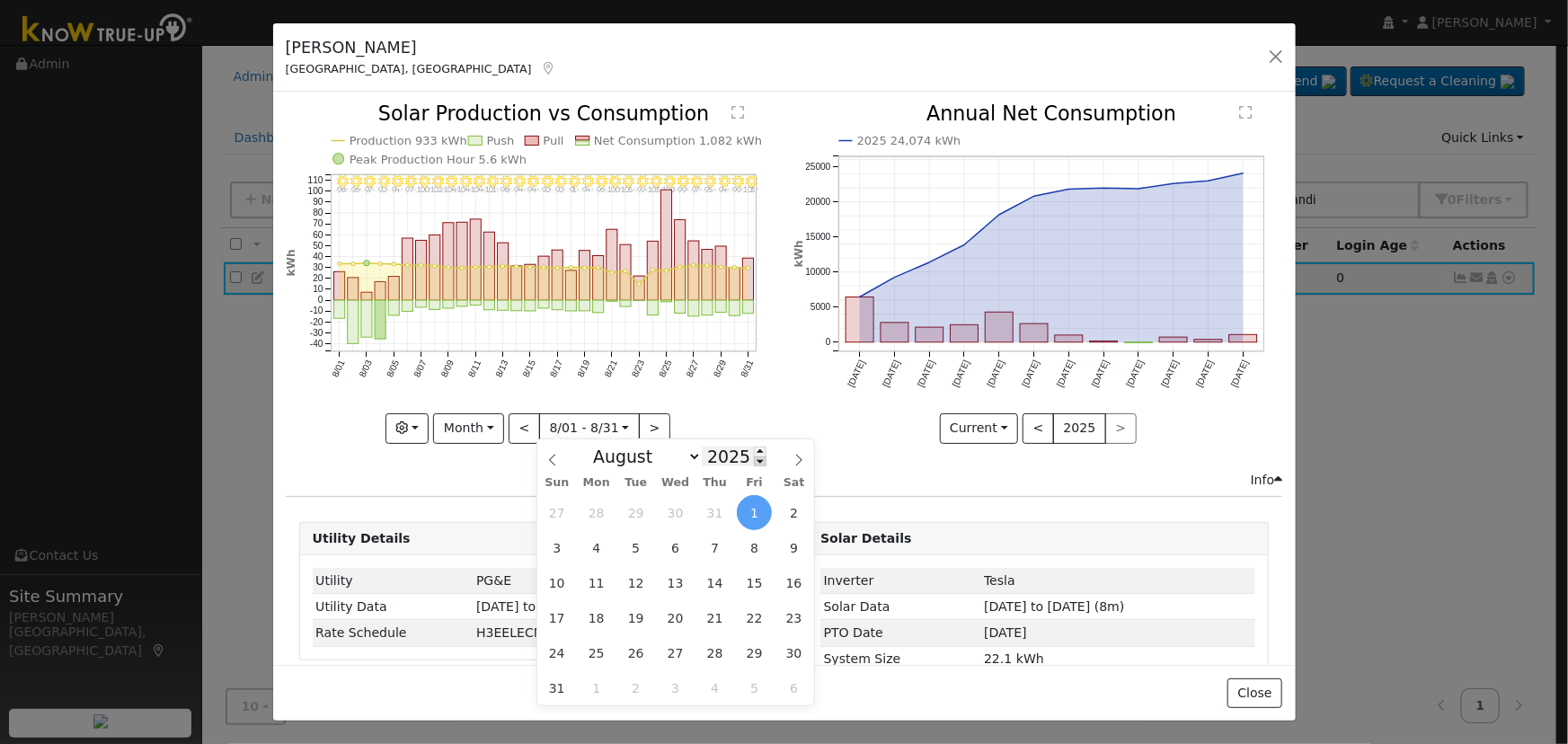
click at [754, 462] on span at bounding box center [760, 461] width 13 height 10
type input "2024"
click at [709, 513] on span "1" at bounding box center [715, 513] width 35 height 35
type input "[DATE]"
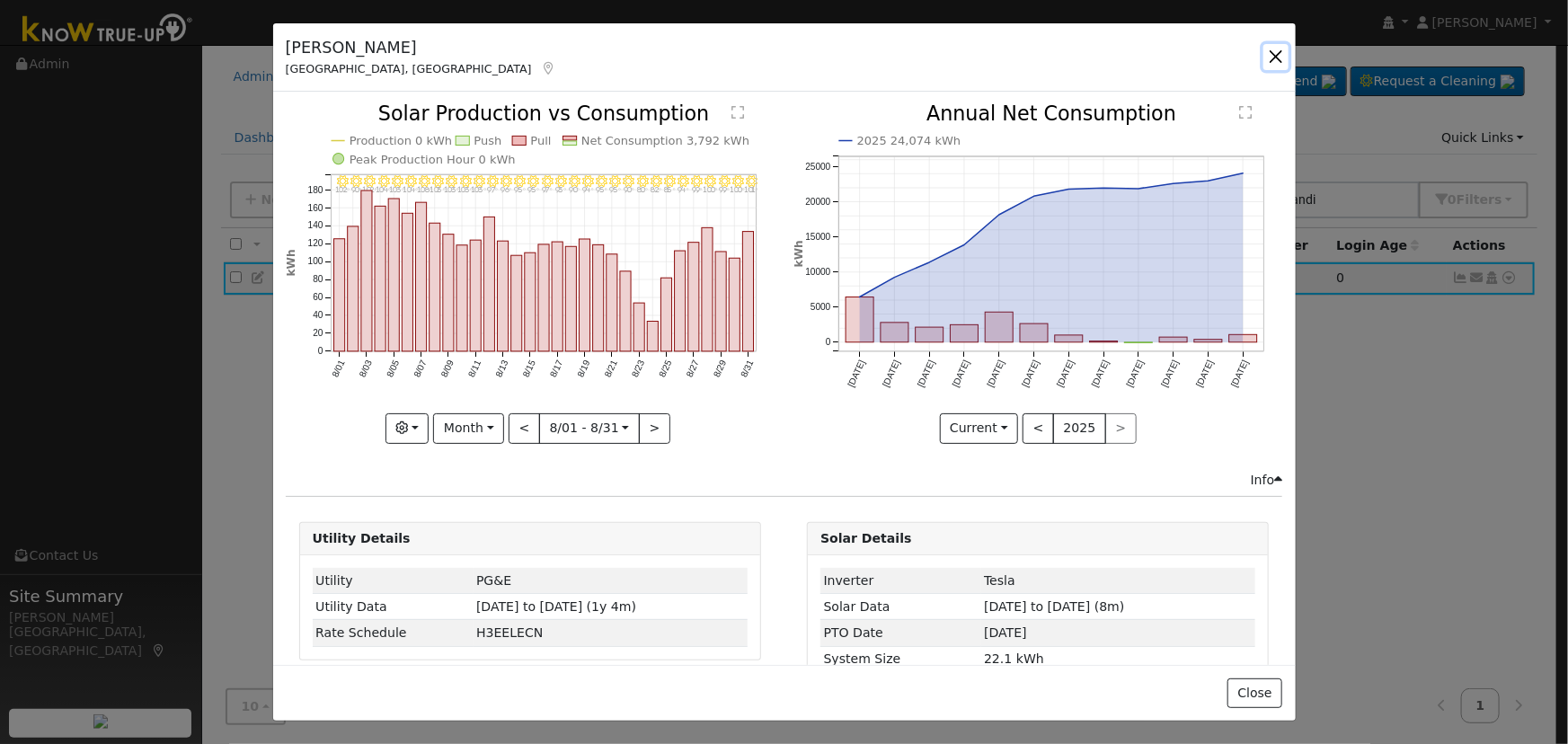
click at [1267, 56] on button "button" at bounding box center [1276, 57] width 26 height 26
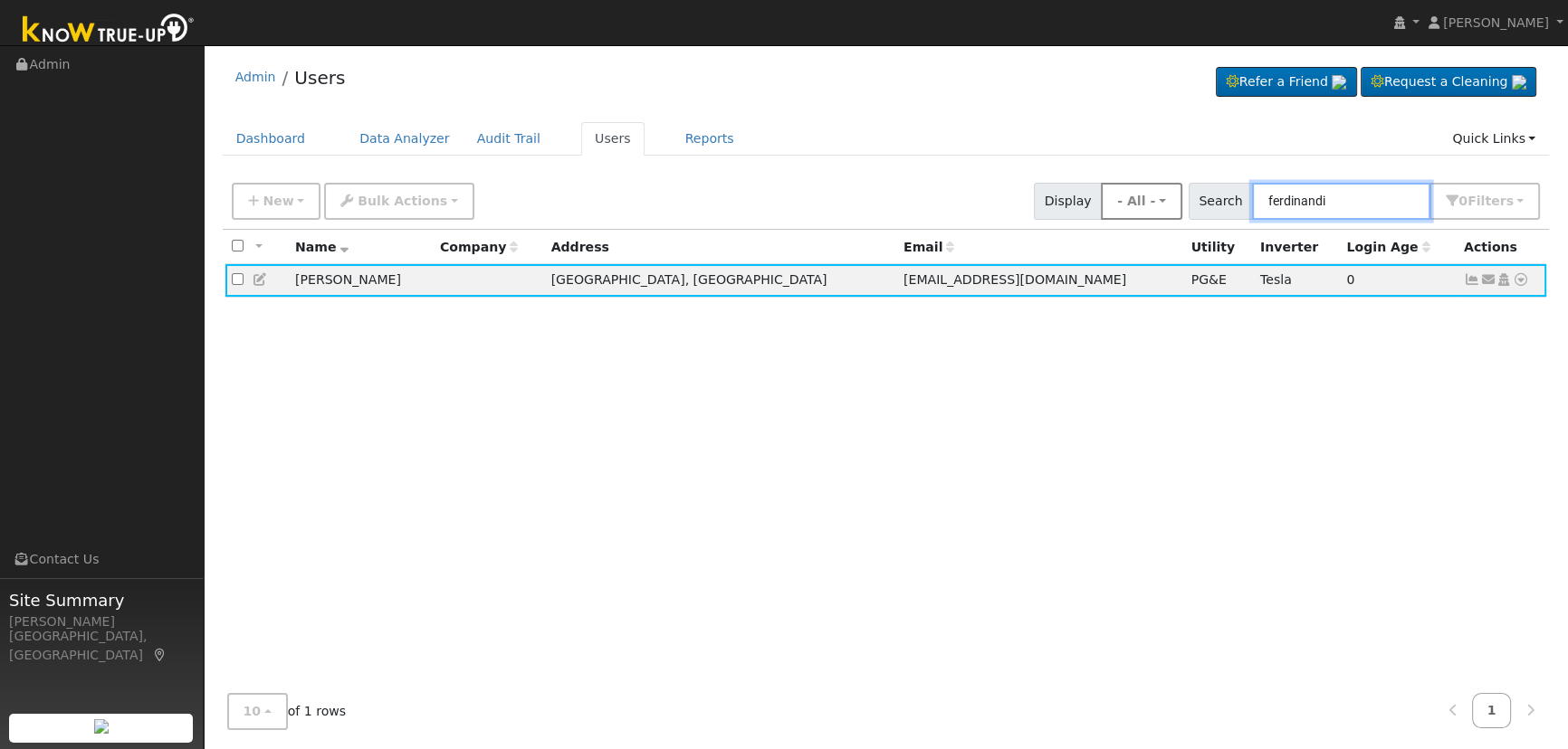
drag, startPoint x: 1388, startPoint y: 214, endPoint x: 1175, endPoint y: 188, distance: 214.6
click at [1175, 188] on div "New Add User Quick Add Quick Connect Quick Convert Lead Bulk Actions Send Email…" at bounding box center [886, 198] width 1315 height 43
paste input "[PERSON_NAME] and [PERSON_NAME]"
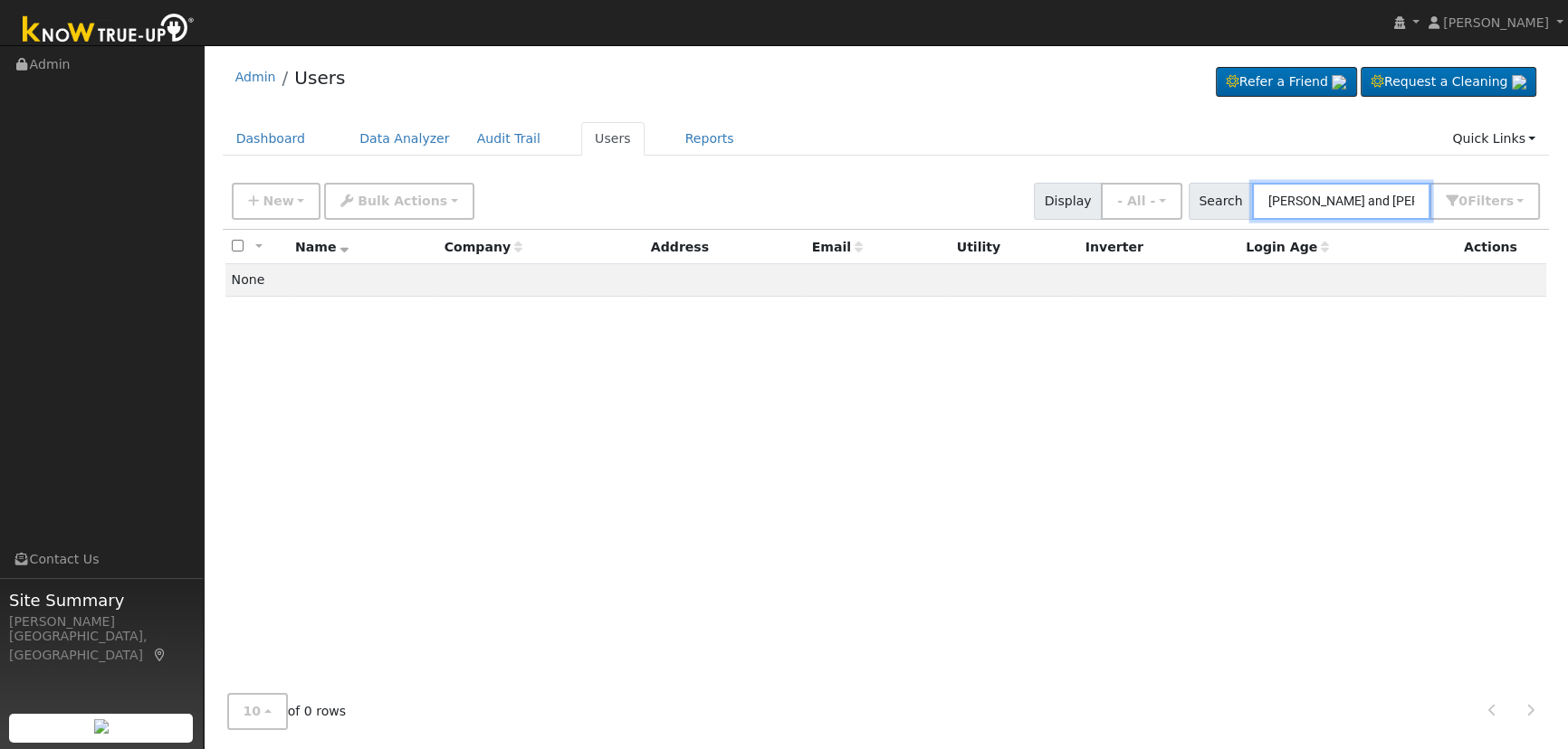
click at [1358, 188] on input "[PERSON_NAME] and [PERSON_NAME]" at bounding box center [1342, 202] width 179 height 37
drag, startPoint x: 1331, startPoint y: 202, endPoint x: 1016, endPoint y: 174, distance: 316.2
click at [1023, 177] on div "New Add User Quick Add Quick Connect Quick Convert Lead Bulk Actions Send Email…" at bounding box center [886, 198] width 1315 height 43
click at [1380, 204] on input "[PERSON_NAME]" at bounding box center [1342, 202] width 179 height 37
drag, startPoint x: 1325, startPoint y: 202, endPoint x: 903, endPoint y: 178, distance: 422.7
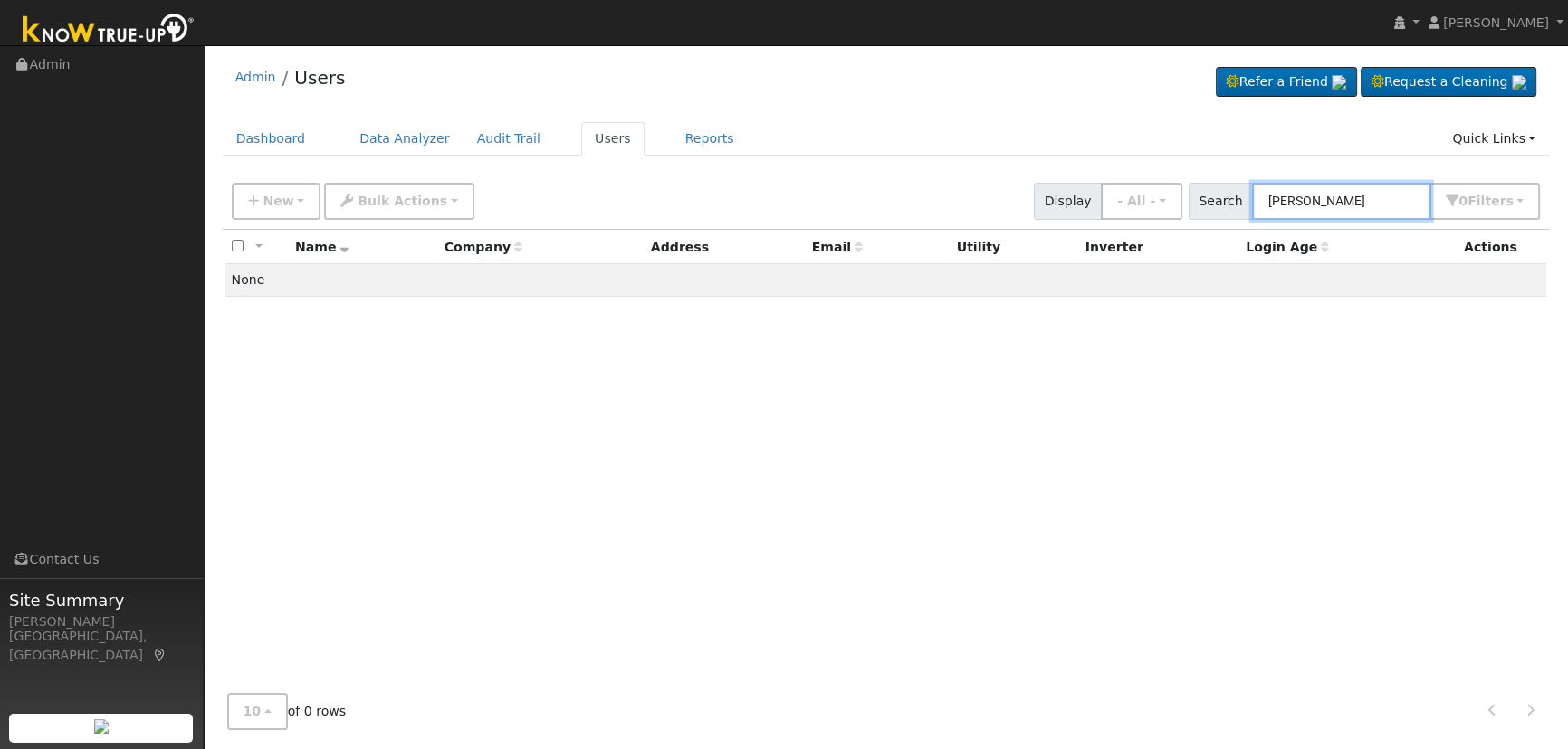
click at [935, 179] on div "New Add User Quick Add Quick Connect Quick Convert Lead Bulk Actions Send Email…" at bounding box center [886, 198] width 1315 height 43
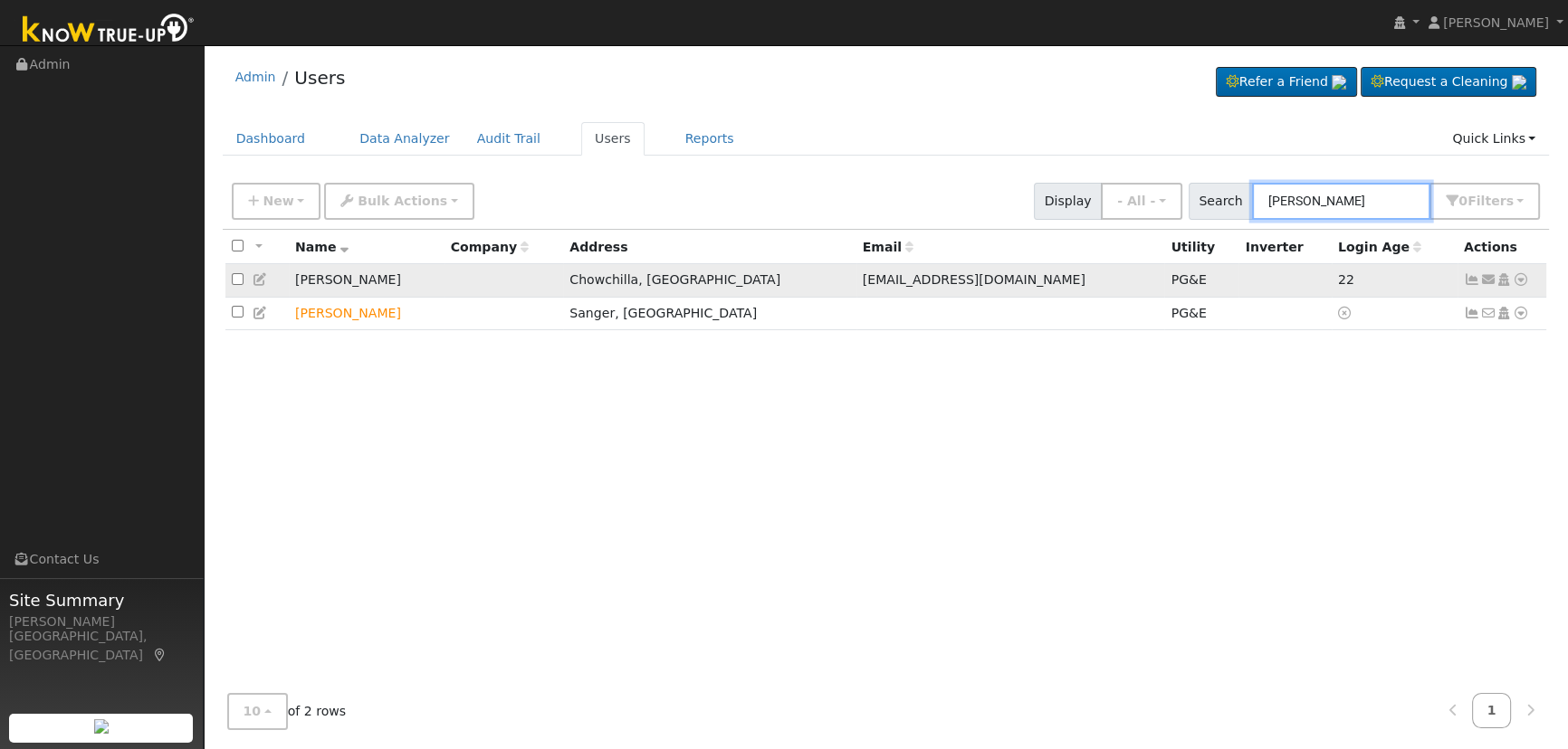
type input "[PERSON_NAME]"
click at [1471, 280] on icon at bounding box center [1472, 280] width 17 height 13
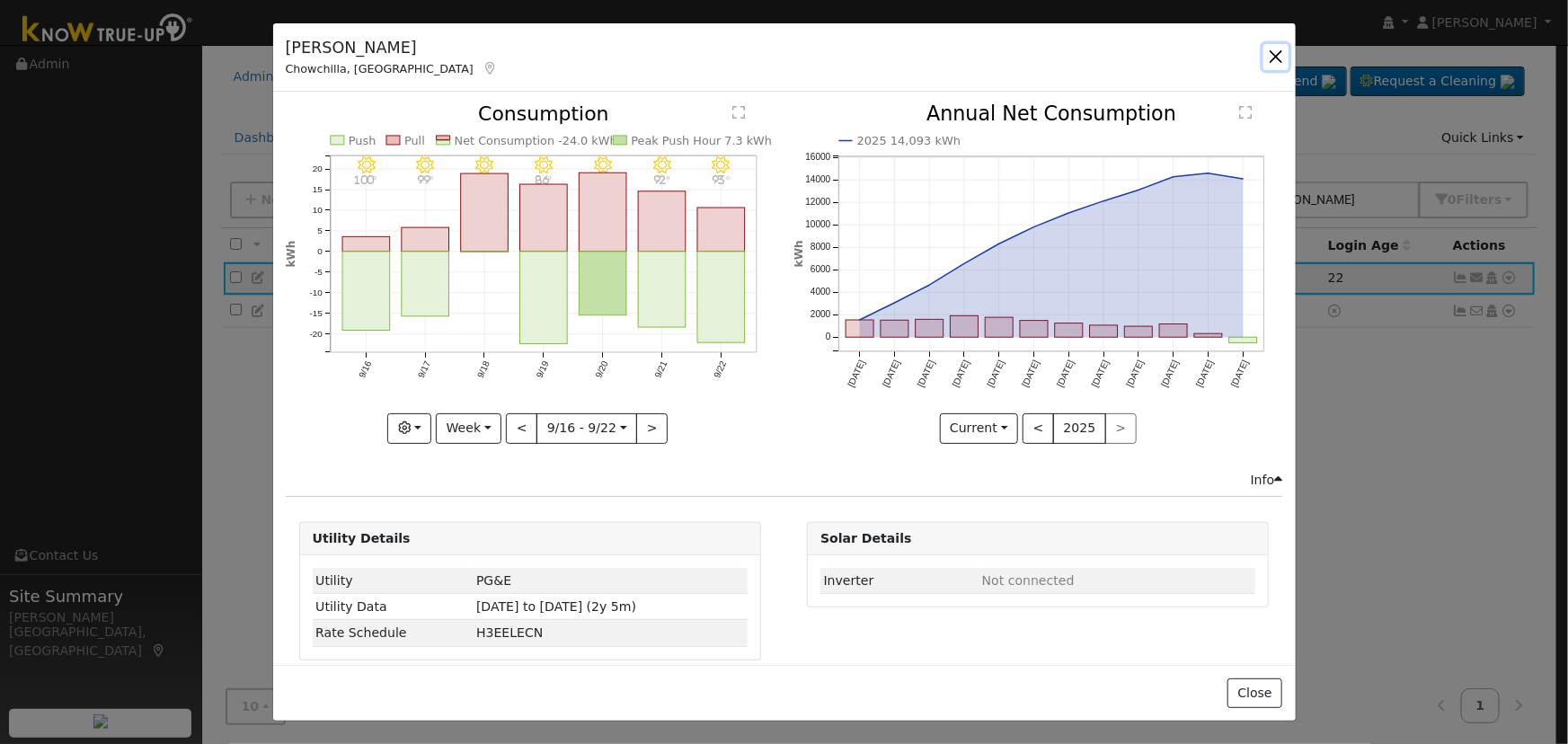
click at [1274, 53] on button "button" at bounding box center [1276, 57] width 26 height 26
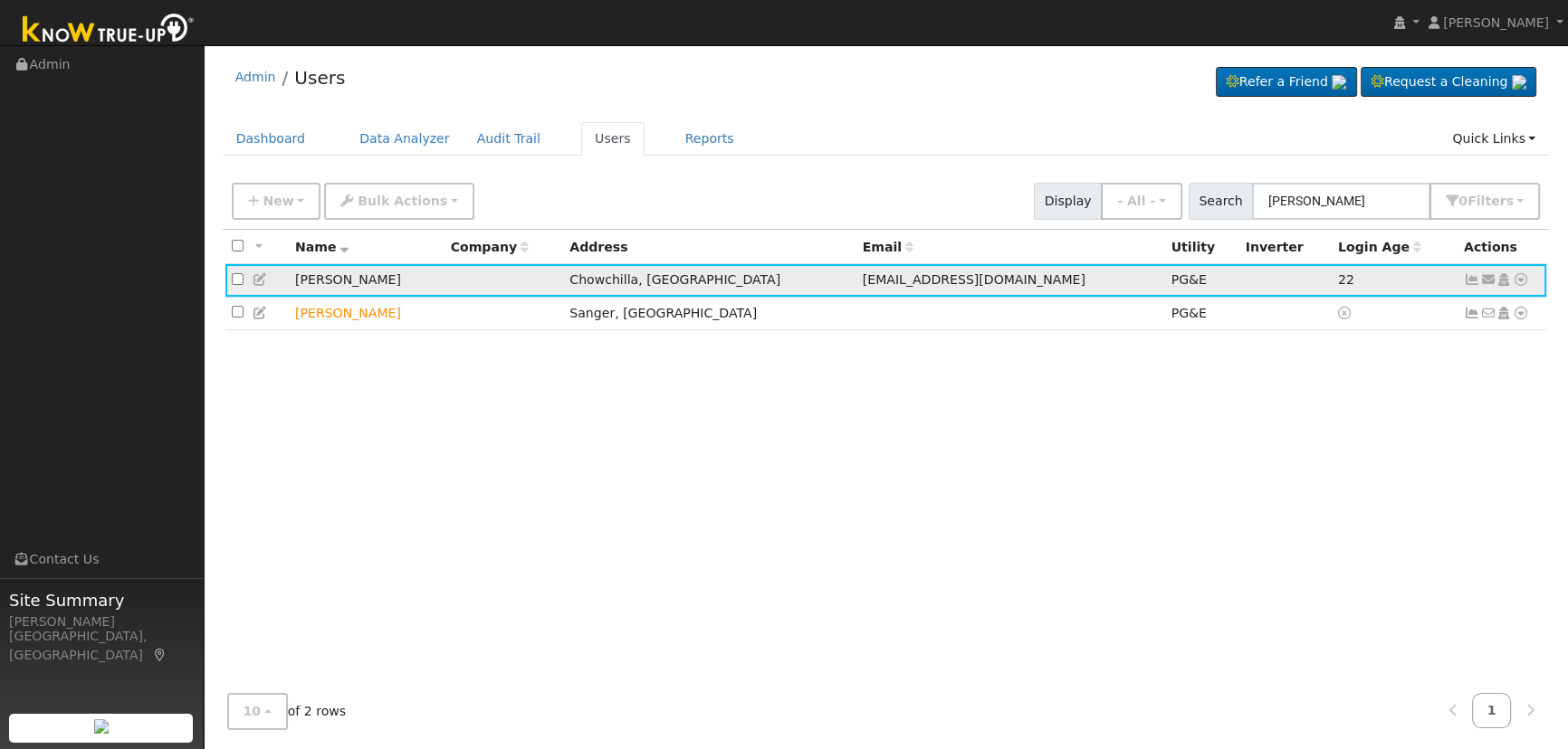
click at [1475, 282] on icon at bounding box center [1472, 280] width 17 height 13
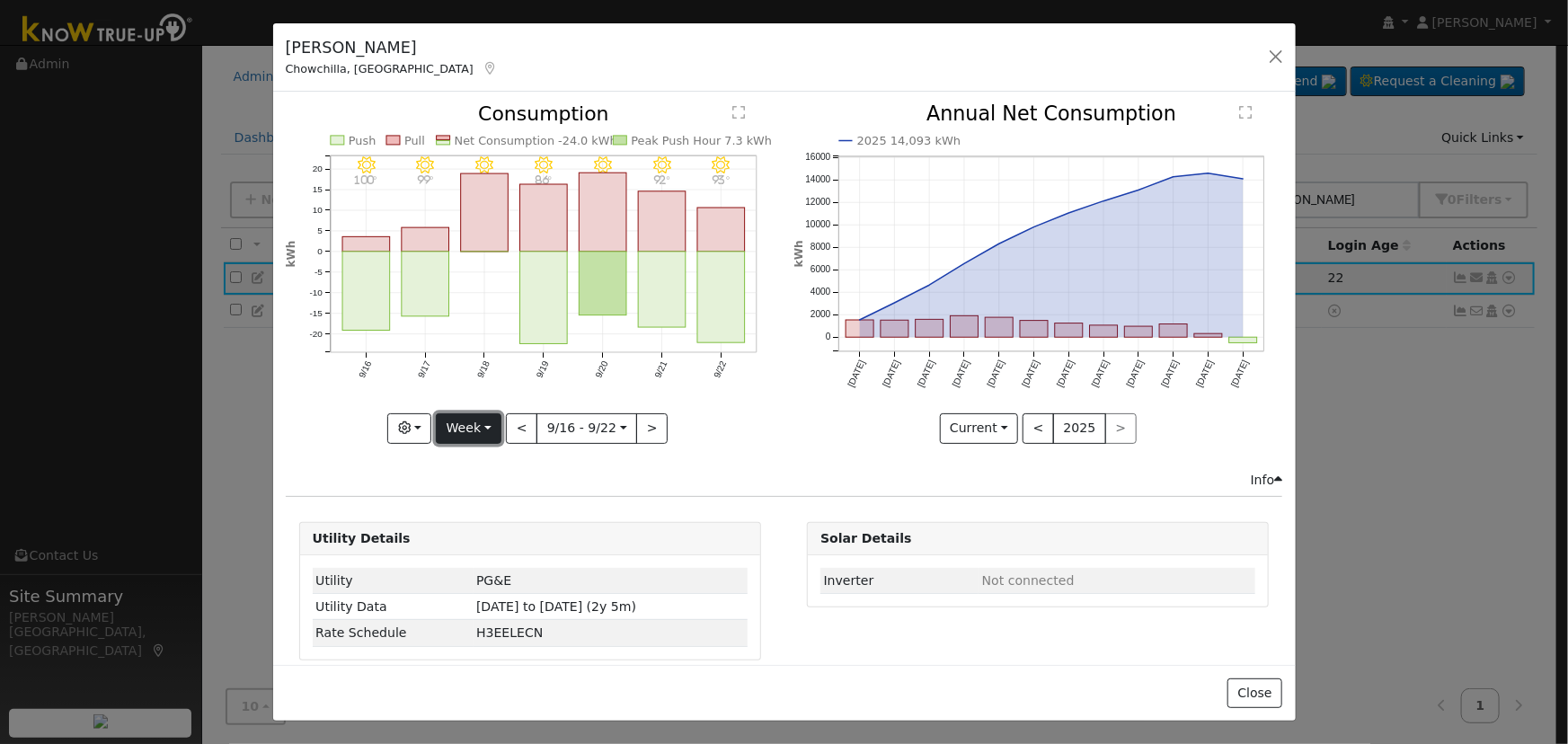
click at [471, 414] on button "Week" at bounding box center [469, 428] width 66 height 30
click at [472, 453] on link "Day" at bounding box center [499, 465] width 125 height 26
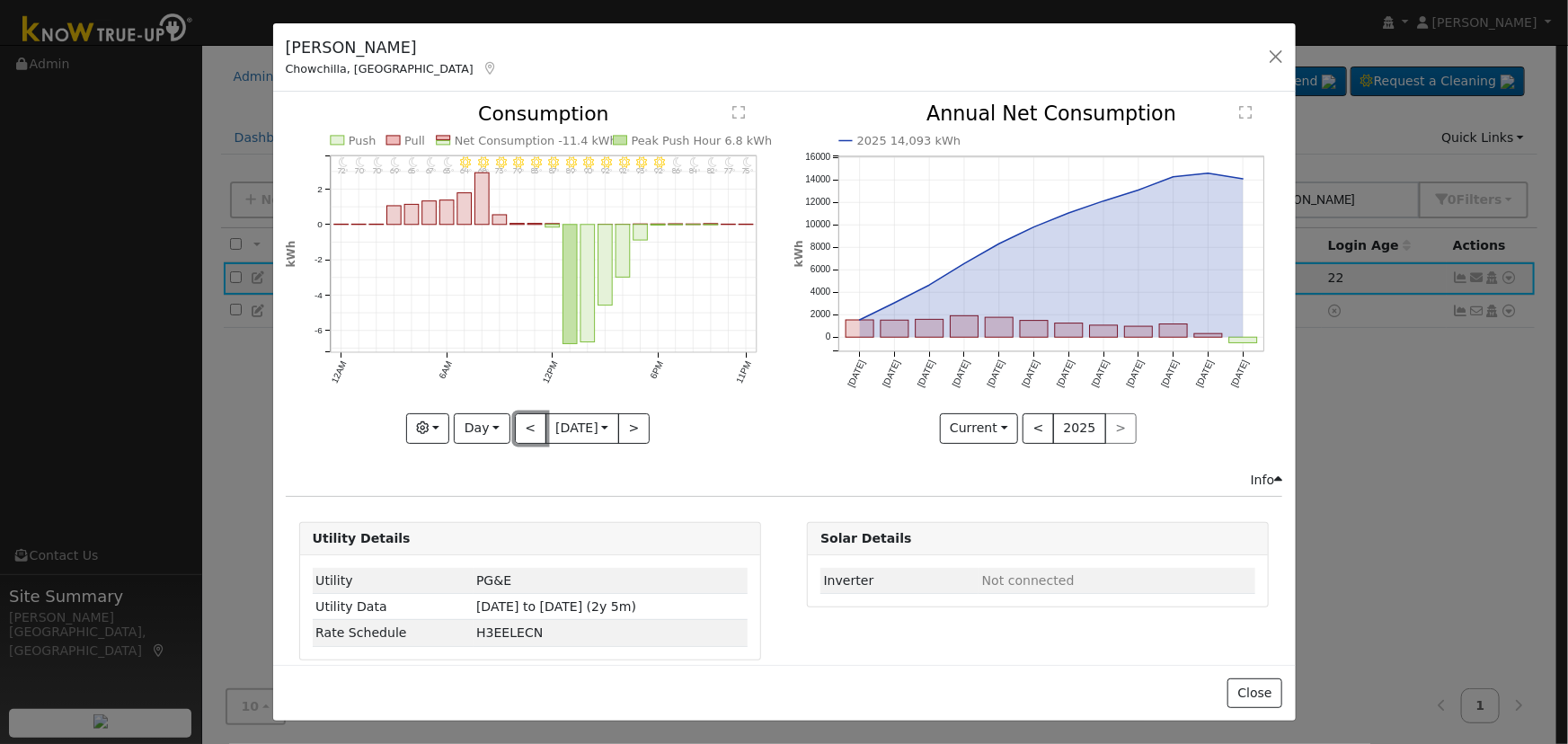
click at [526, 420] on button "<" at bounding box center [530, 428] width 31 height 30
click at [521, 423] on button "<" at bounding box center [530, 428] width 31 height 30
click at [521, 422] on button "<" at bounding box center [530, 428] width 31 height 30
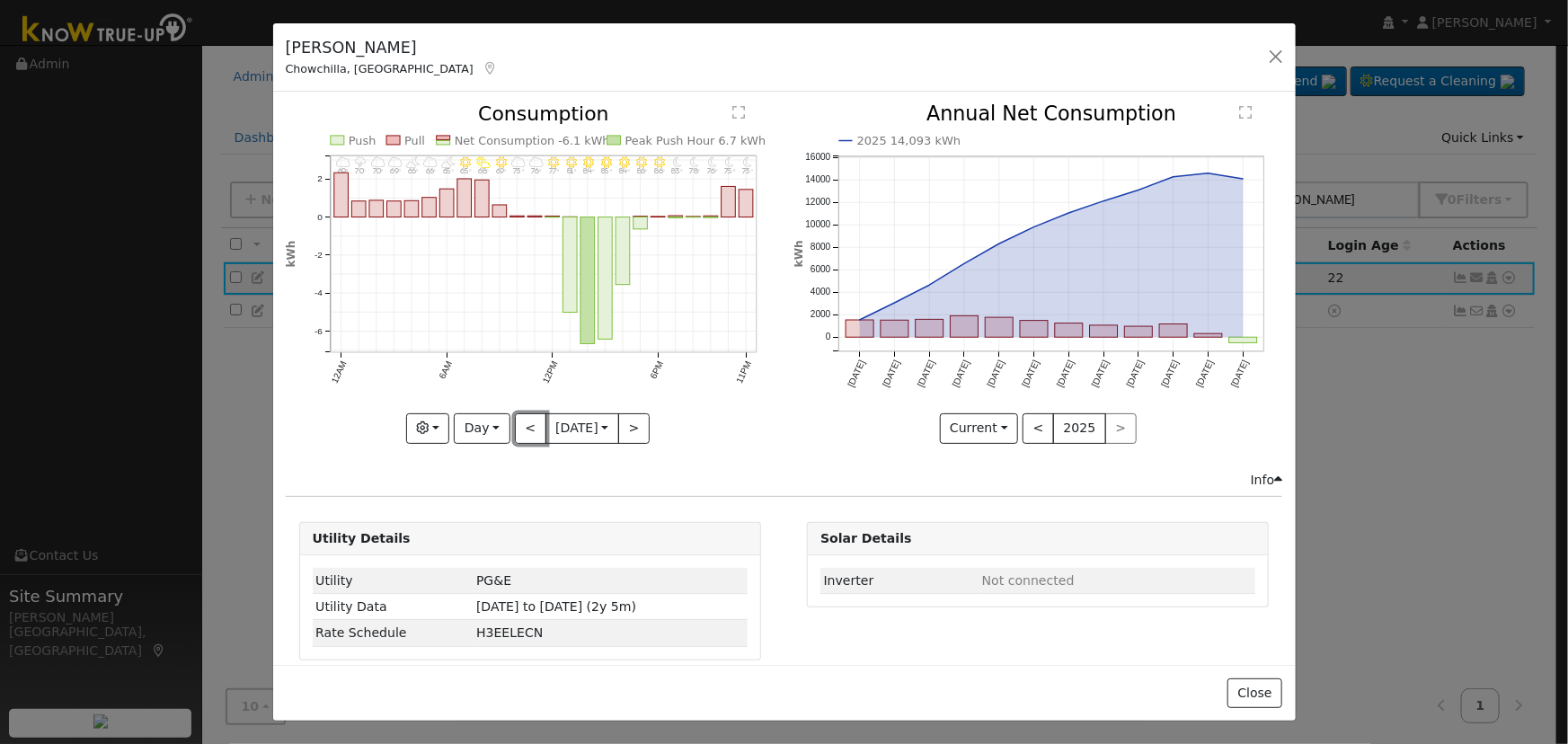
click at [521, 422] on button "<" at bounding box center [530, 428] width 31 height 30
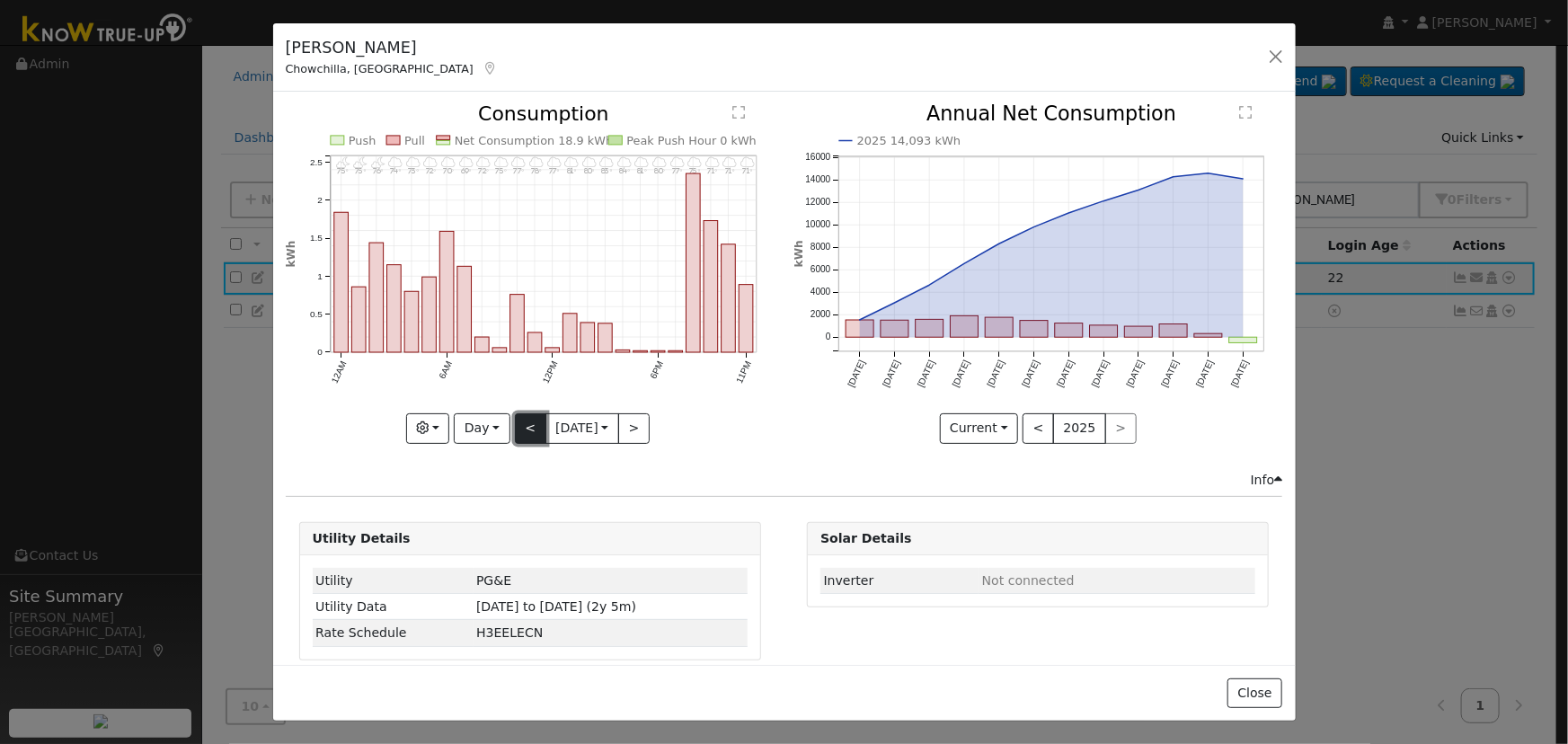
click at [514, 422] on button "<" at bounding box center [530, 428] width 31 height 30
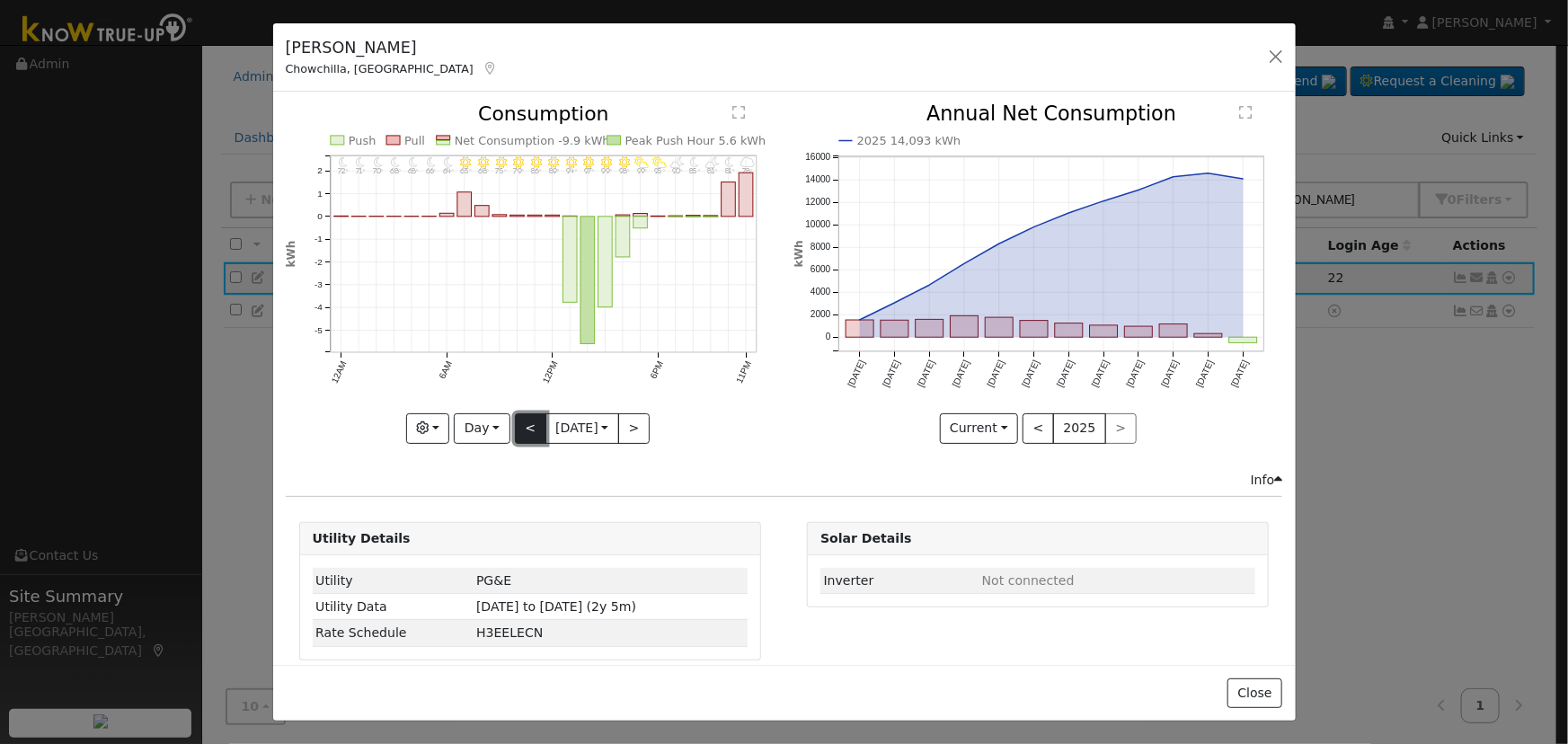
click at [514, 422] on button "<" at bounding box center [530, 428] width 31 height 30
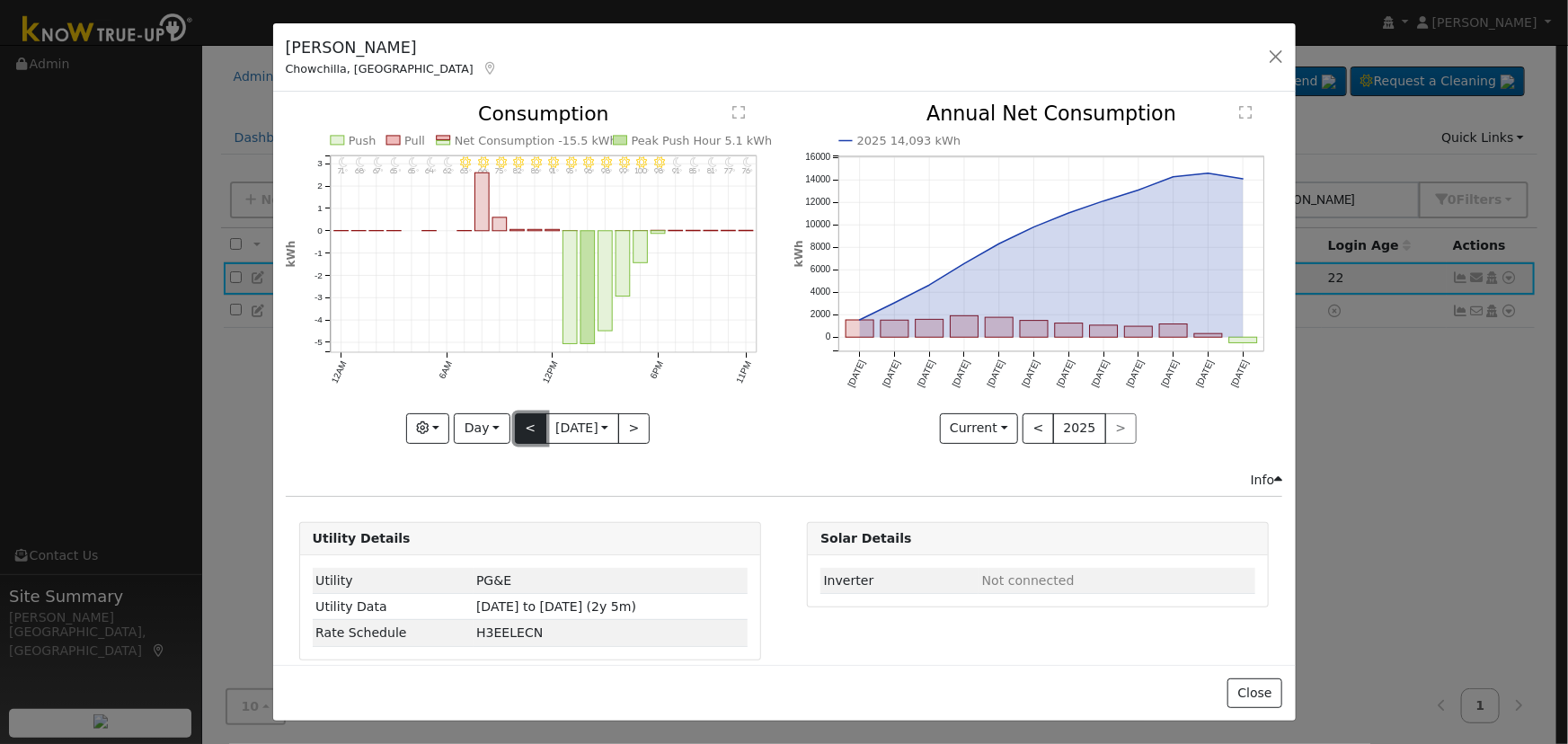
click at [520, 420] on button "<" at bounding box center [530, 428] width 31 height 30
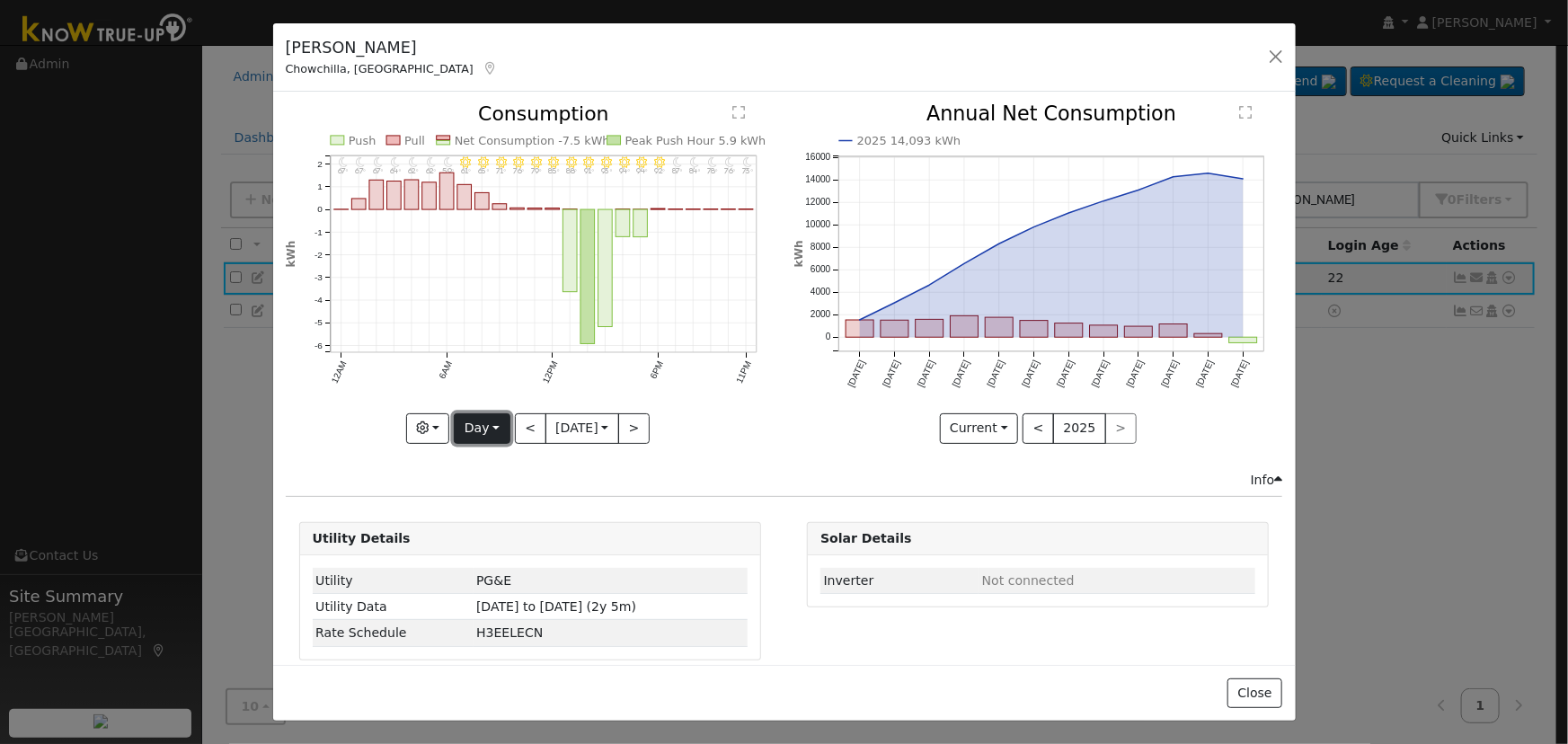
click at [482, 420] on button "Day" at bounding box center [481, 428] width 56 height 30
click at [474, 503] on link "Month" at bounding box center [516, 515] width 125 height 26
type input "[DATE]"
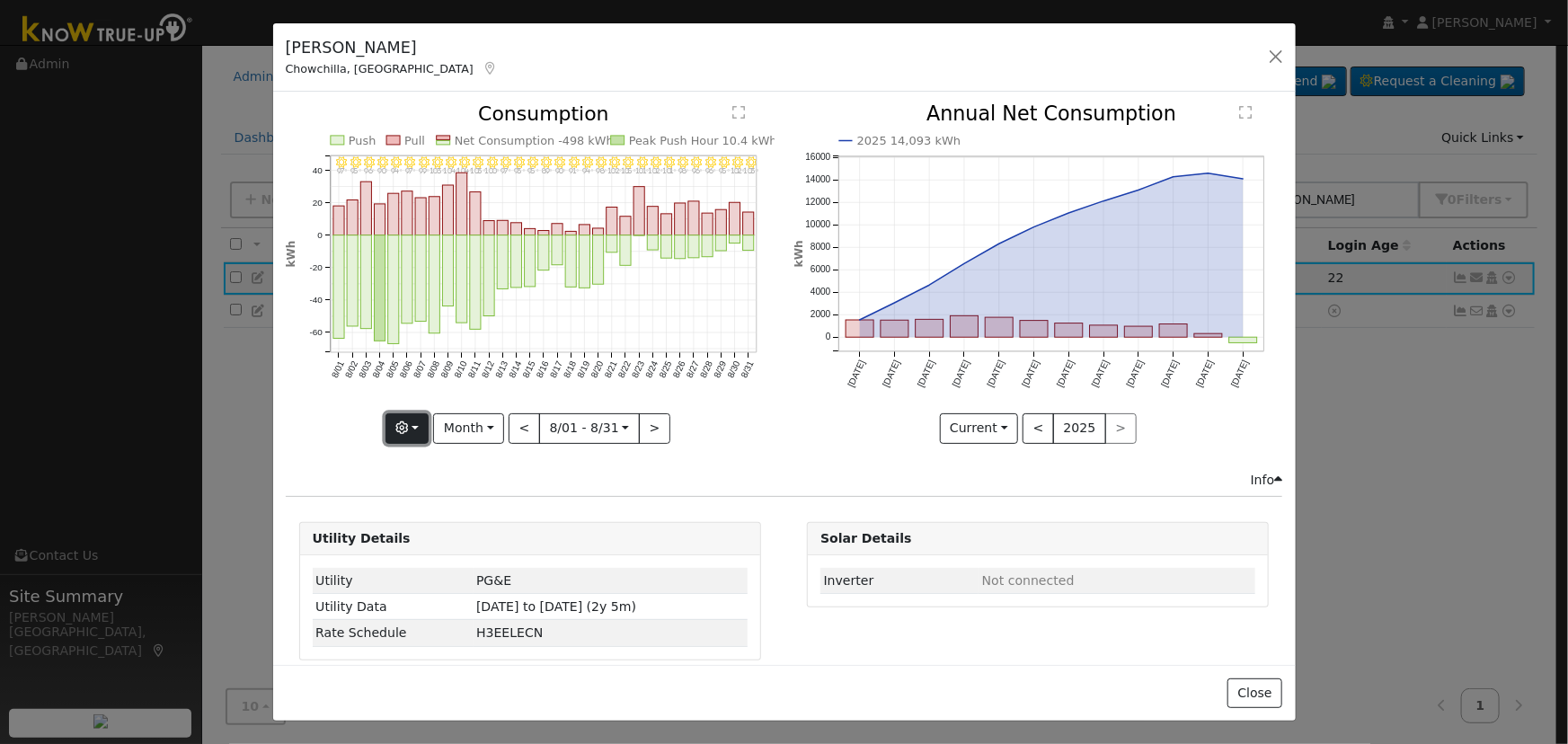
click at [406, 430] on button "button" at bounding box center [408, 428] width 44 height 30
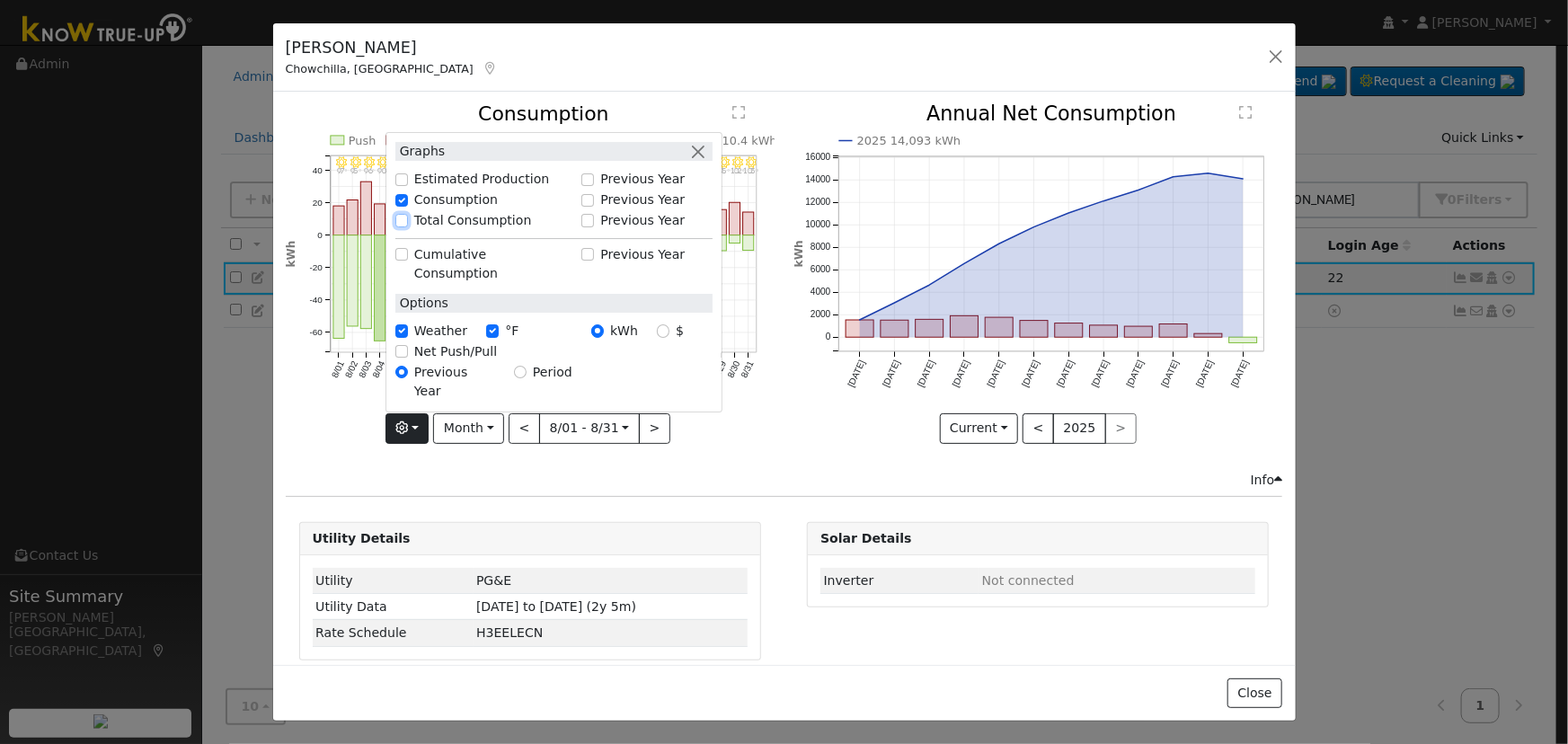
click at [404, 228] on input "Total Consumption" at bounding box center [402, 221] width 13 height 13
checkbox input "true"
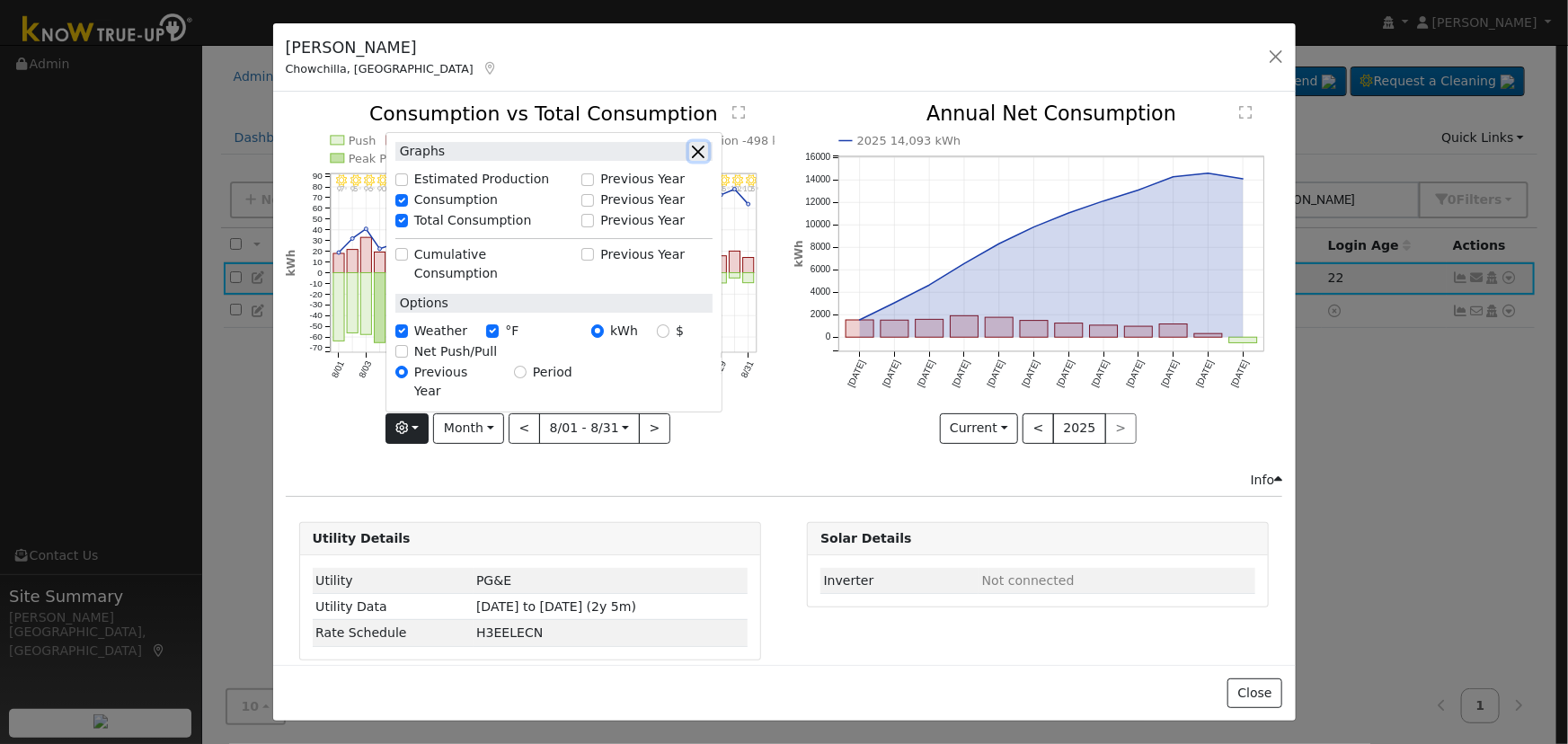
click at [702, 161] on button "button" at bounding box center [698, 151] width 19 height 19
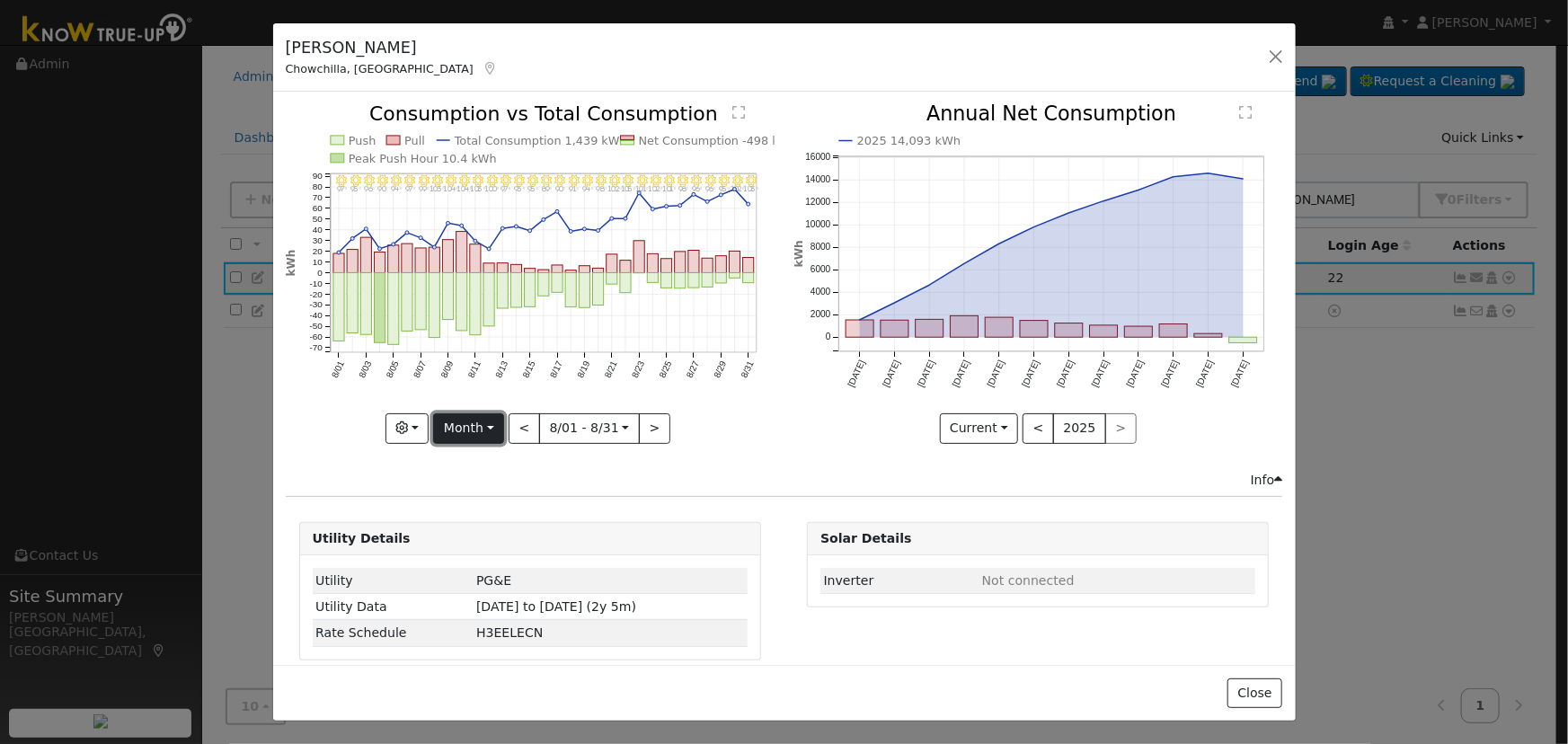
click at [498, 413] on button "Month" at bounding box center [469, 428] width 71 height 30
click at [612, 471] on div "Info" at bounding box center [784, 480] width 1016 height 19
click at [488, 427] on button "Month" at bounding box center [469, 428] width 71 height 30
click at [496, 529] on link "Year" at bounding box center [496, 540] width 125 height 26
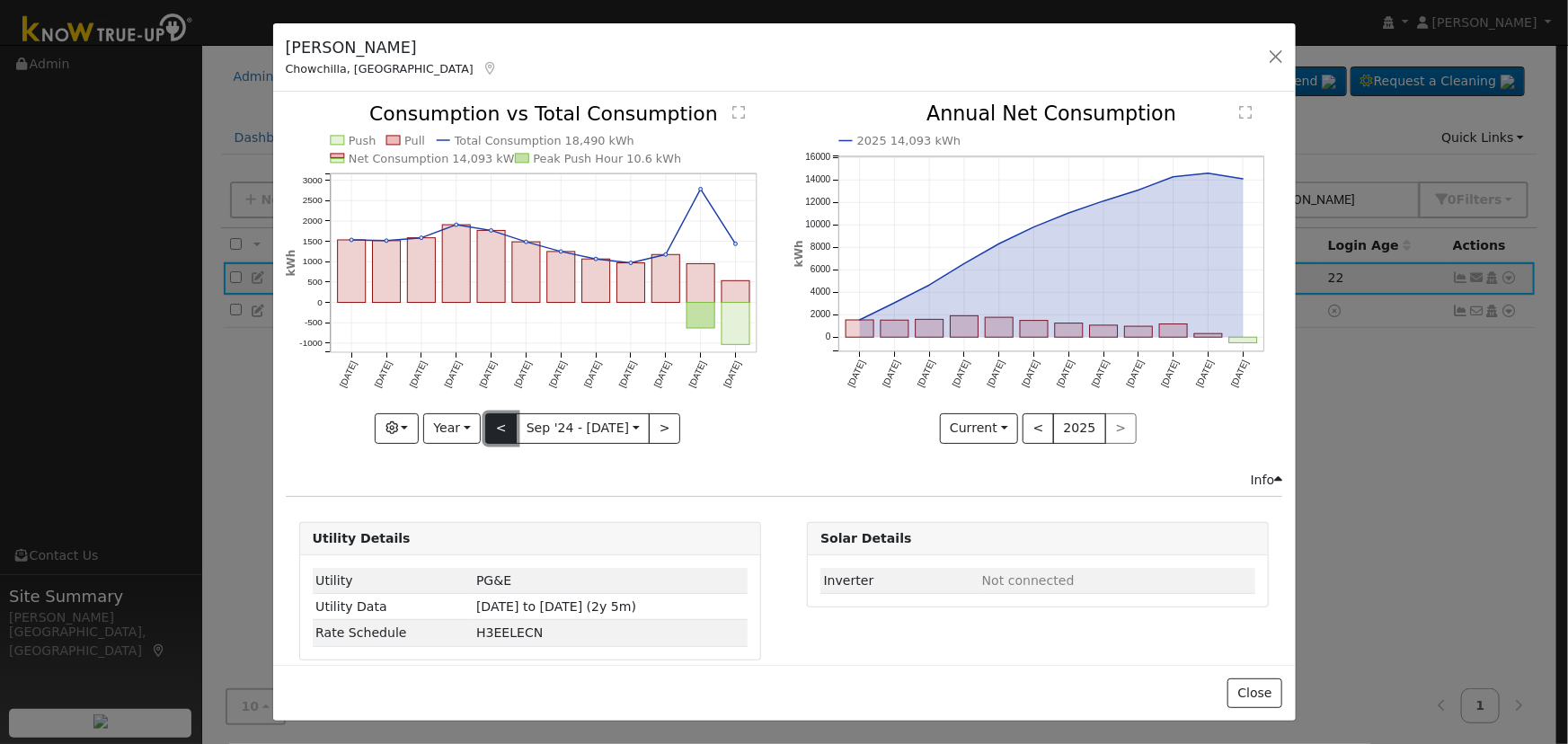
click at [493, 414] on button "<" at bounding box center [501, 428] width 31 height 30
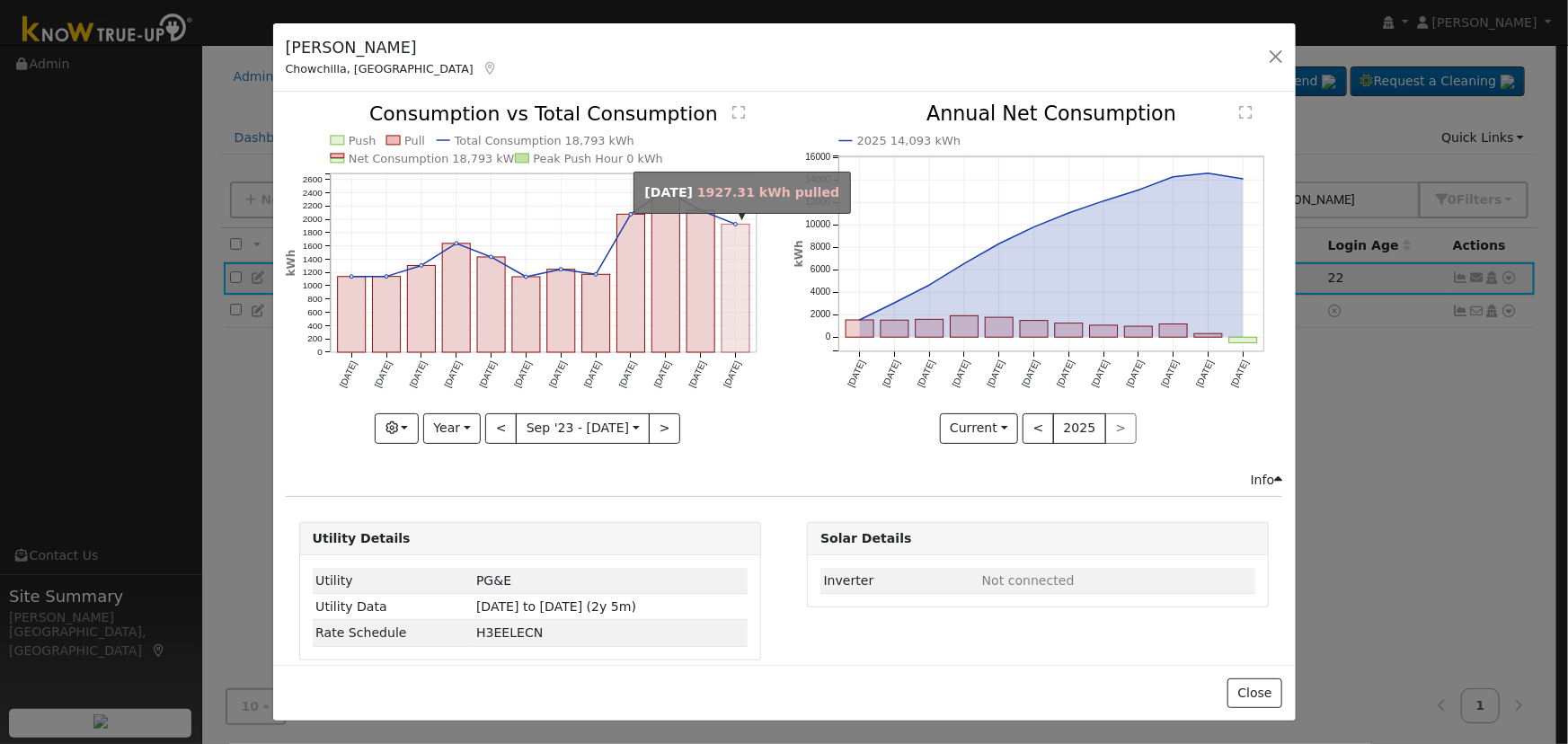
click at [721, 313] on rect "onclick=""" at bounding box center [735, 289] width 27 height 129
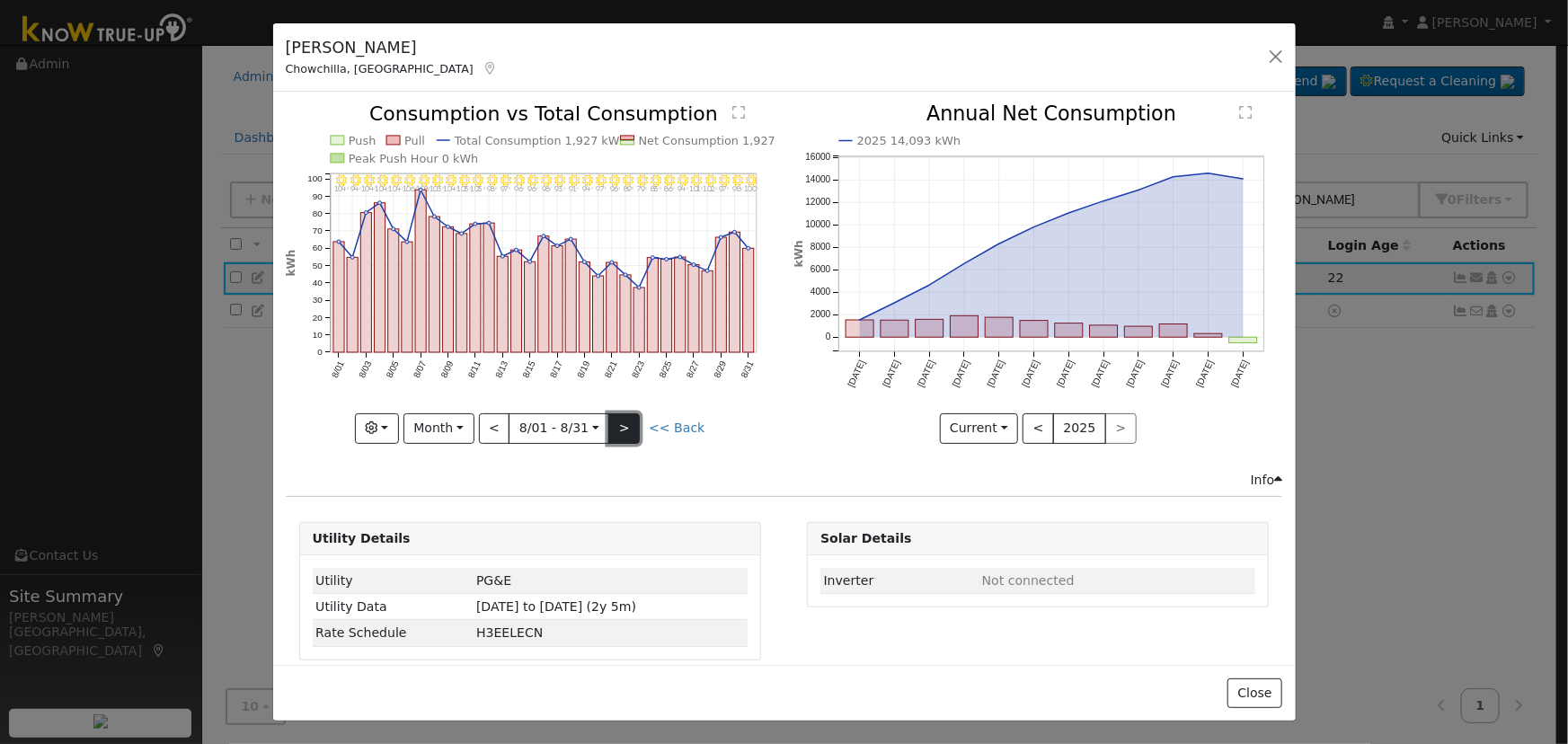
click at [624, 422] on button ">" at bounding box center [624, 428] width 31 height 30
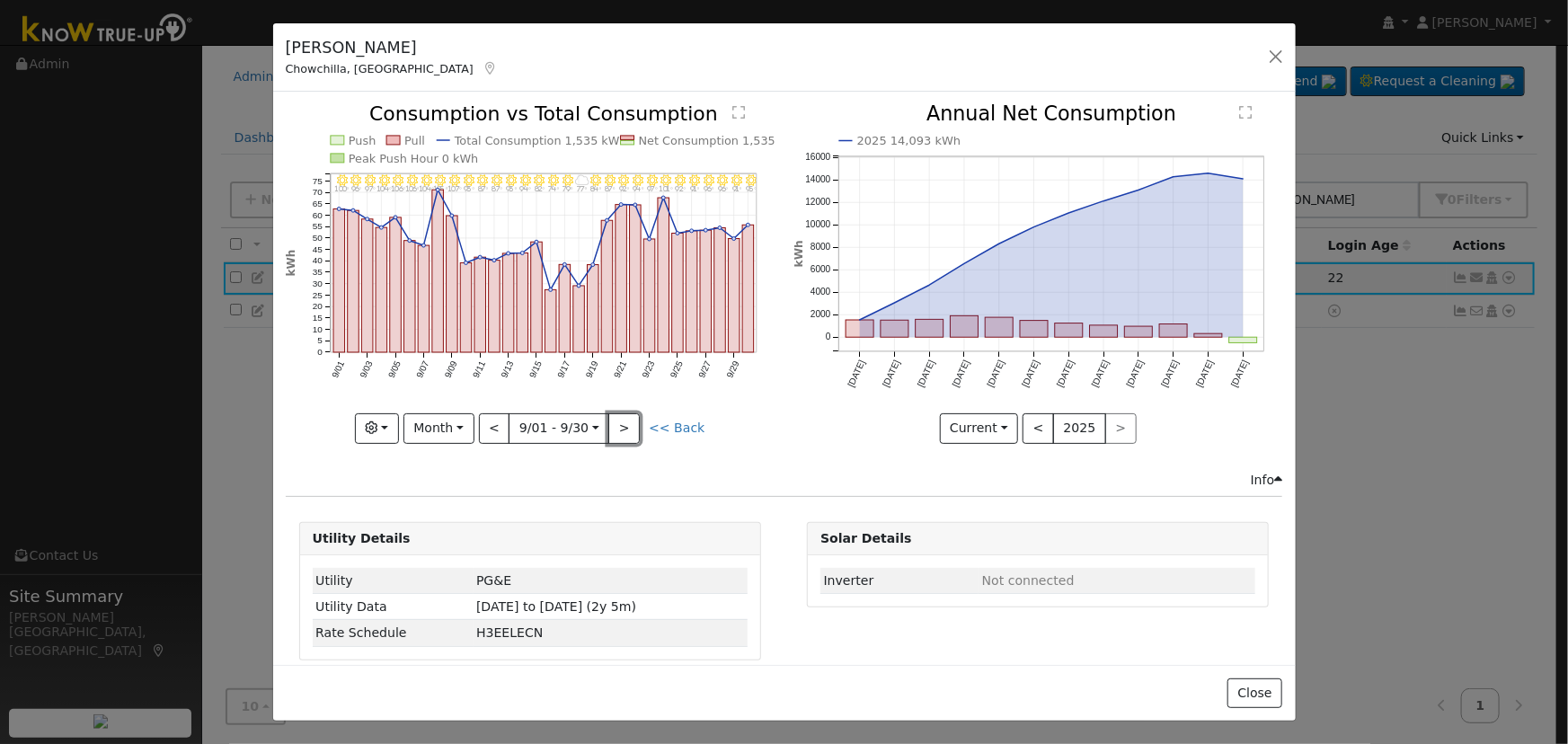
click at [624, 423] on button ">" at bounding box center [624, 428] width 31 height 30
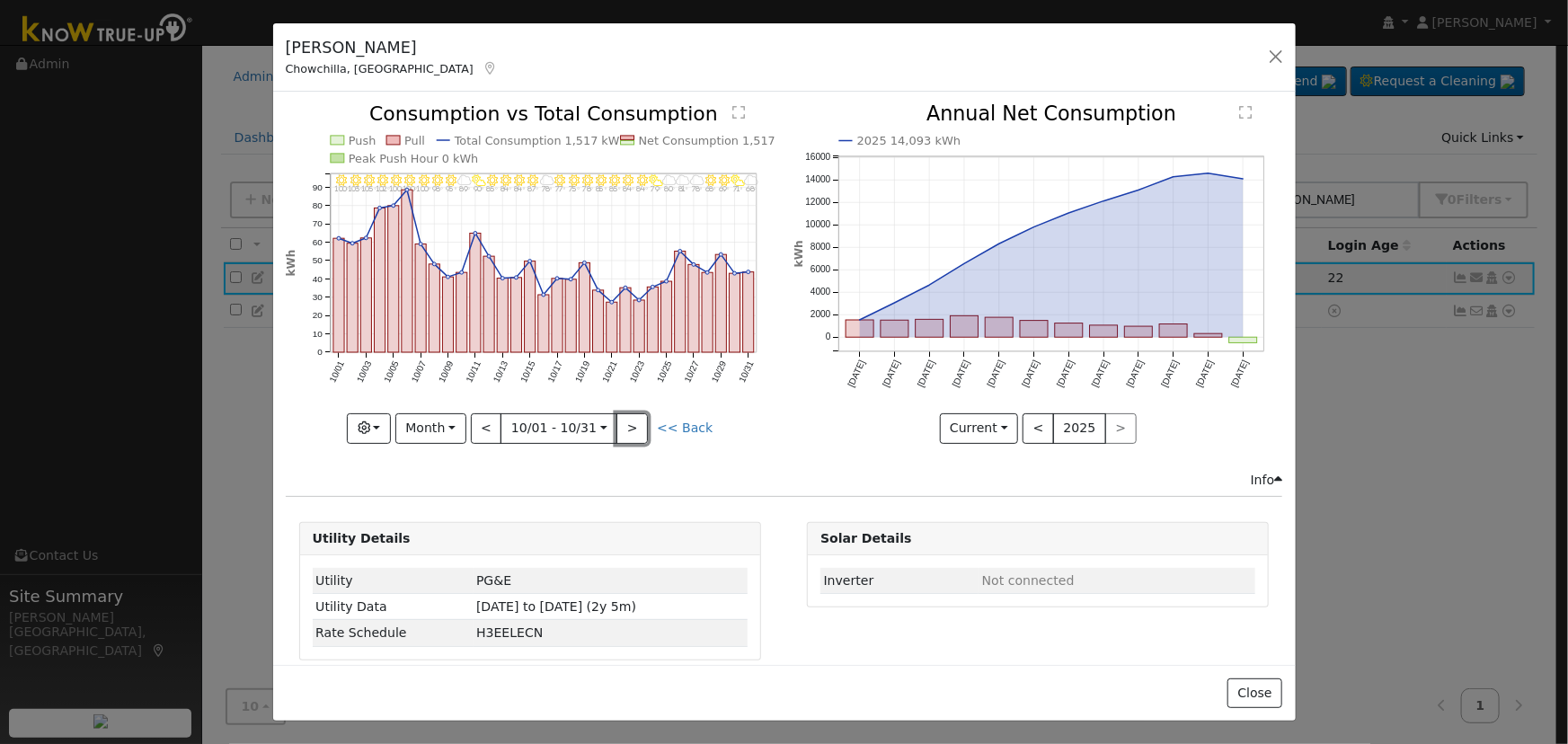
click at [624, 425] on button ">" at bounding box center [631, 428] width 31 height 30
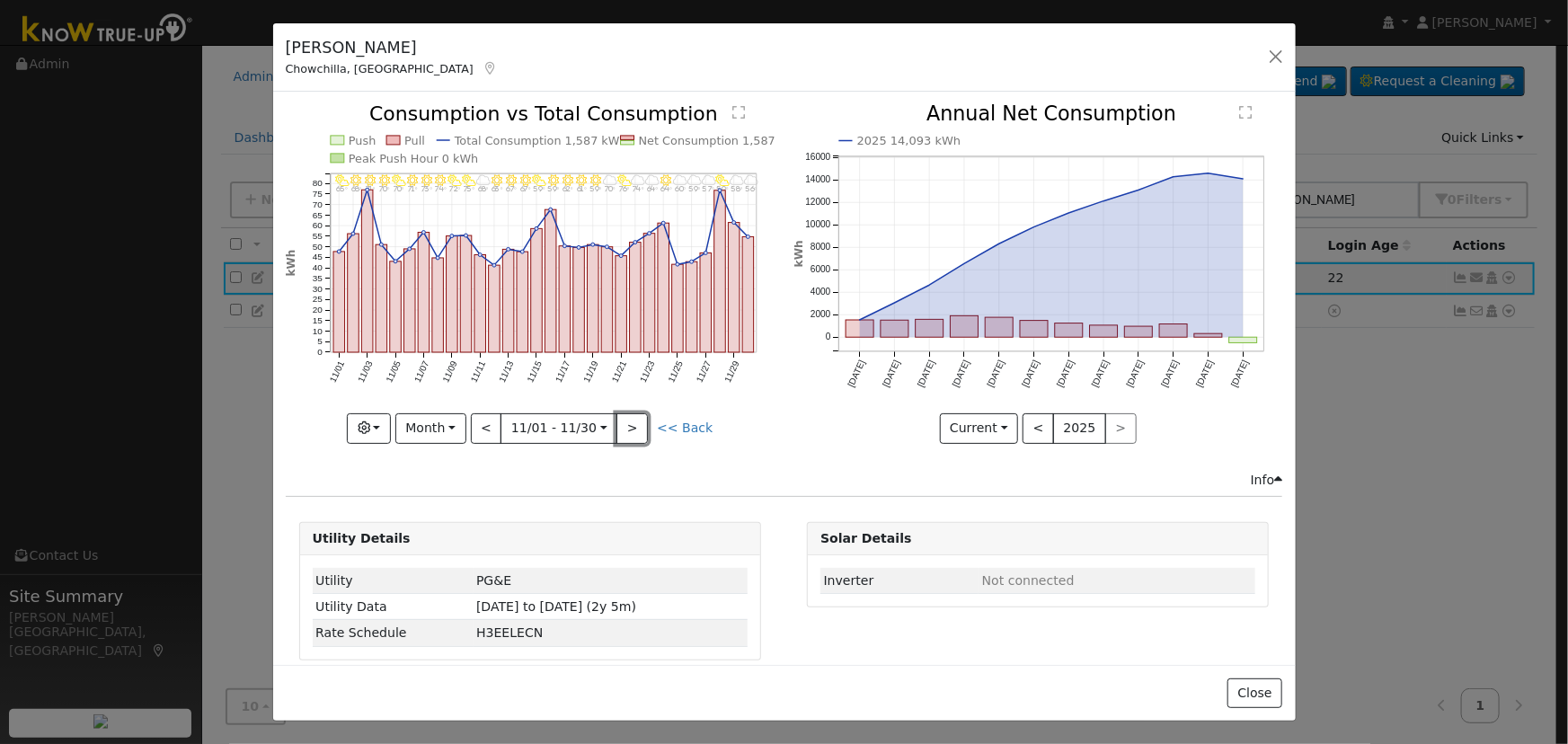
click at [624, 425] on button ">" at bounding box center [631, 428] width 31 height 30
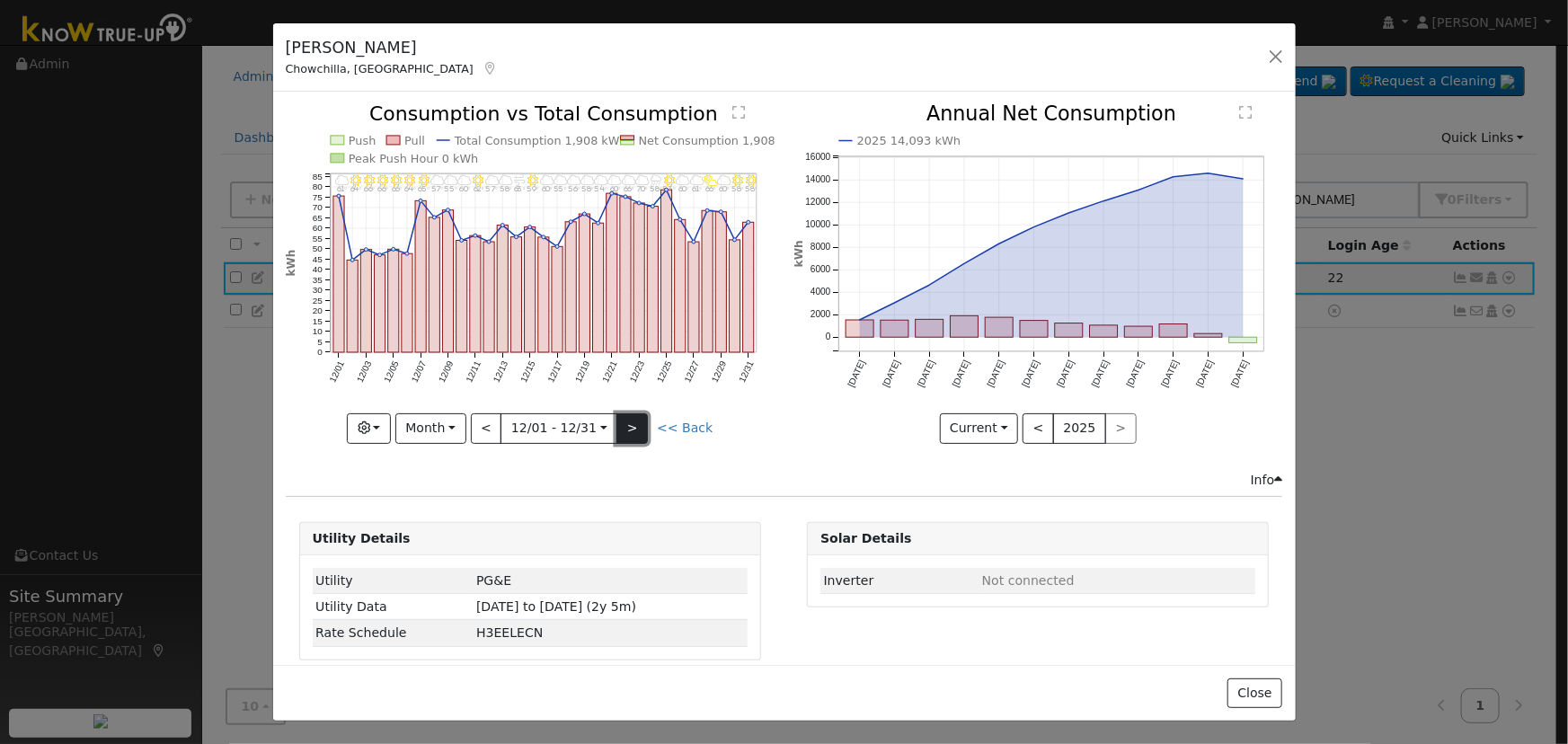
click at [624, 425] on button ">" at bounding box center [631, 428] width 31 height 30
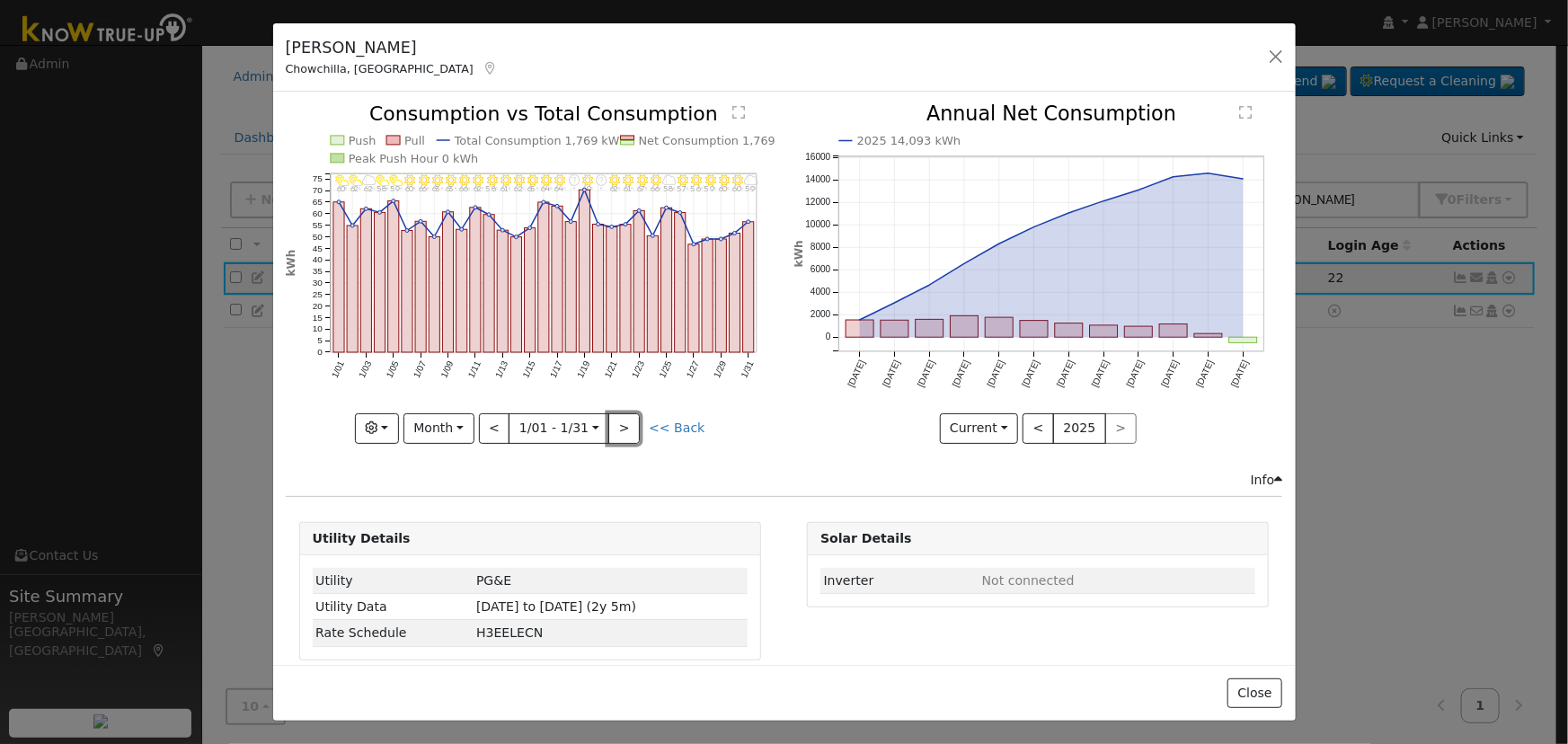
click at [624, 425] on button ">" at bounding box center [624, 428] width 31 height 30
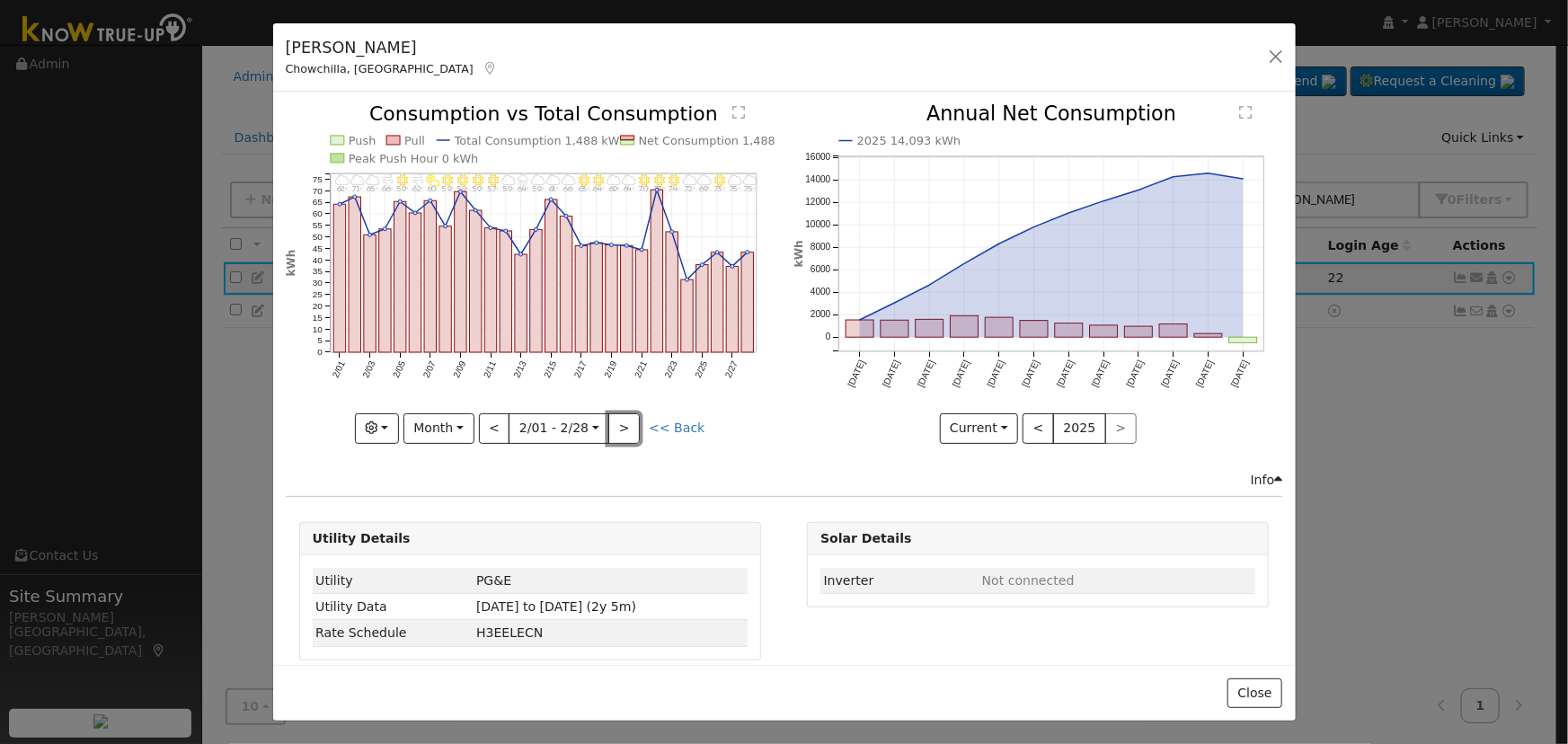
click at [624, 426] on button ">" at bounding box center [624, 428] width 31 height 30
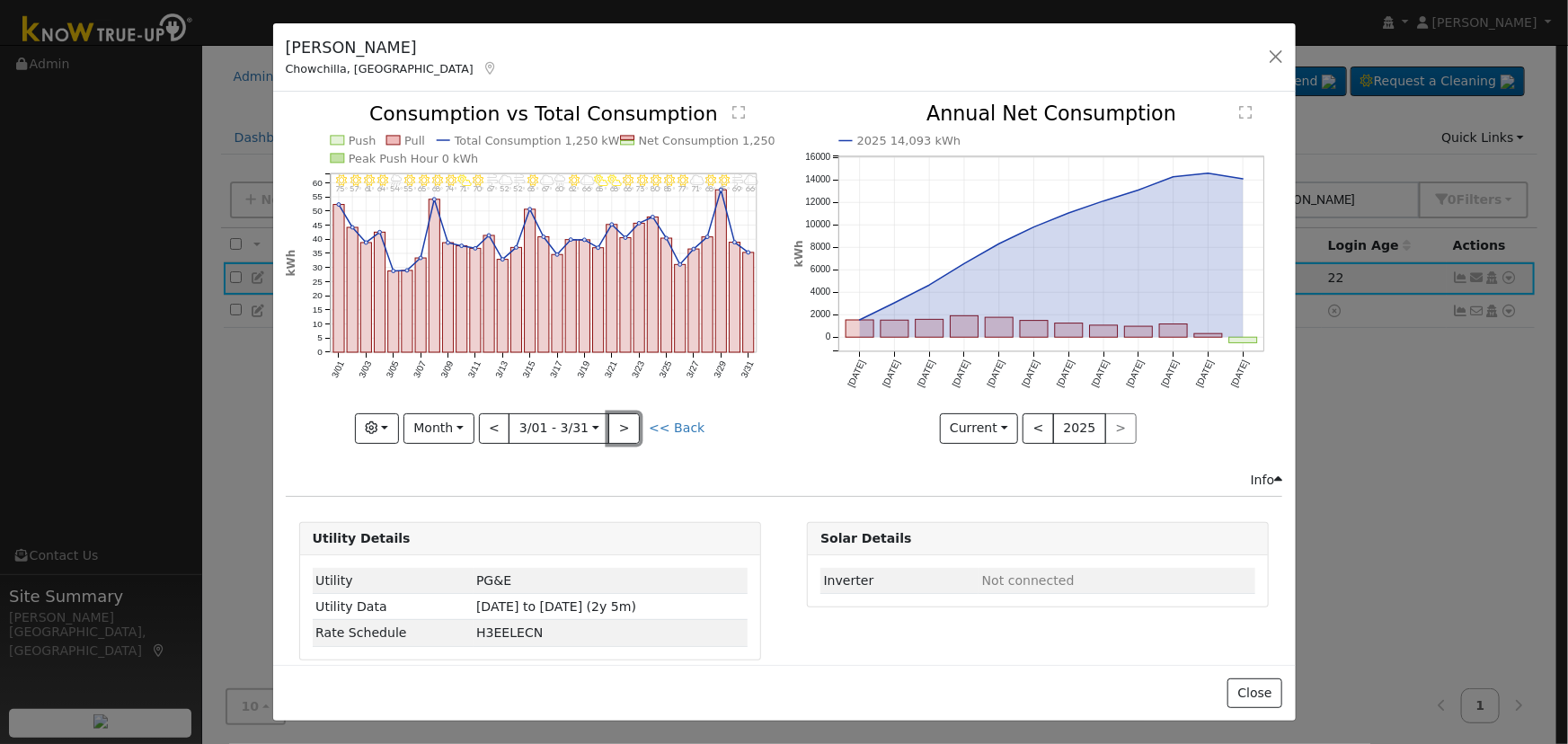
click at [624, 427] on button ">" at bounding box center [624, 428] width 31 height 30
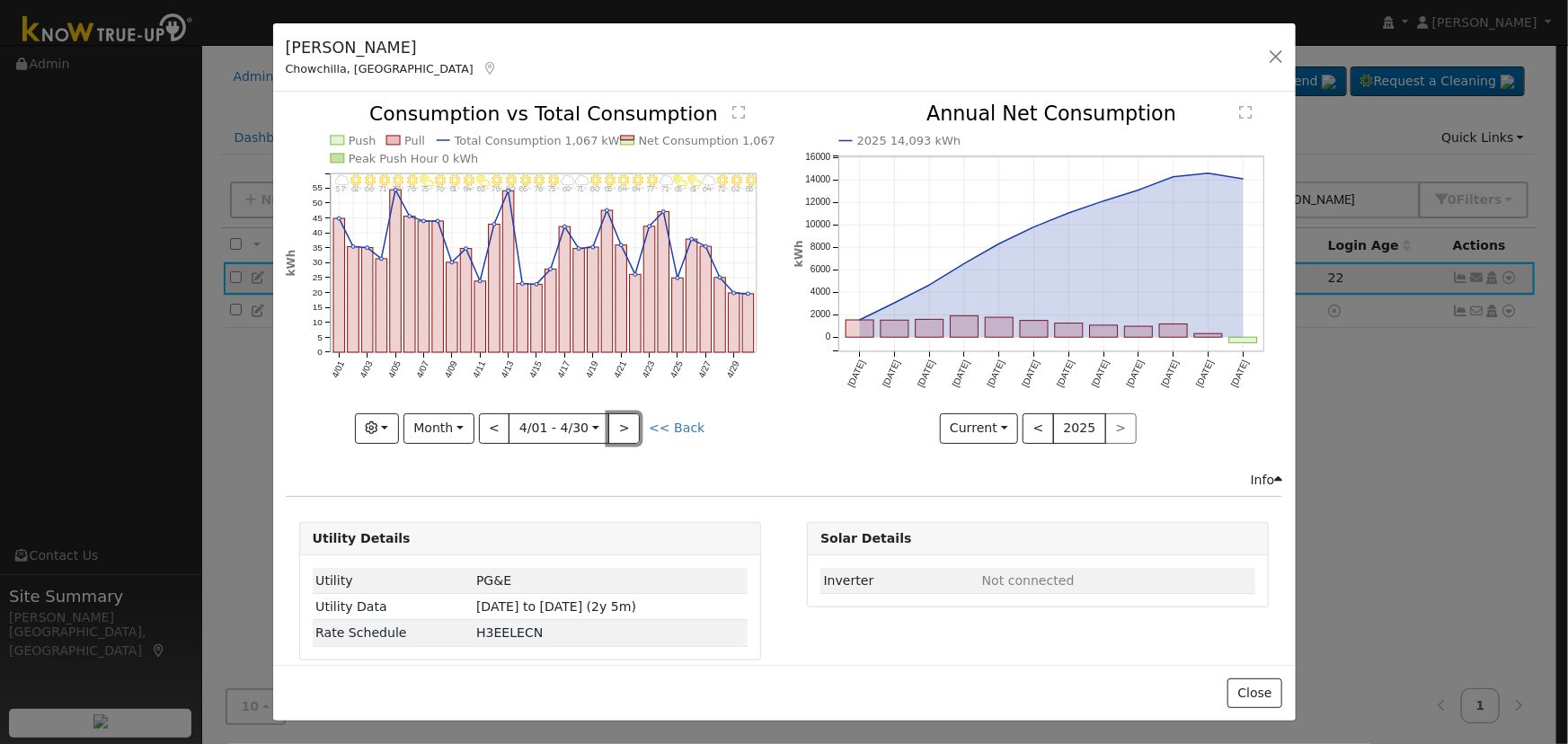
click at [624, 427] on button ">" at bounding box center [624, 428] width 31 height 30
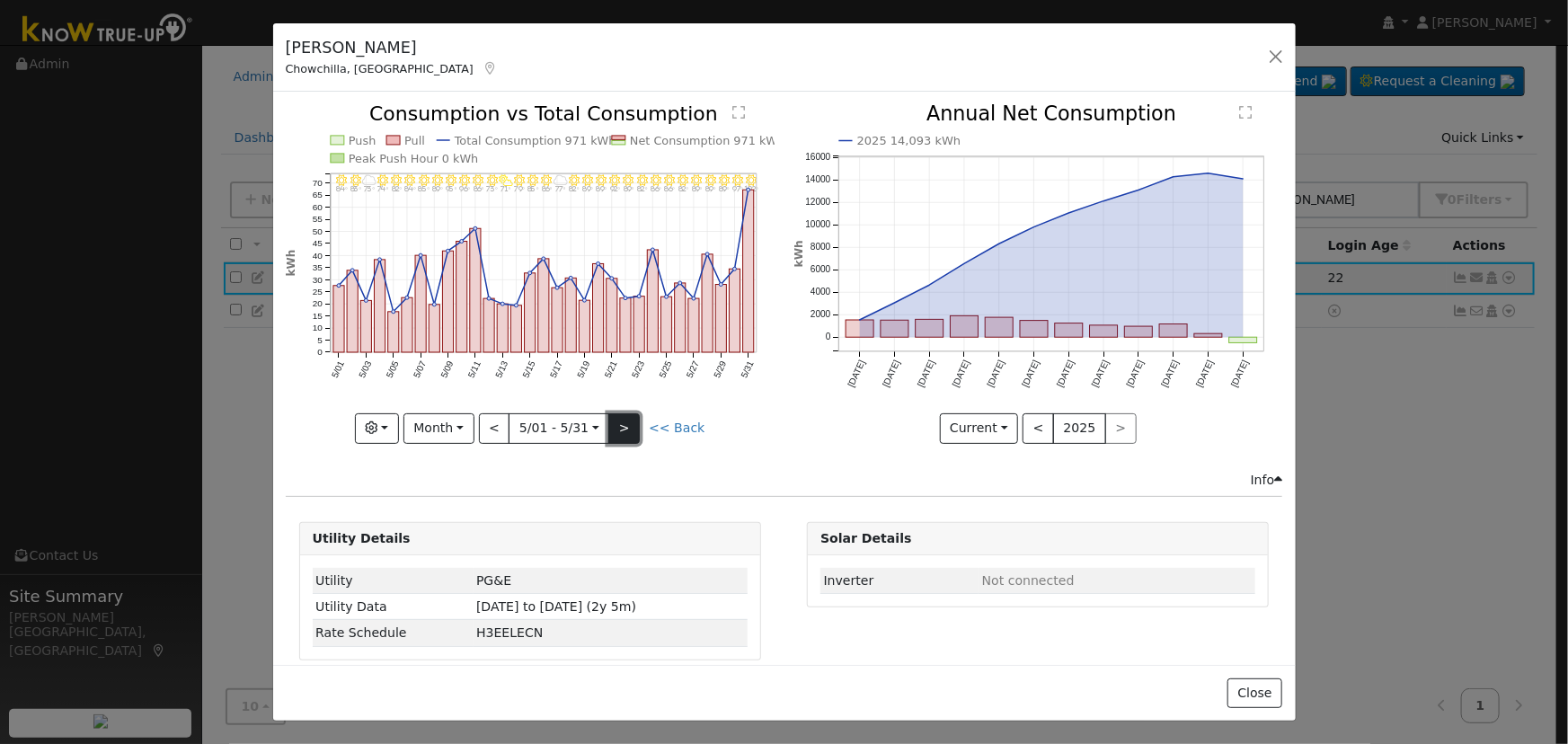
click at [625, 425] on button ">" at bounding box center [624, 428] width 31 height 30
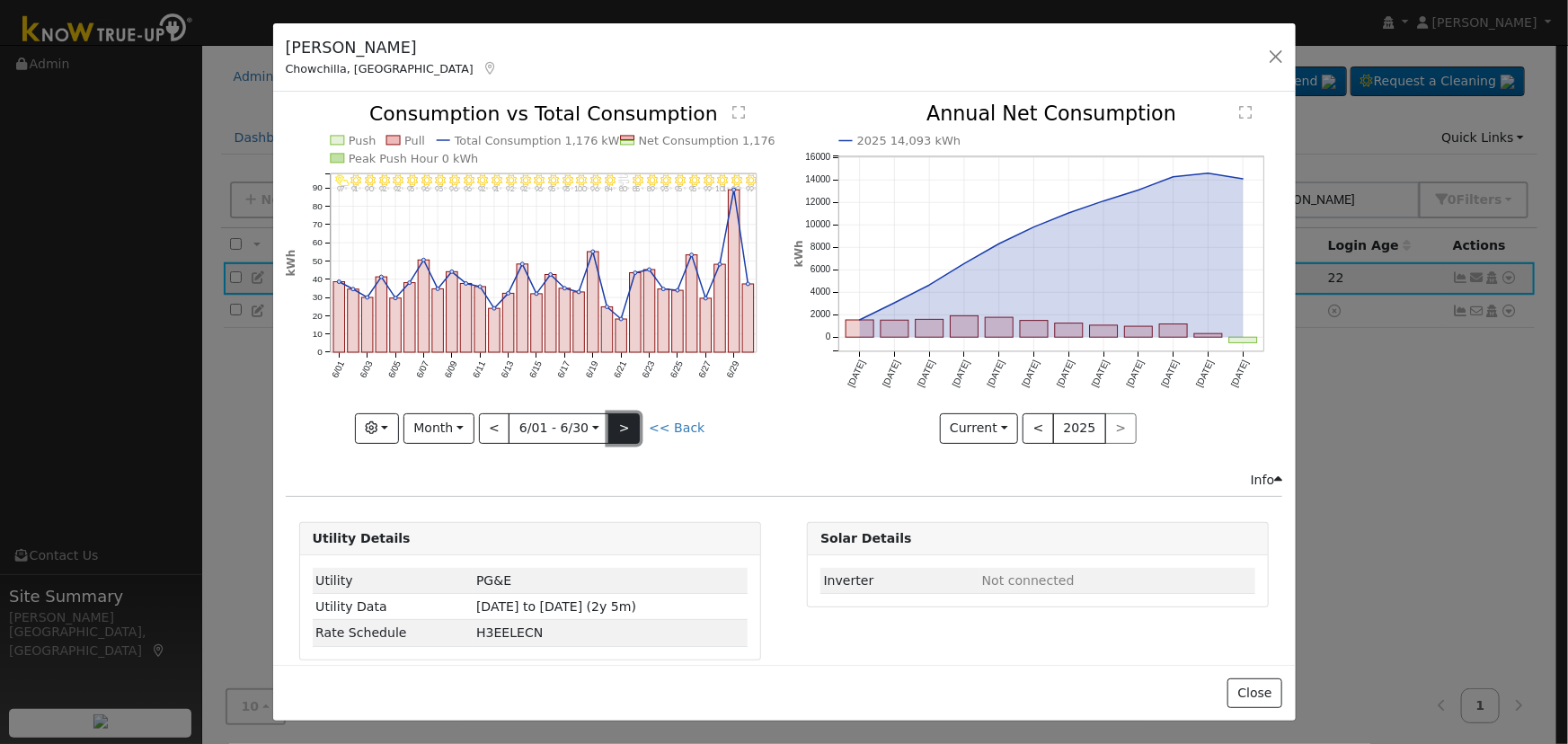
click at [625, 425] on button ">" at bounding box center [624, 428] width 31 height 30
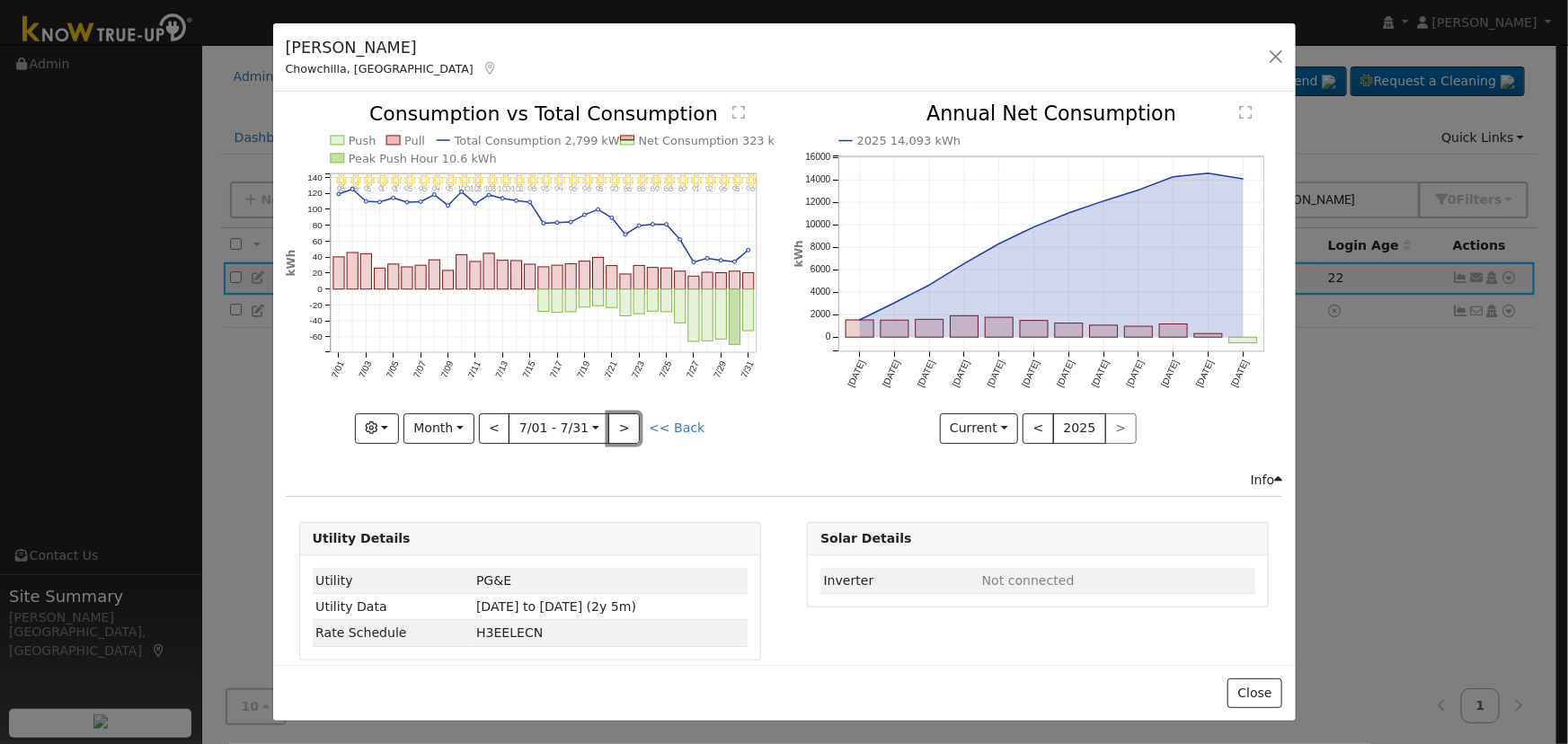
click at [625, 426] on button ">" at bounding box center [624, 428] width 31 height 30
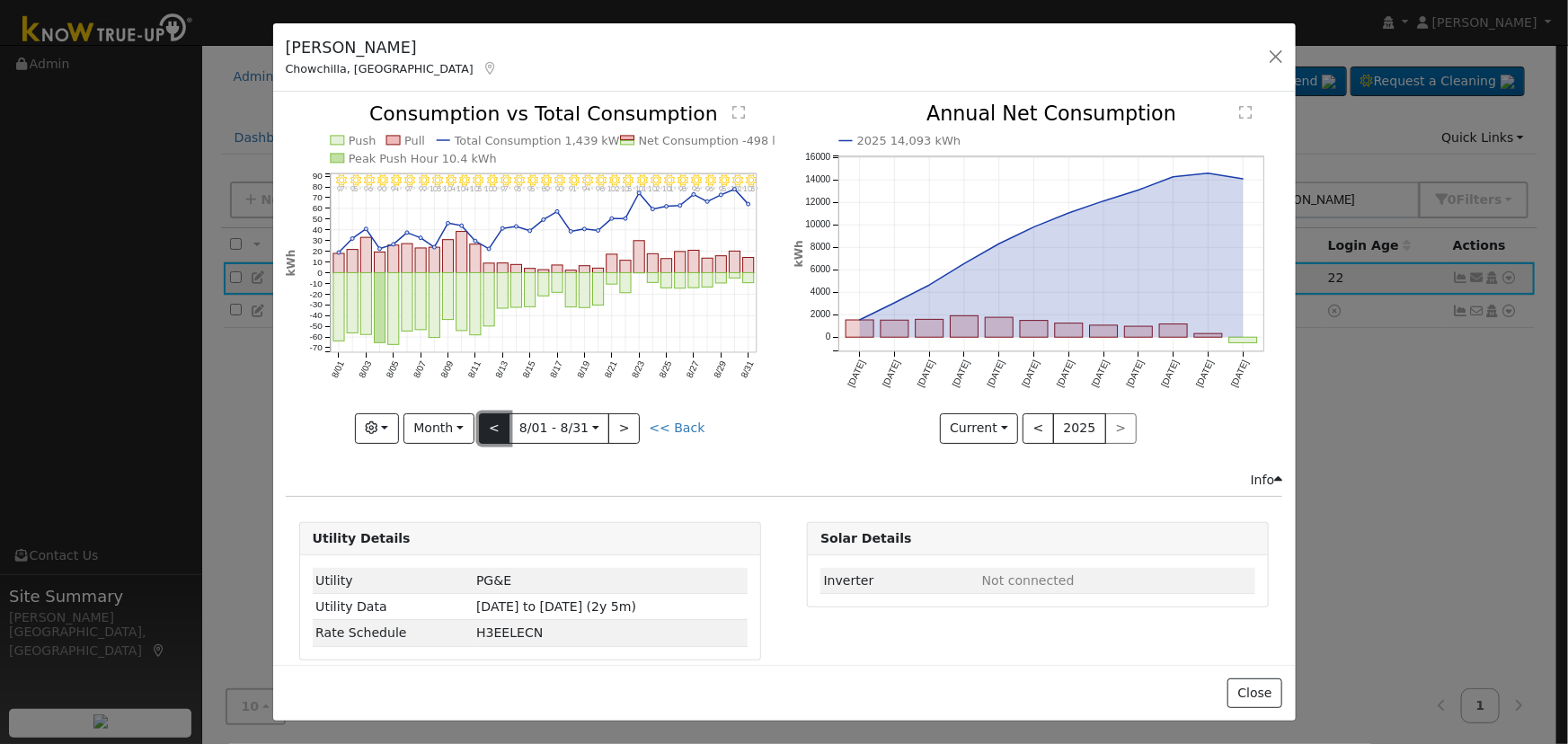
click at [505, 417] on button "<" at bounding box center [494, 428] width 31 height 30
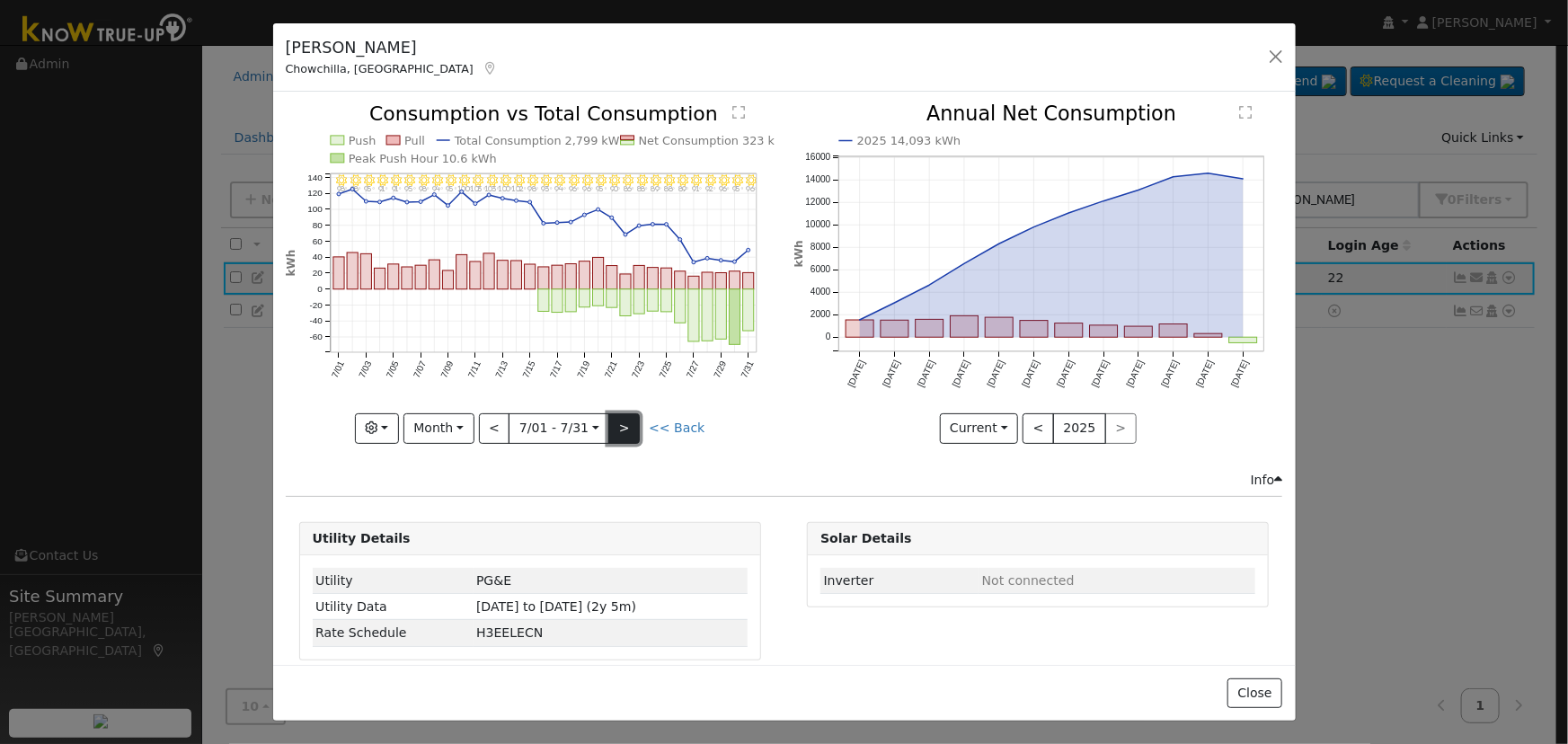
click at [627, 413] on button ">" at bounding box center [624, 428] width 31 height 30
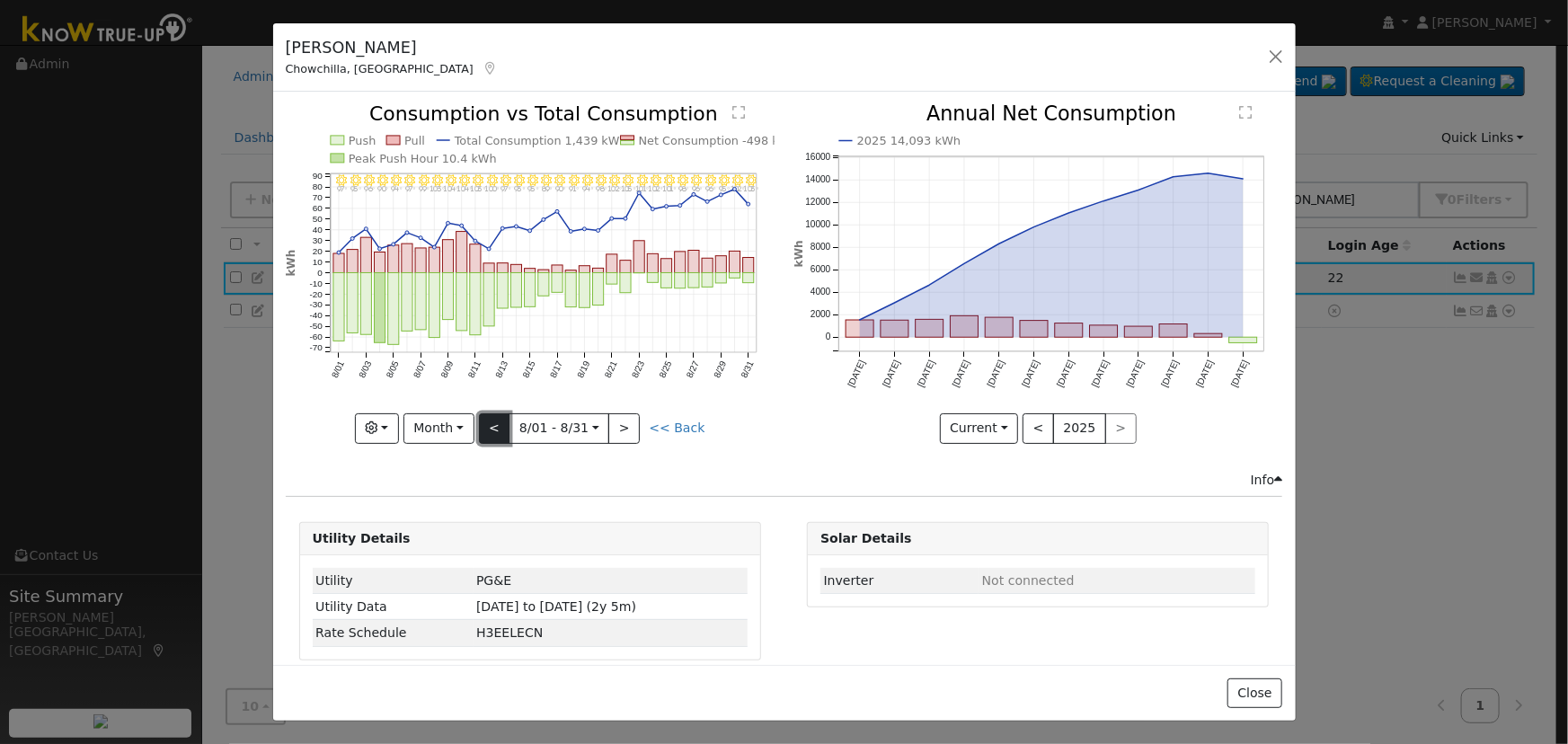
click at [494, 416] on button "<" at bounding box center [494, 428] width 31 height 30
type input "[DATE]"
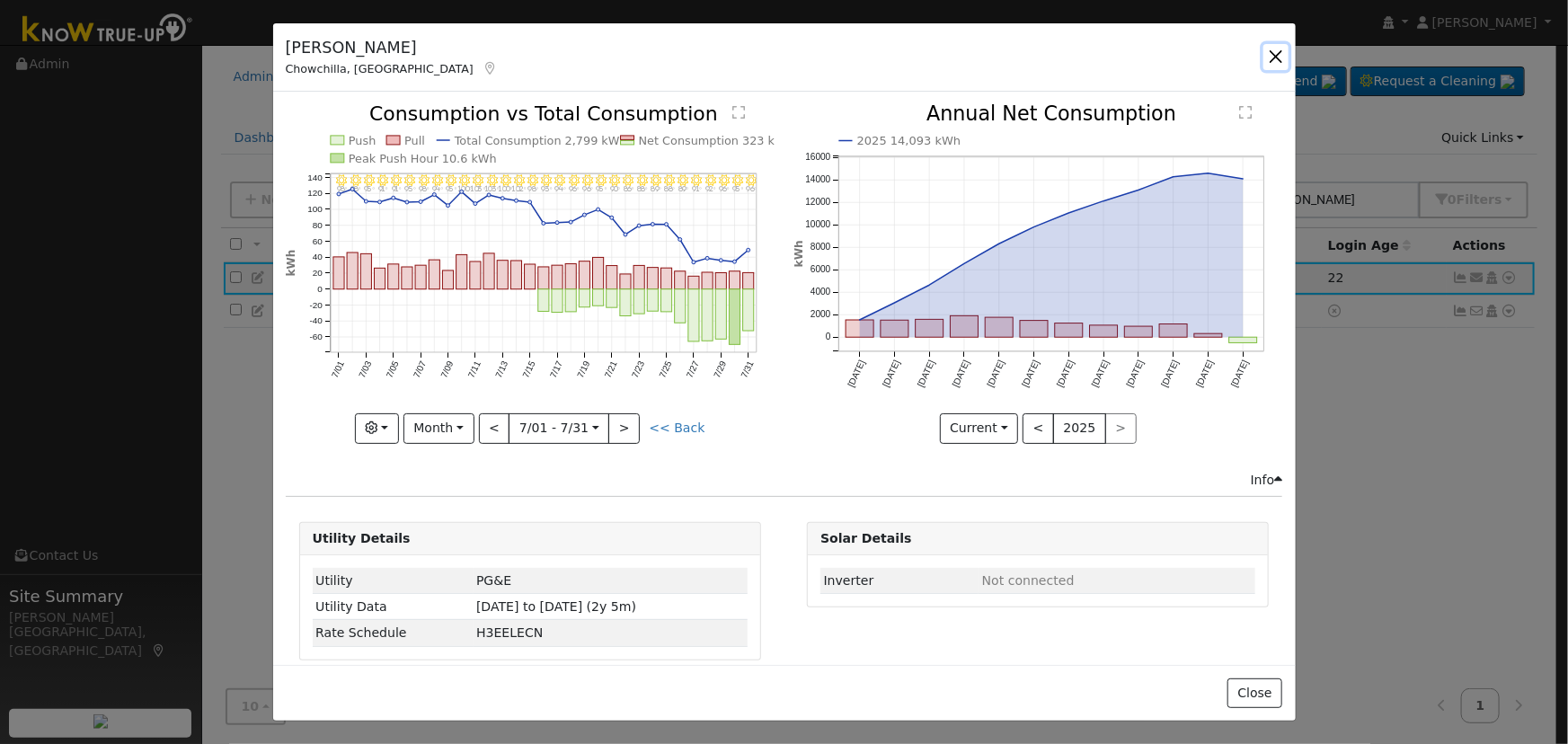
click at [1266, 46] on button "button" at bounding box center [1276, 57] width 26 height 26
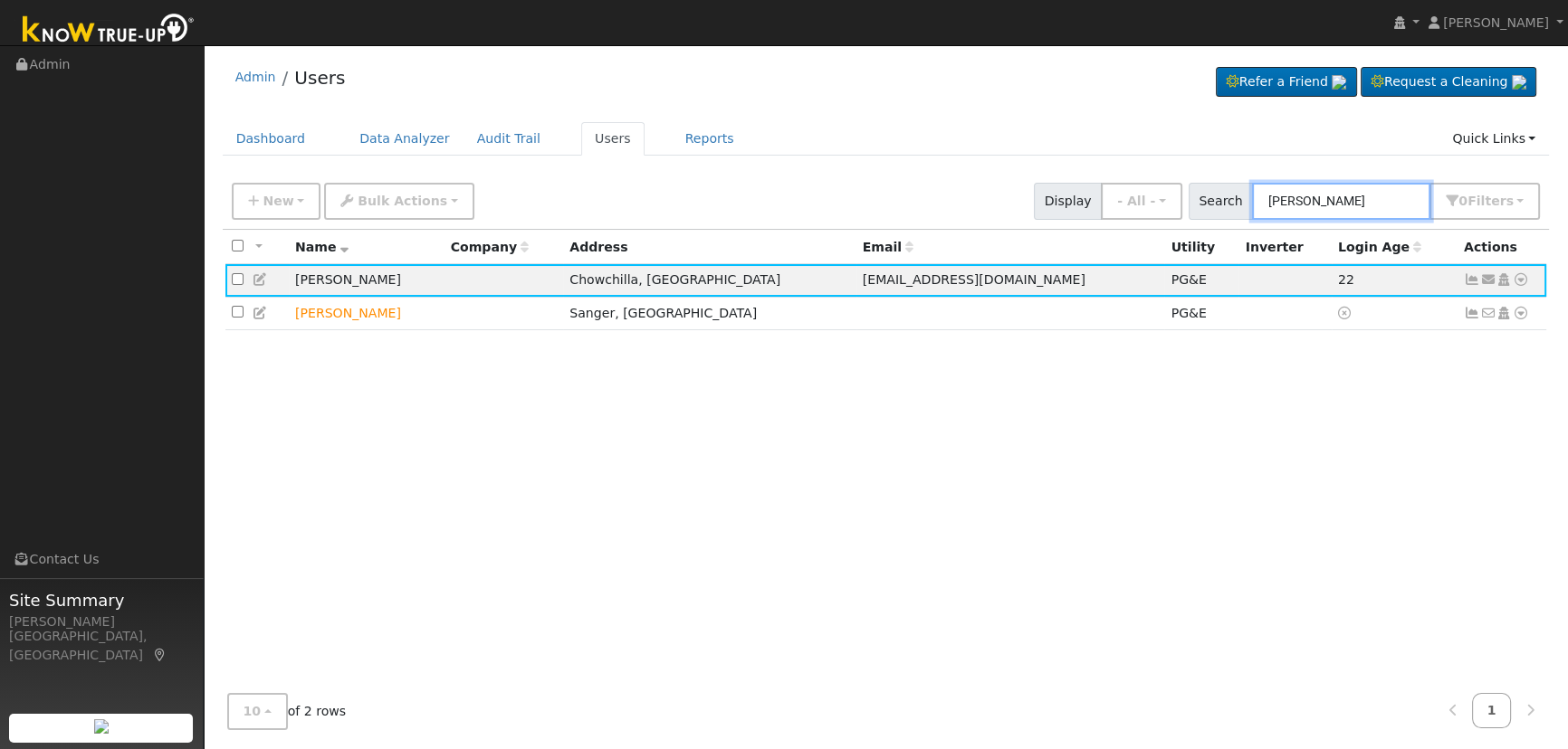
drag, startPoint x: 1388, startPoint y: 206, endPoint x: 1086, endPoint y: 203, distance: 302.0
click at [1086, 203] on div "New Add User Quick Add Quick Connect Quick Convert Lead Bulk Actions Send Email…" at bounding box center [886, 198] width 1315 height 43
paste input "[PERSON_NAME] & [PERSON_NAME]"
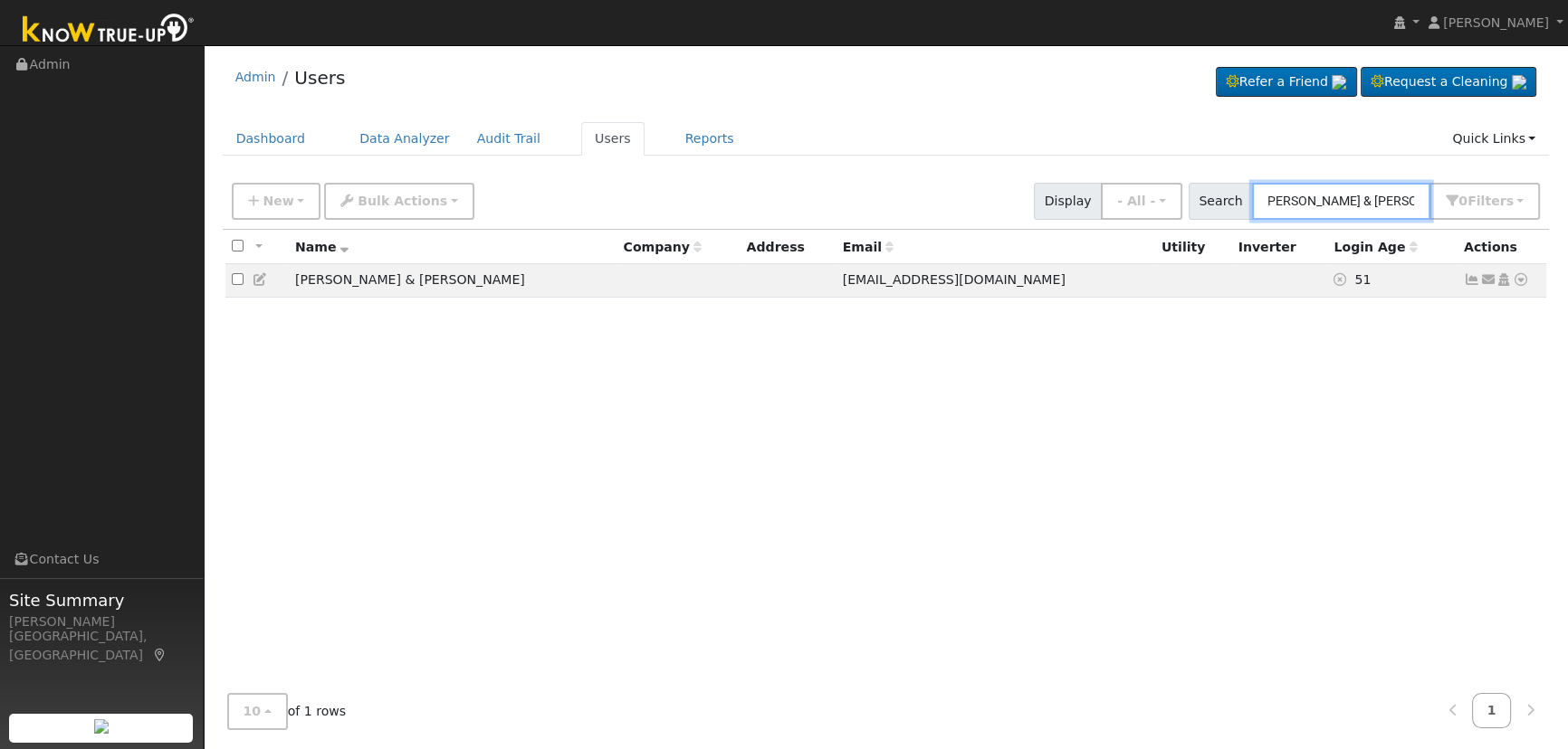
type input "[PERSON_NAME] & [PERSON_NAME]"
click at [1483, 282] on icon at bounding box center [1488, 280] width 17 height 13
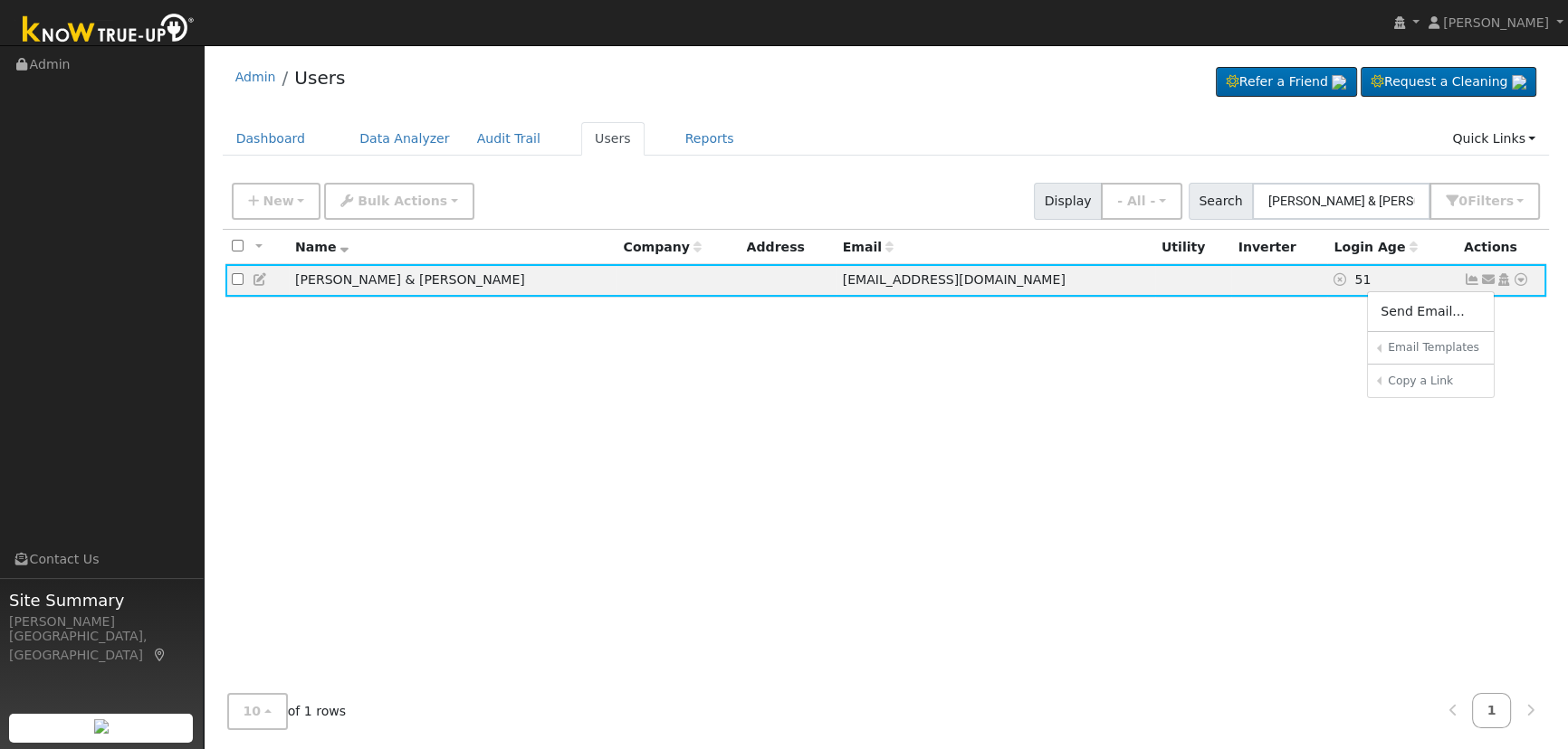
click at [0, 0] on link "Connect Utility" at bounding box center [0, 0] width 0 height 0
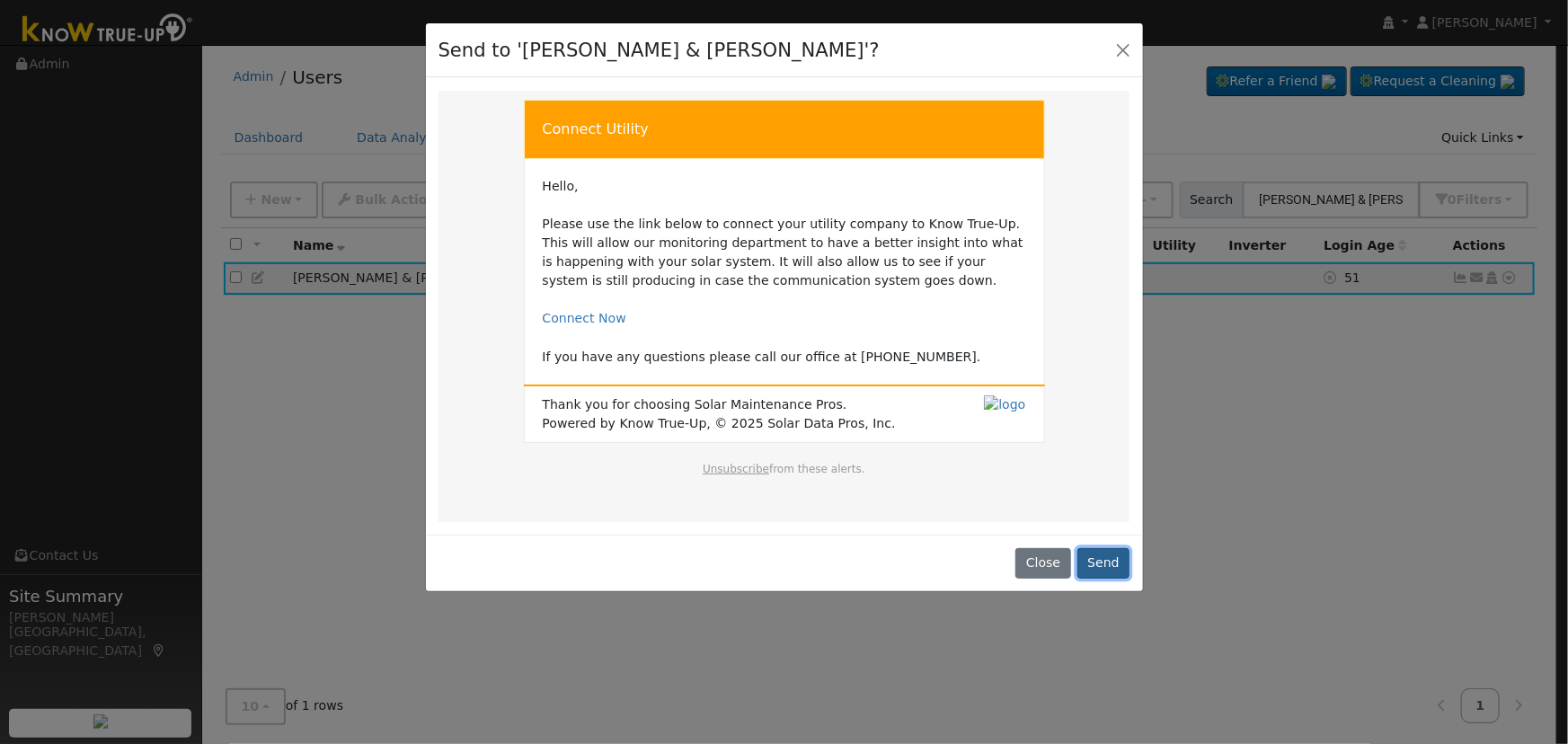
click at [1113, 558] on button "Send" at bounding box center [1104, 563] width 53 height 30
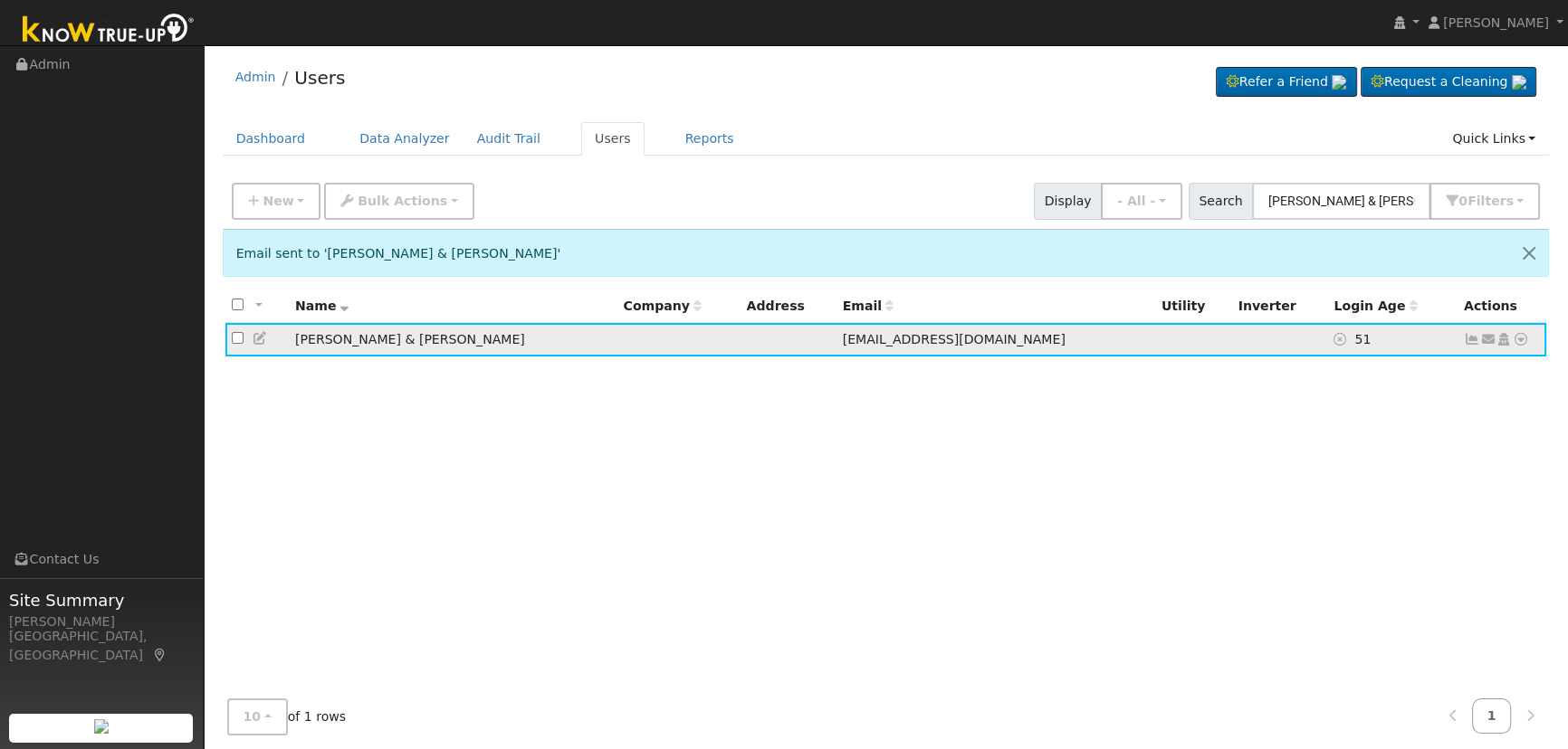
click at [1484, 334] on link at bounding box center [1488, 340] width 17 height 19
click at [0, 0] on link "Connect Solar Account" at bounding box center [0, 0] width 0 height 0
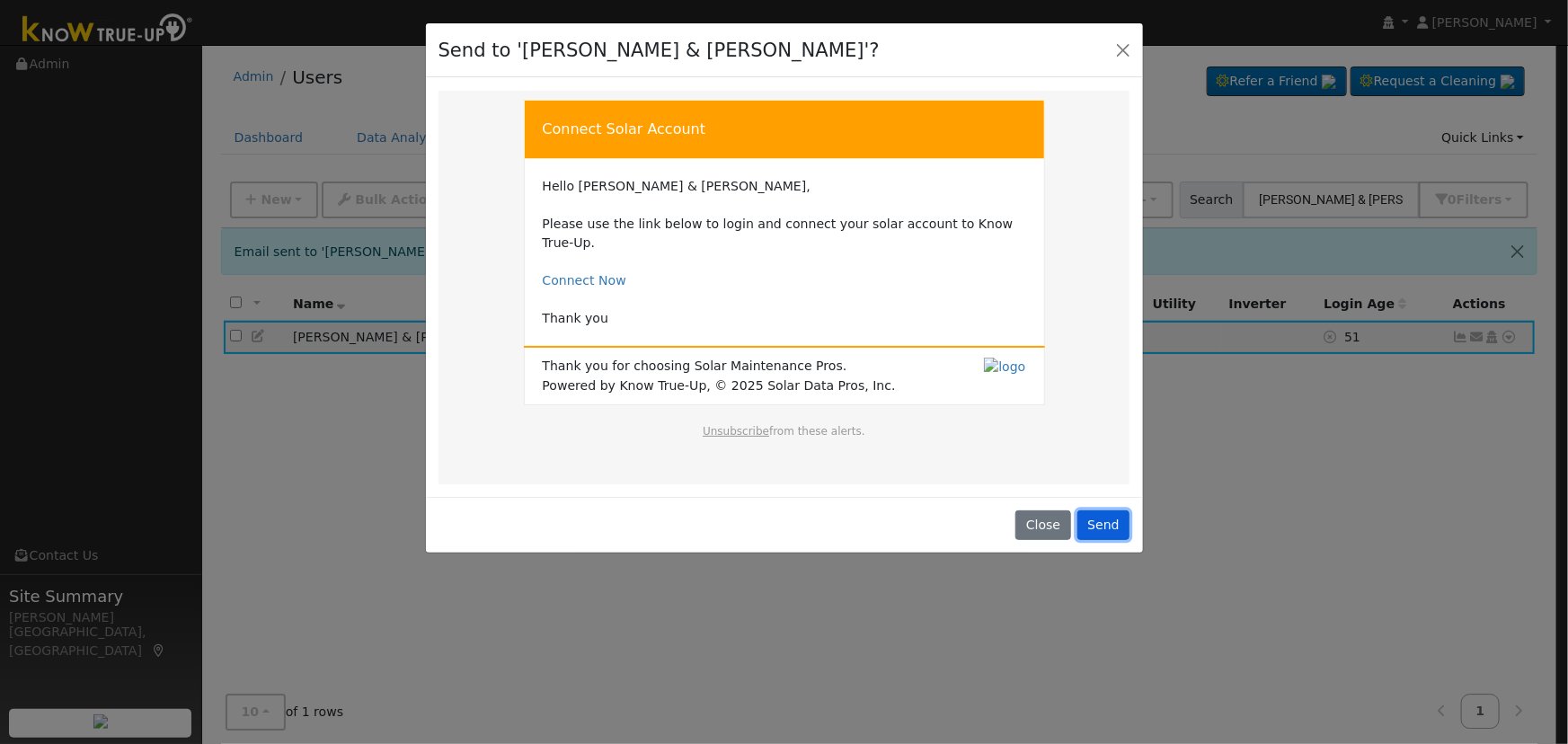
click at [1114, 510] on button "Send" at bounding box center [1104, 525] width 53 height 30
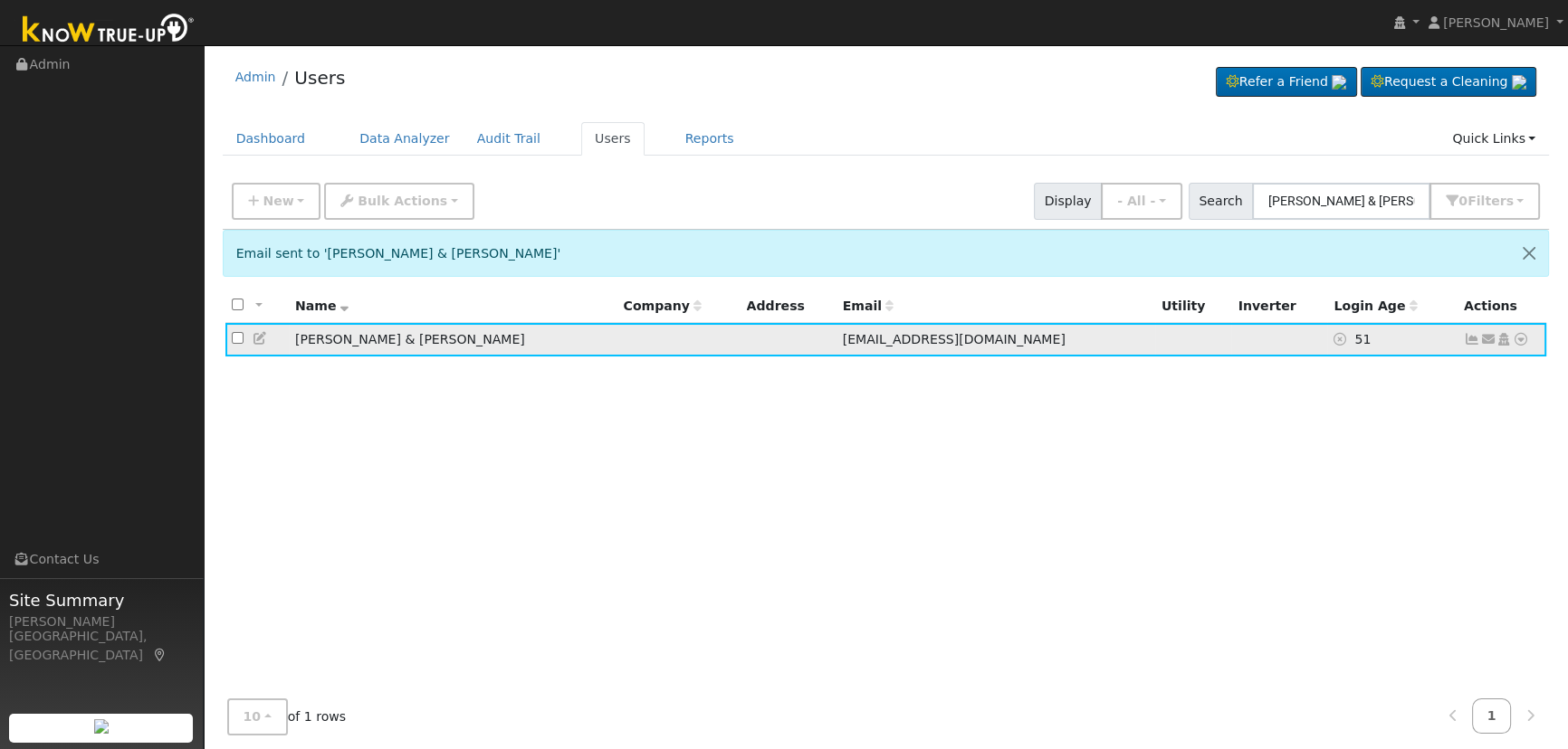
click at [258, 340] on icon at bounding box center [261, 339] width 17 height 13
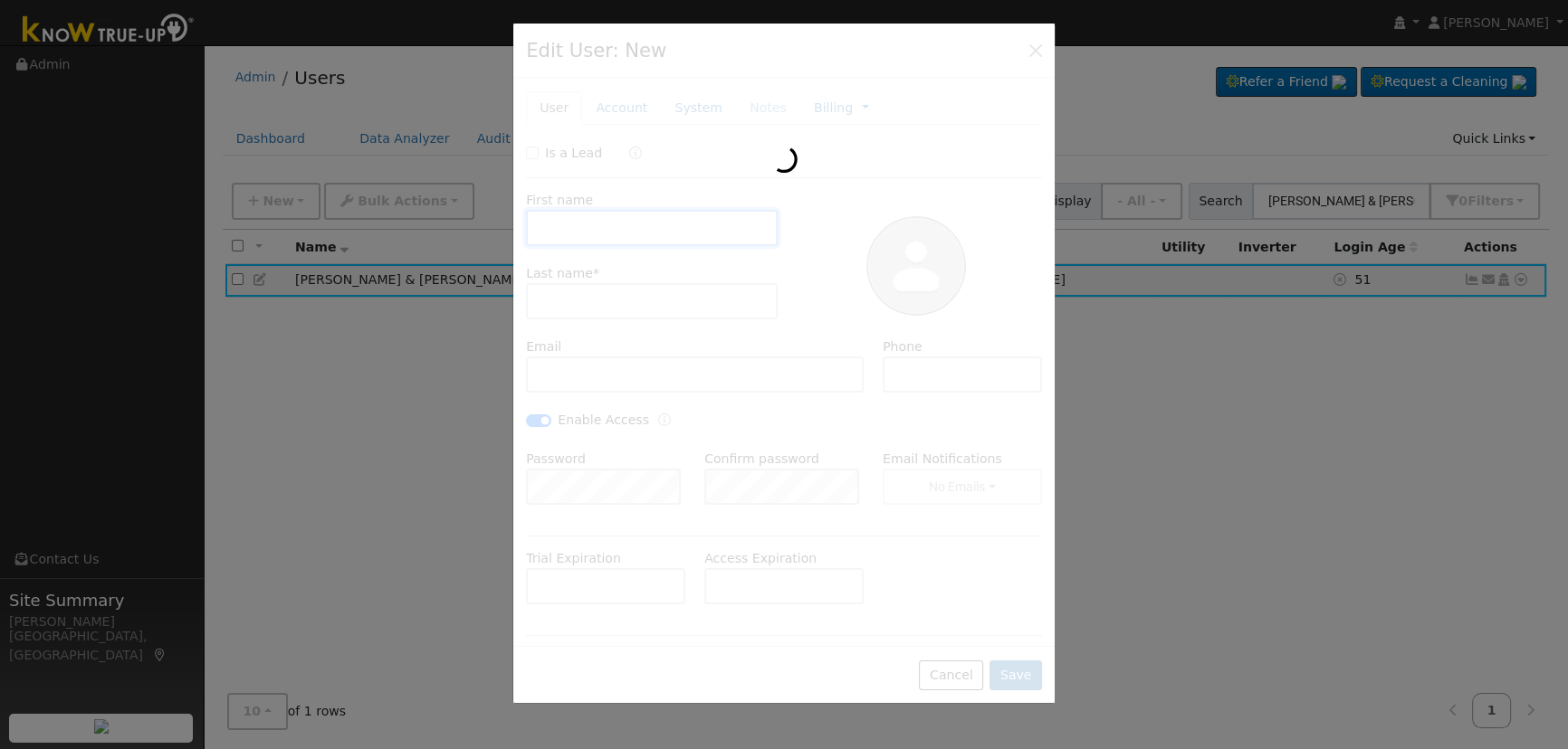
type input "[PERSON_NAME] & [PERSON_NAME]"
type input "Faurie"
type input "[EMAIL_ADDRESS][DOMAIN_NAME]"
type input "[PHONE_NUMBER]"
checkbox input "true"
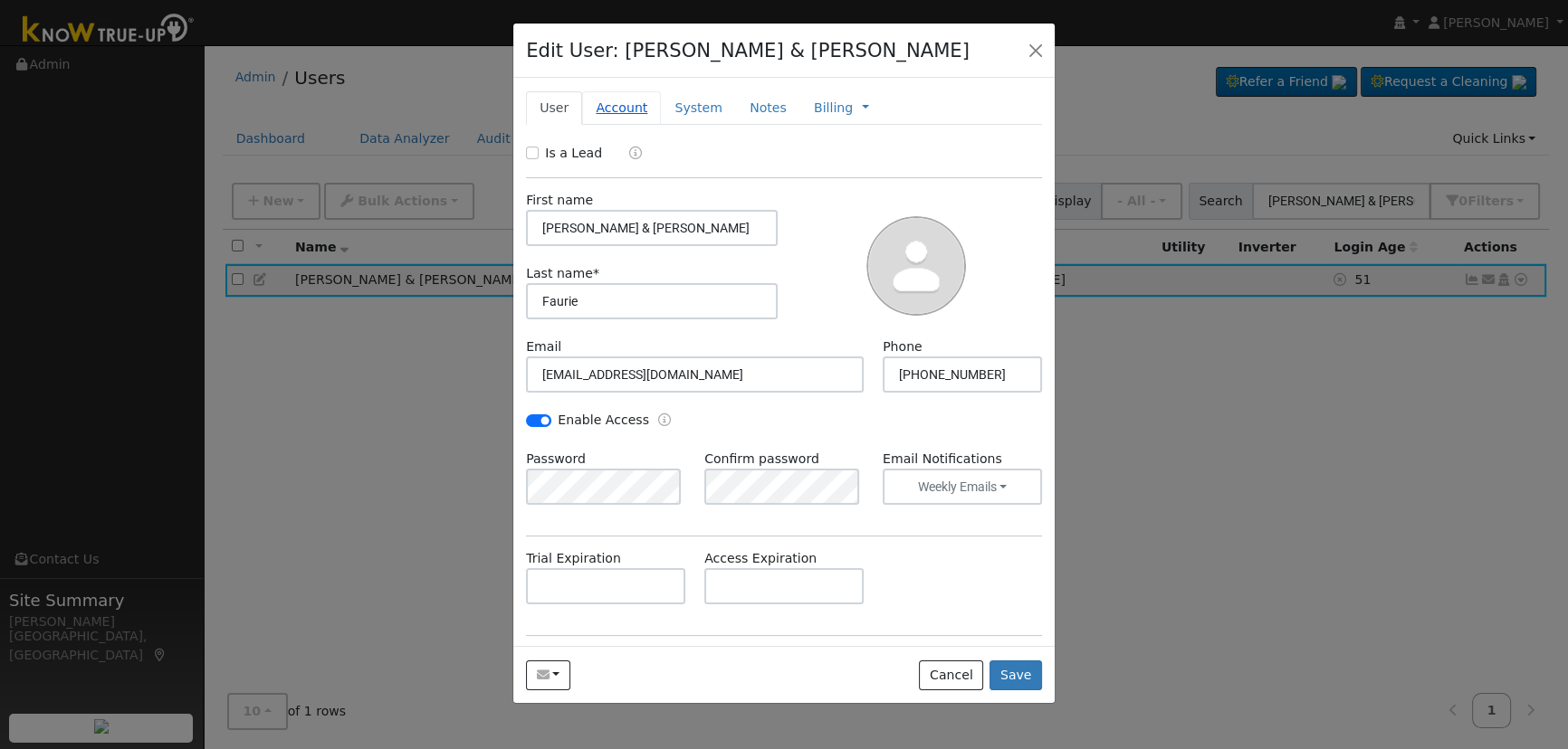
click at [612, 106] on link "Account" at bounding box center [621, 108] width 79 height 33
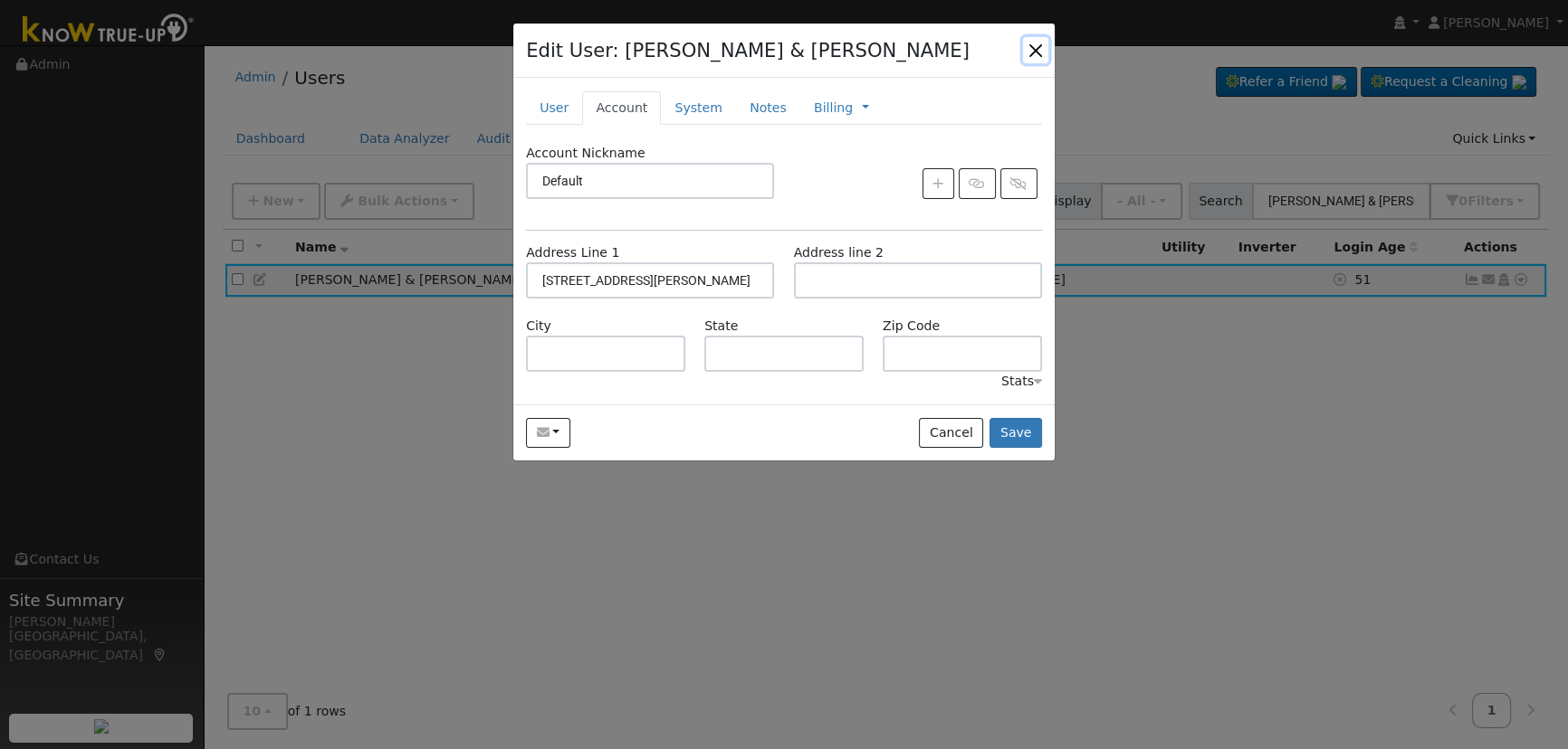
click at [1036, 52] on button "button" at bounding box center [1036, 50] width 26 height 26
